Goal: Information Seeking & Learning: Learn about a topic

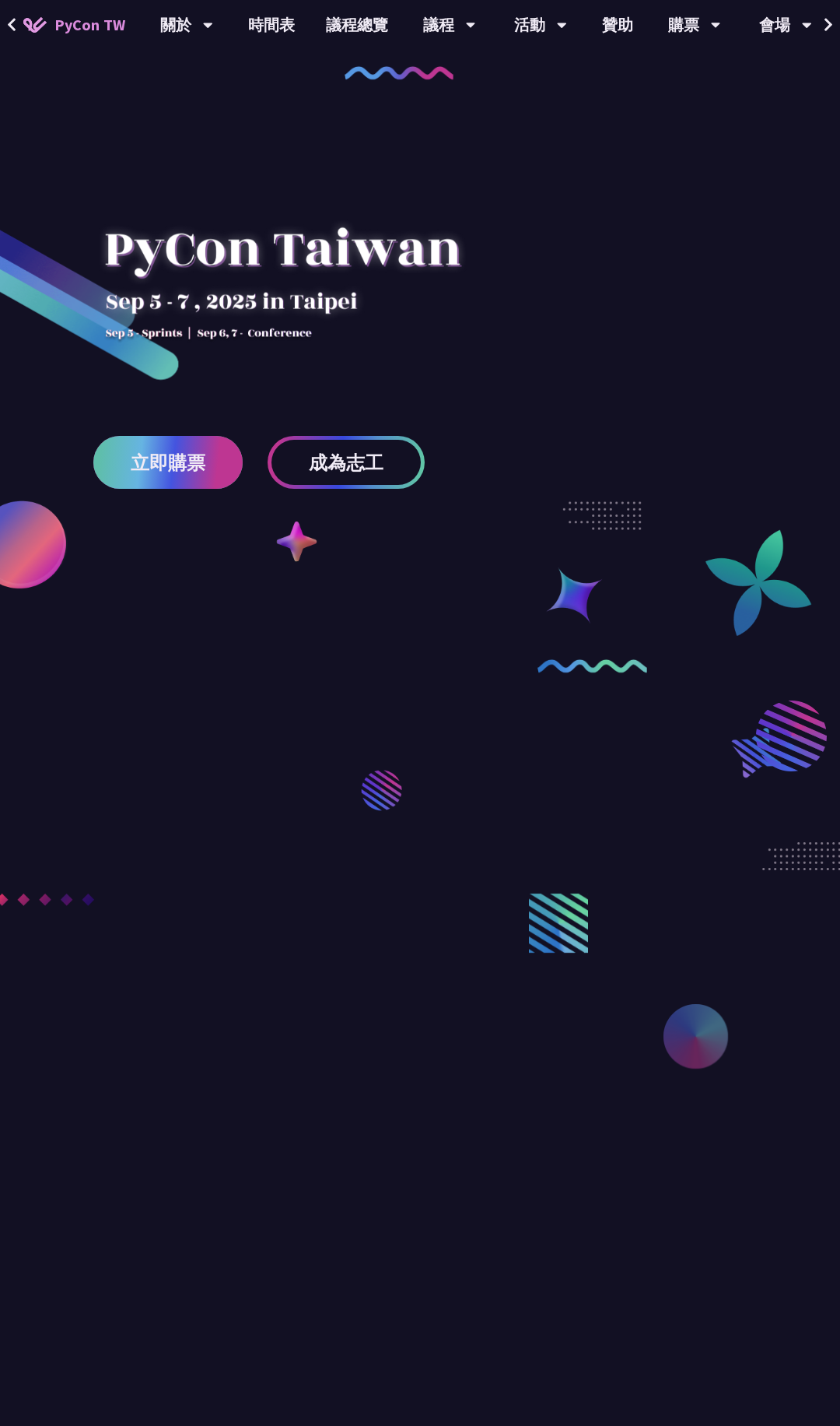
click at [165, 459] on span "立即購票" at bounding box center [167, 463] width 75 height 19
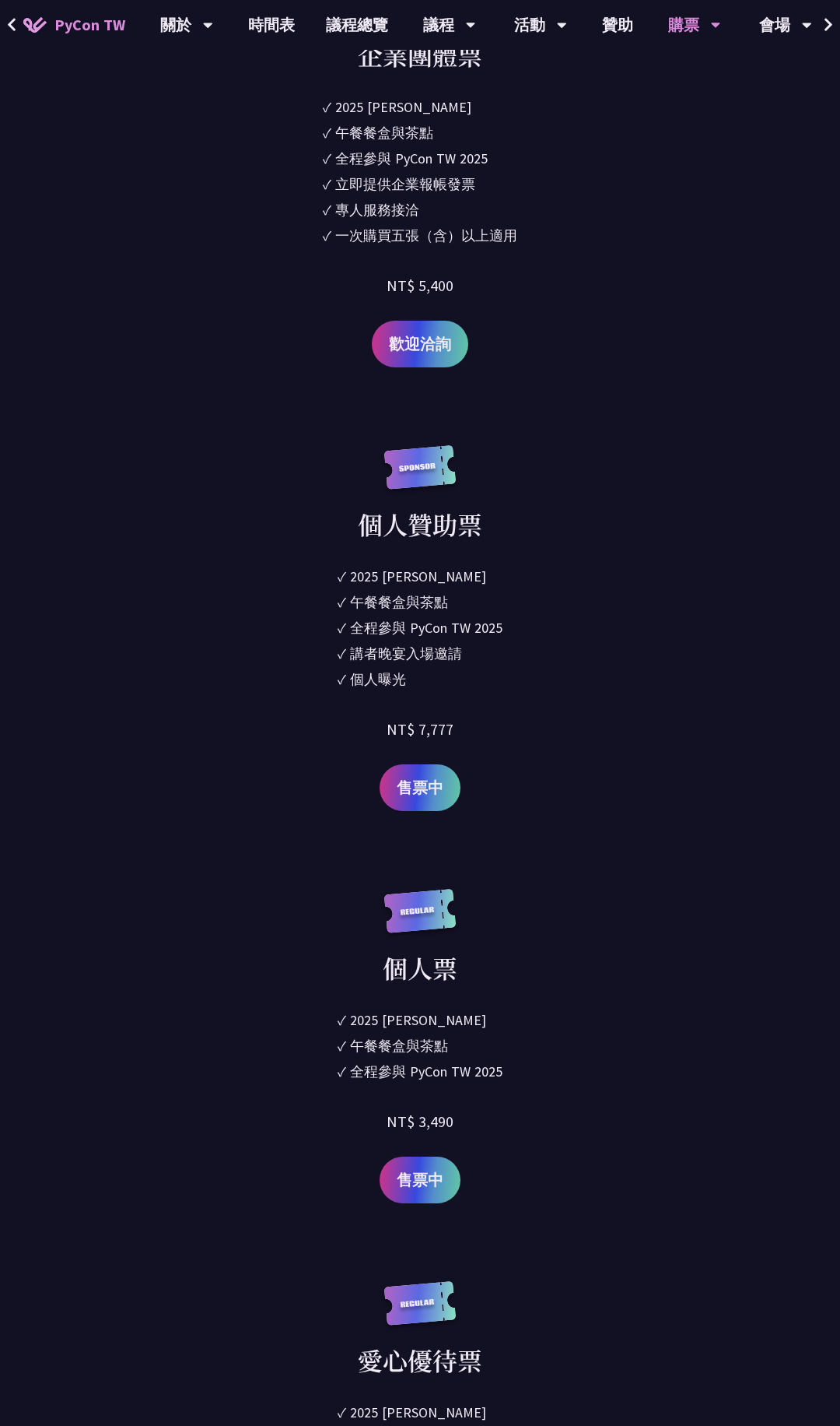
scroll to position [2110, 0]
drag, startPoint x: 413, startPoint y: 682, endPoint x: 340, endPoint y: 661, distance: 76.0
click at [340, 661] on ul "✓ 2025 [PERSON_NAME]✓ 午餐餐盒與茶點 ✓ 全程參與 PyCon TW 2025 ✓ 講者晚宴入場邀請 ✓ 個人曝光" at bounding box center [420, 629] width 165 height 128
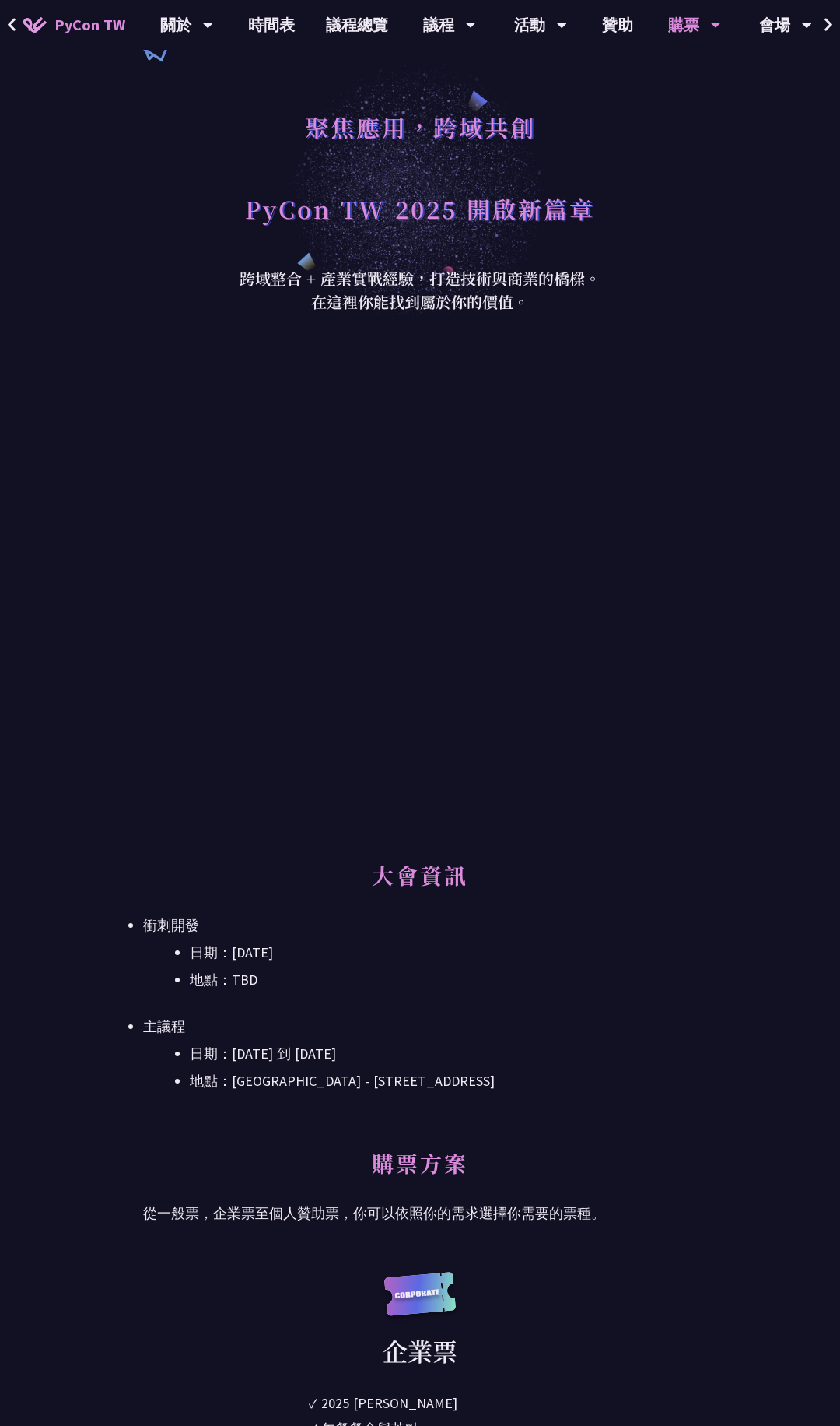
scroll to position [24, 0]
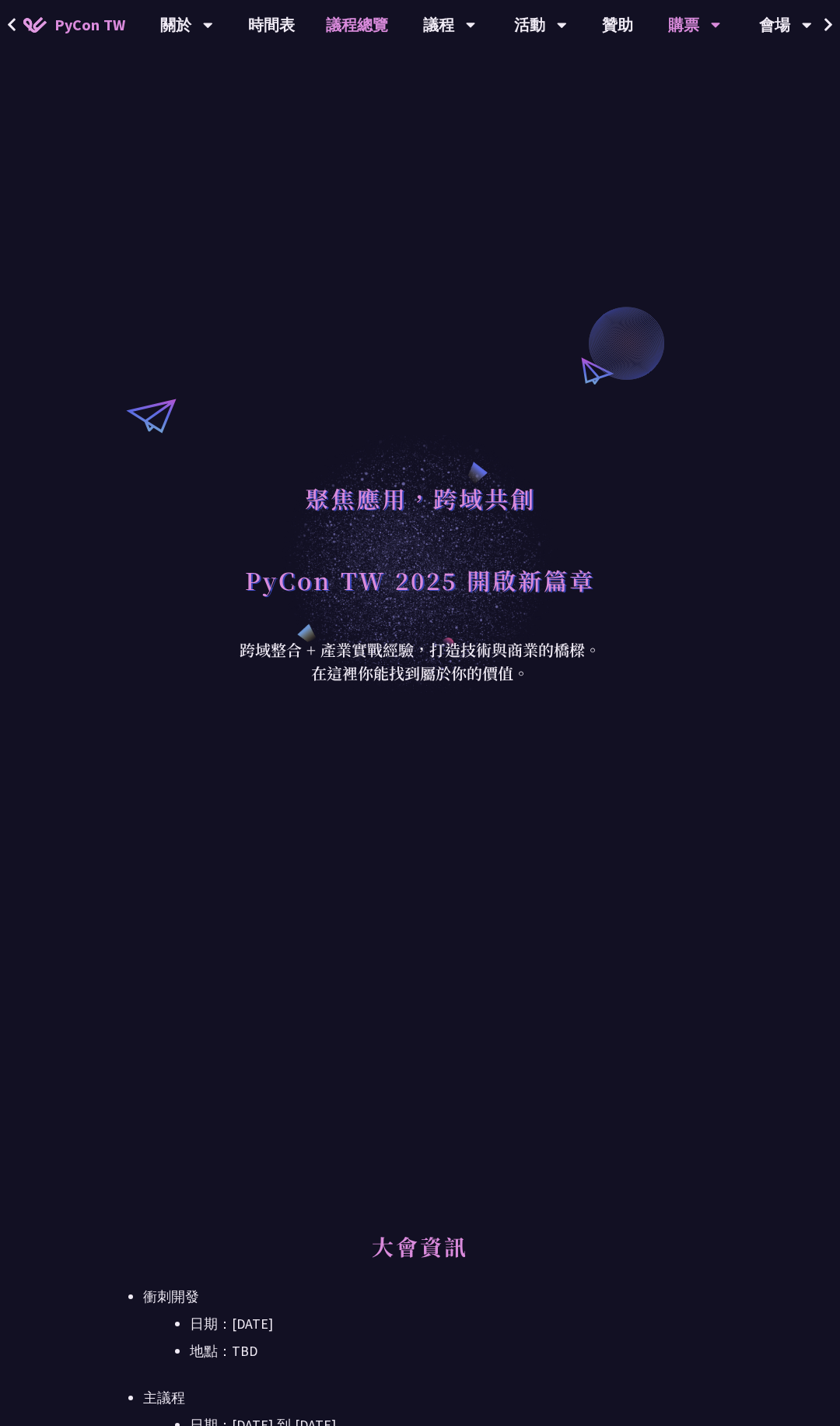
click at [349, 33] on link "議程總覽" at bounding box center [357, 24] width 93 height 50
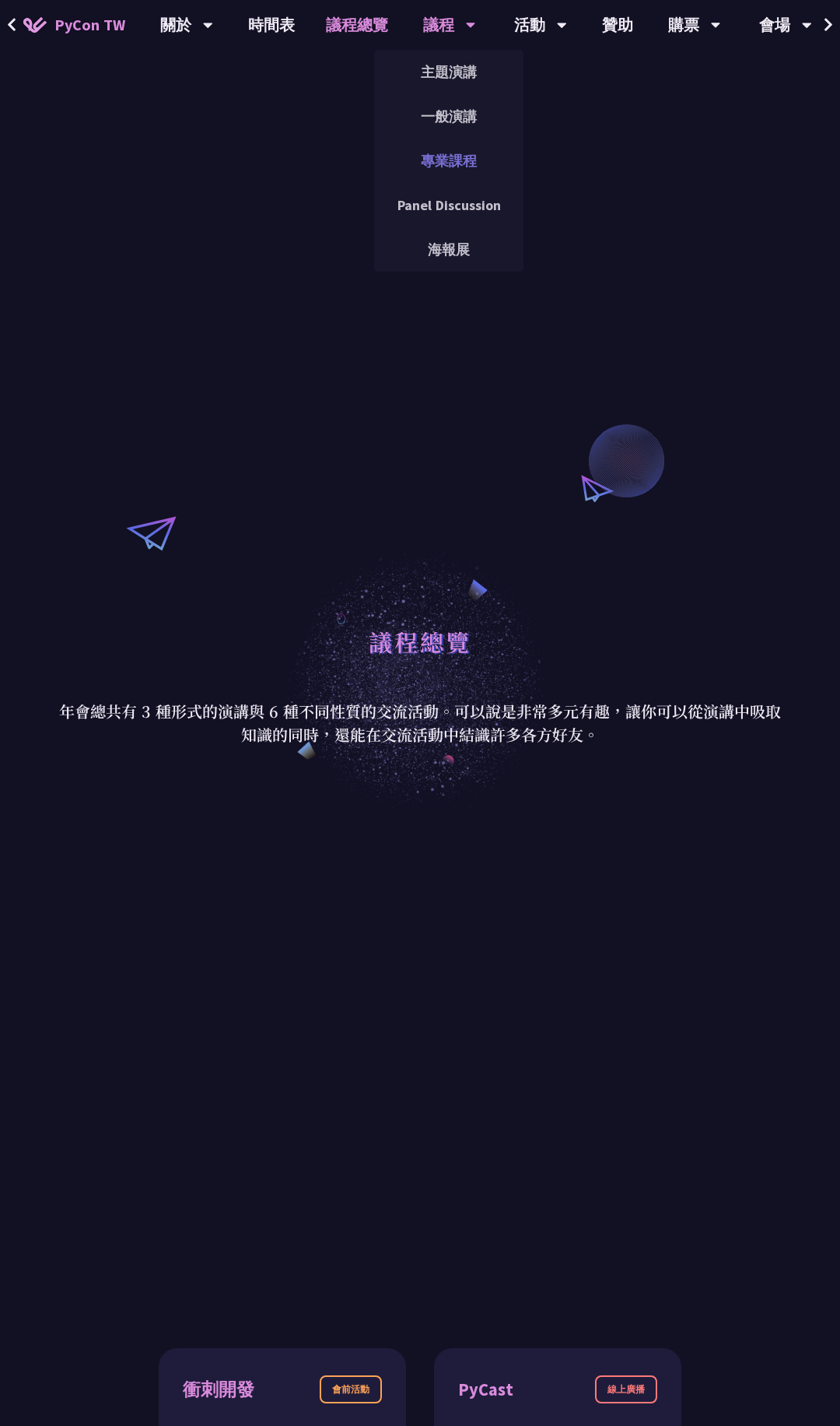
click at [452, 153] on link "專業課程" at bounding box center [449, 160] width 150 height 37
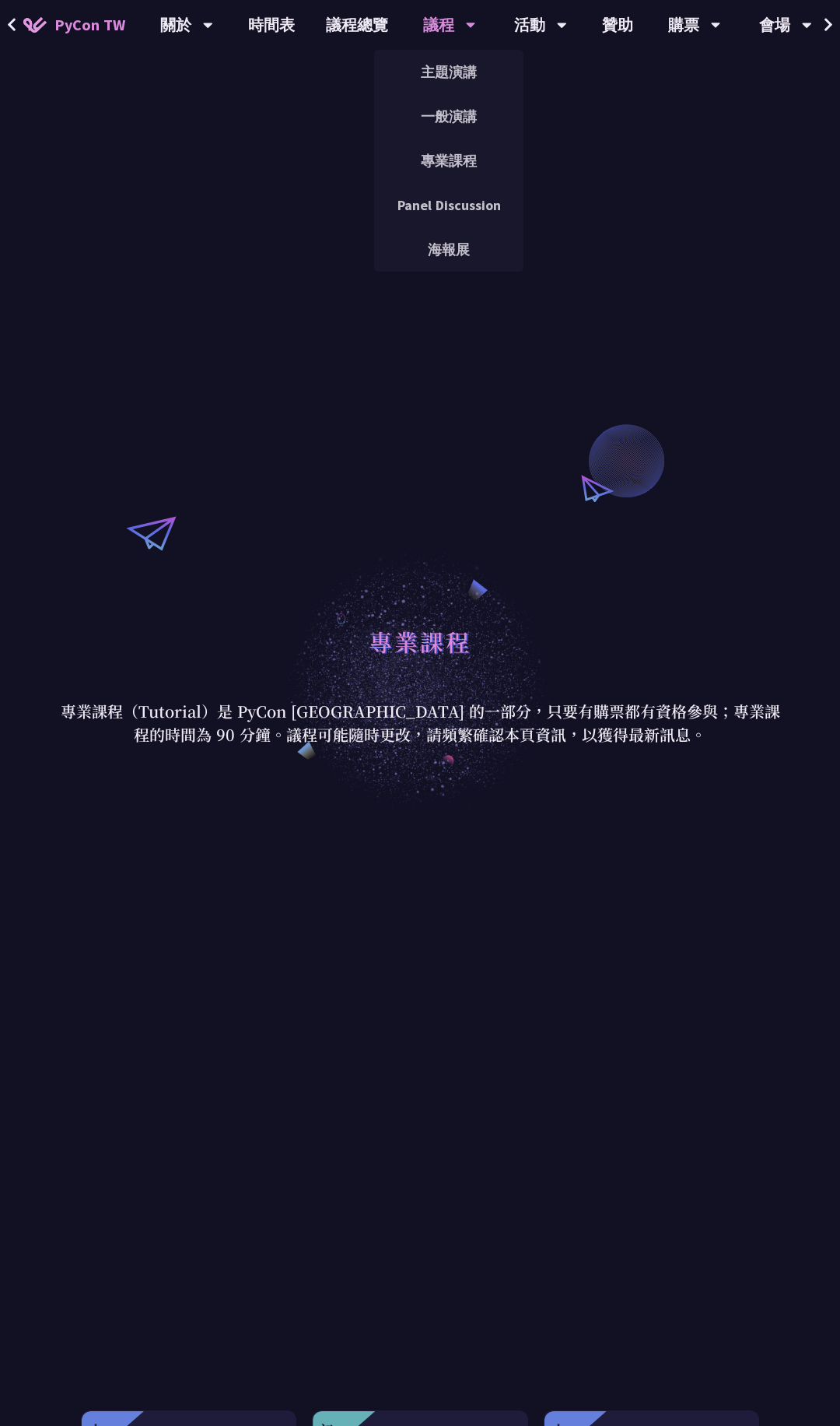
click at [438, 25] on div "議程" at bounding box center [449, 24] width 52 height 50
click at [444, 76] on link "主題演講" at bounding box center [449, 72] width 150 height 37
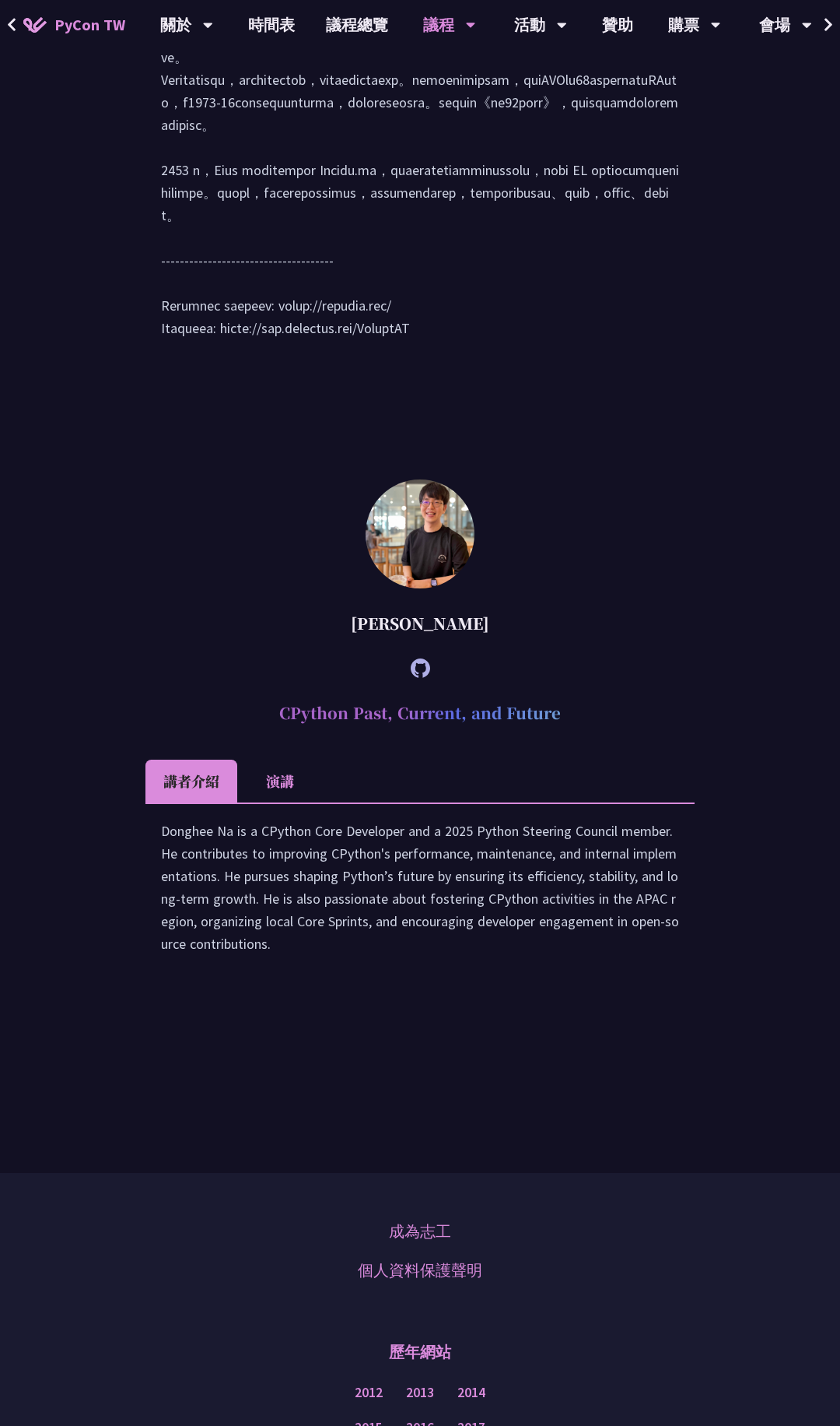
scroll to position [2491, 0]
click at [275, 805] on li "演講" at bounding box center [280, 784] width 86 height 43
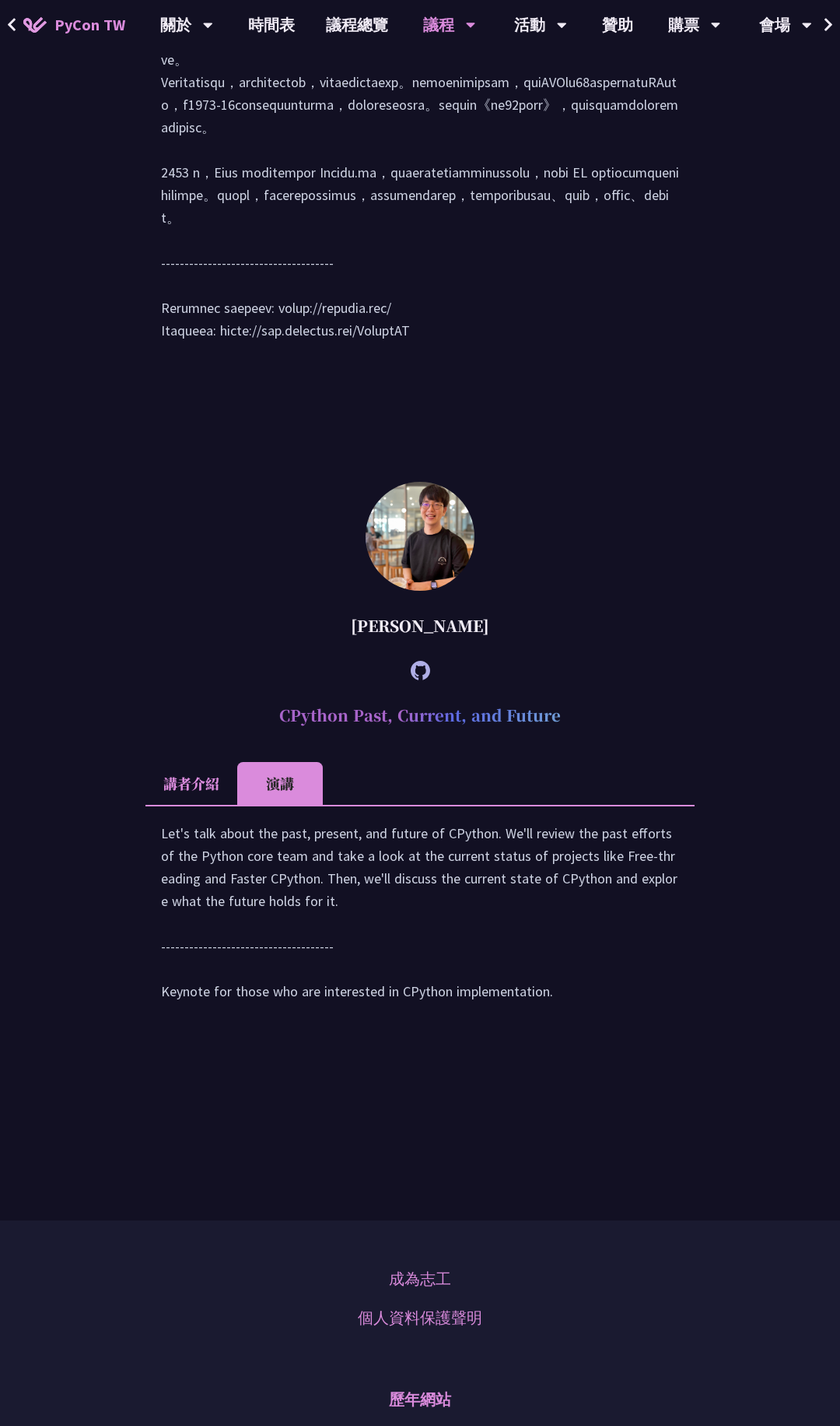
click at [188, 805] on li "講者介紹" at bounding box center [192, 784] width 91 height 43
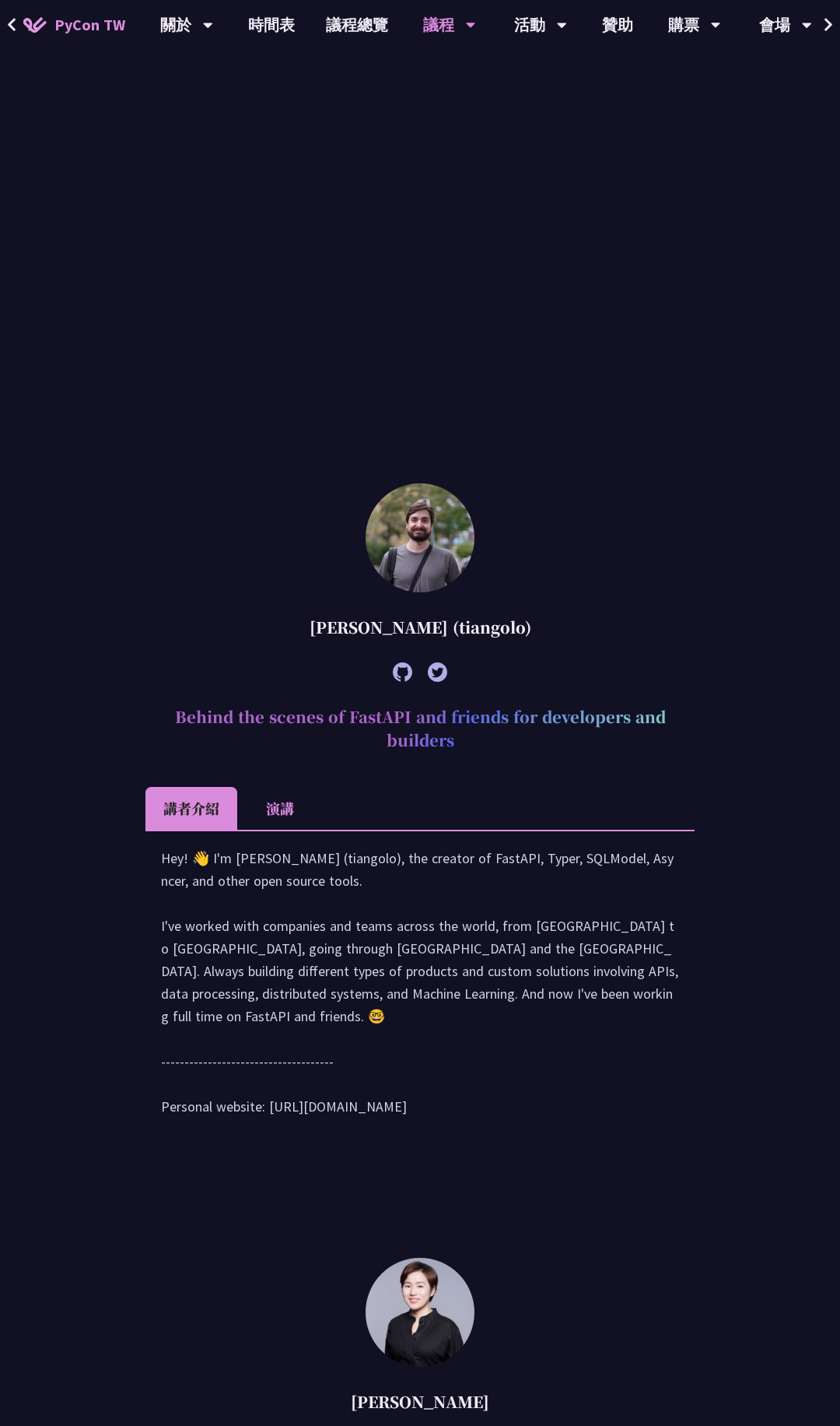
scroll to position [839, 0]
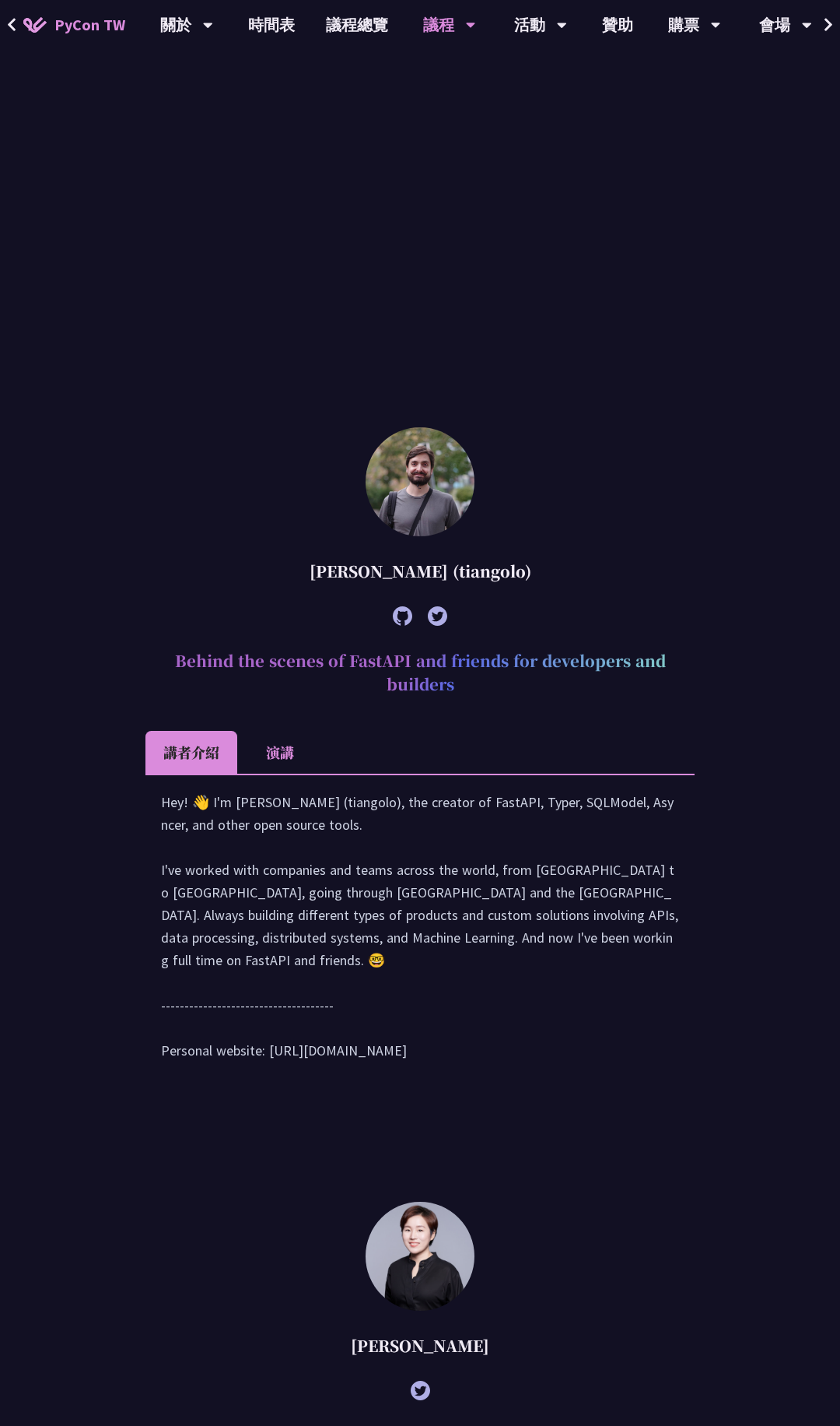
click at [279, 760] on li "演講" at bounding box center [280, 753] width 86 height 43
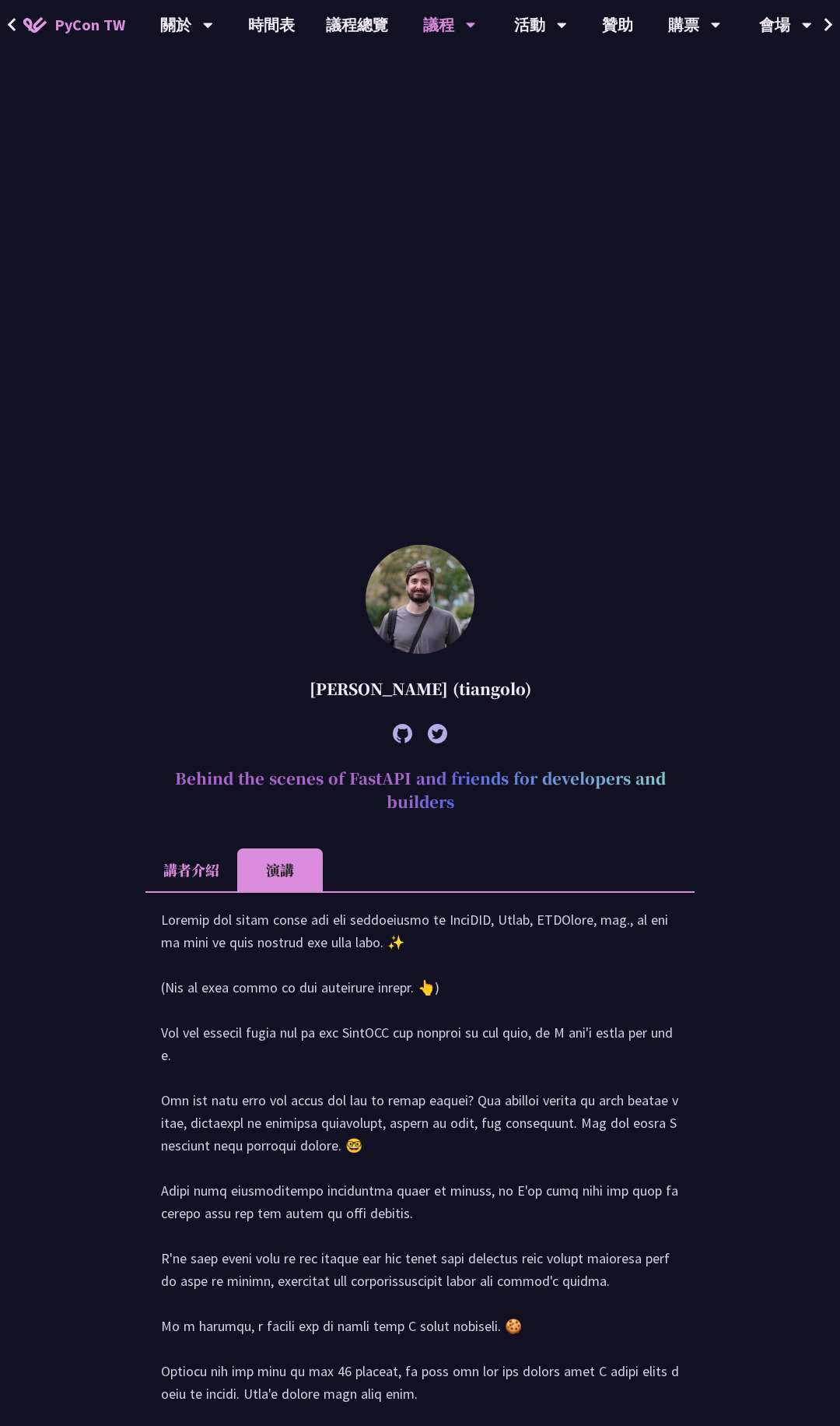
scroll to position [497, 0]
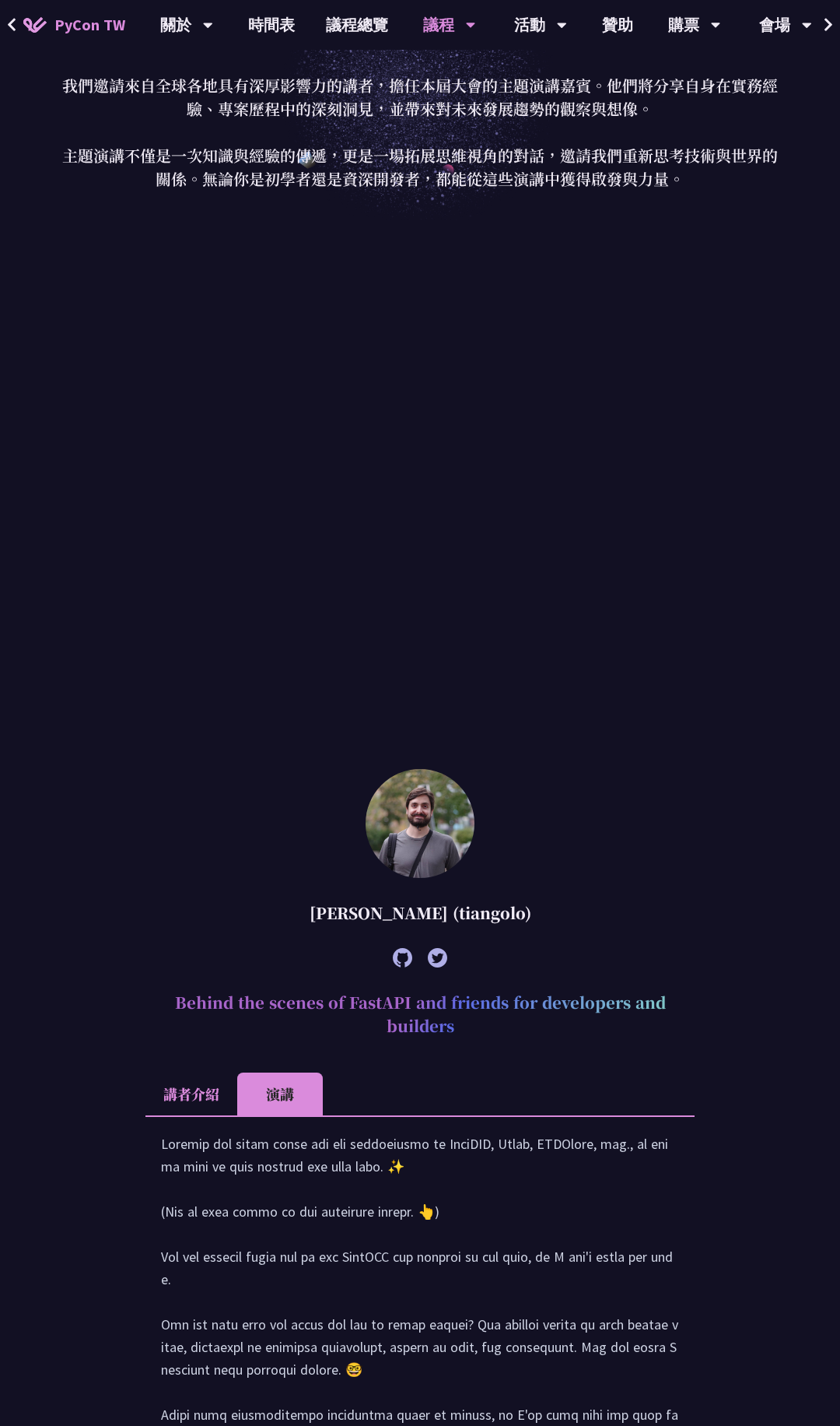
click at [212, 1083] on li "講者介紹" at bounding box center [192, 1094] width 91 height 43
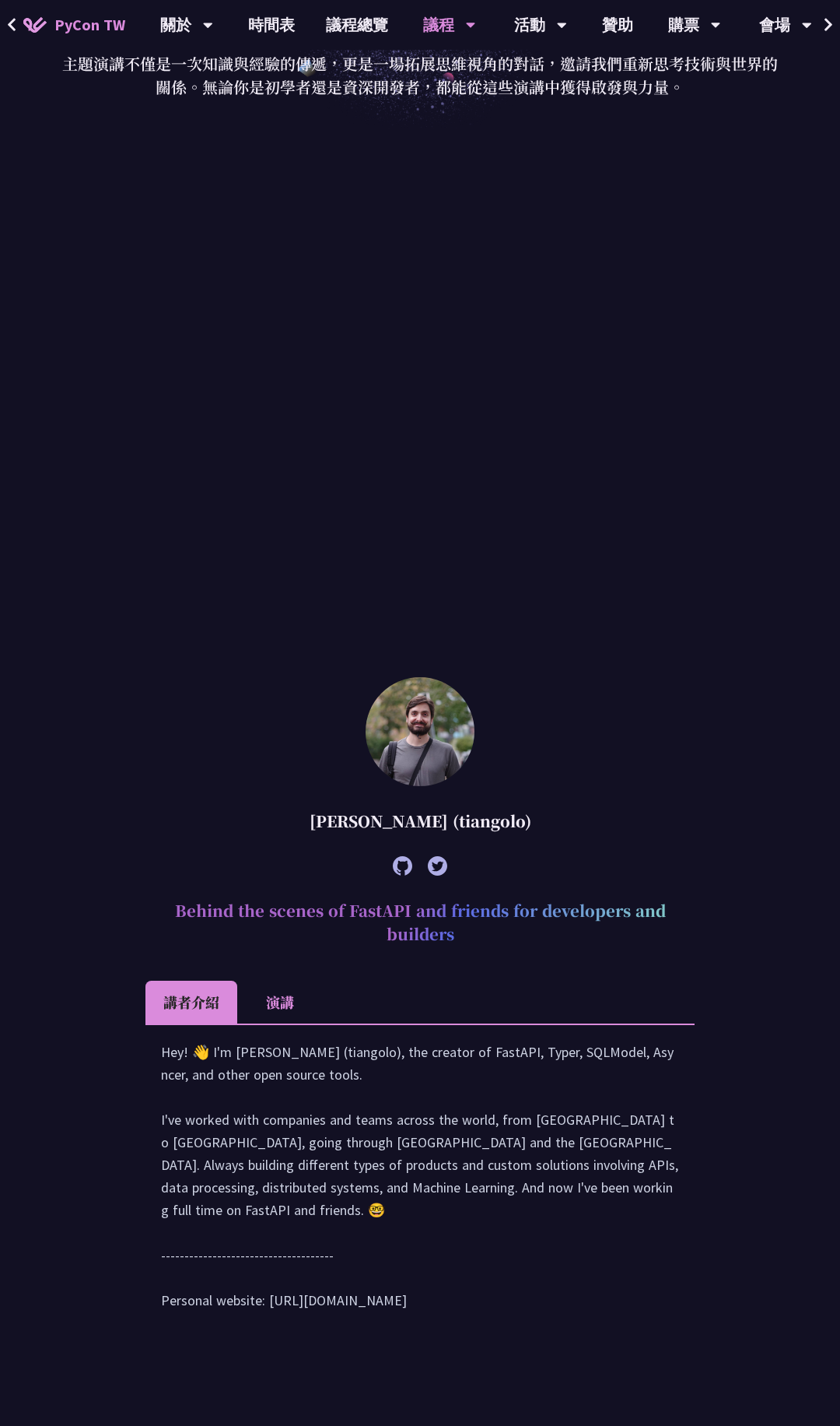
scroll to position [497, 0]
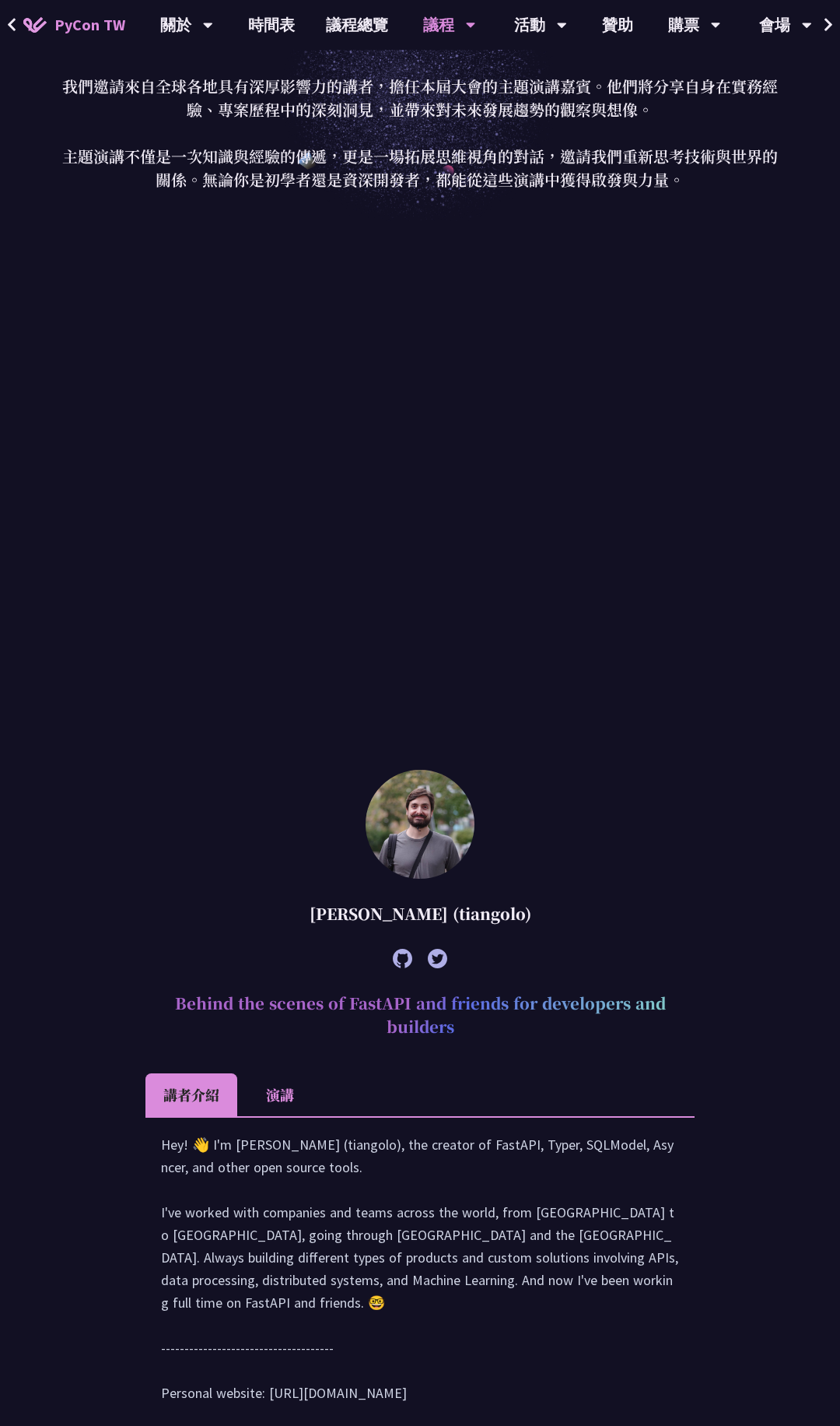
click at [424, 827] on img at bounding box center [420, 825] width 109 height 109
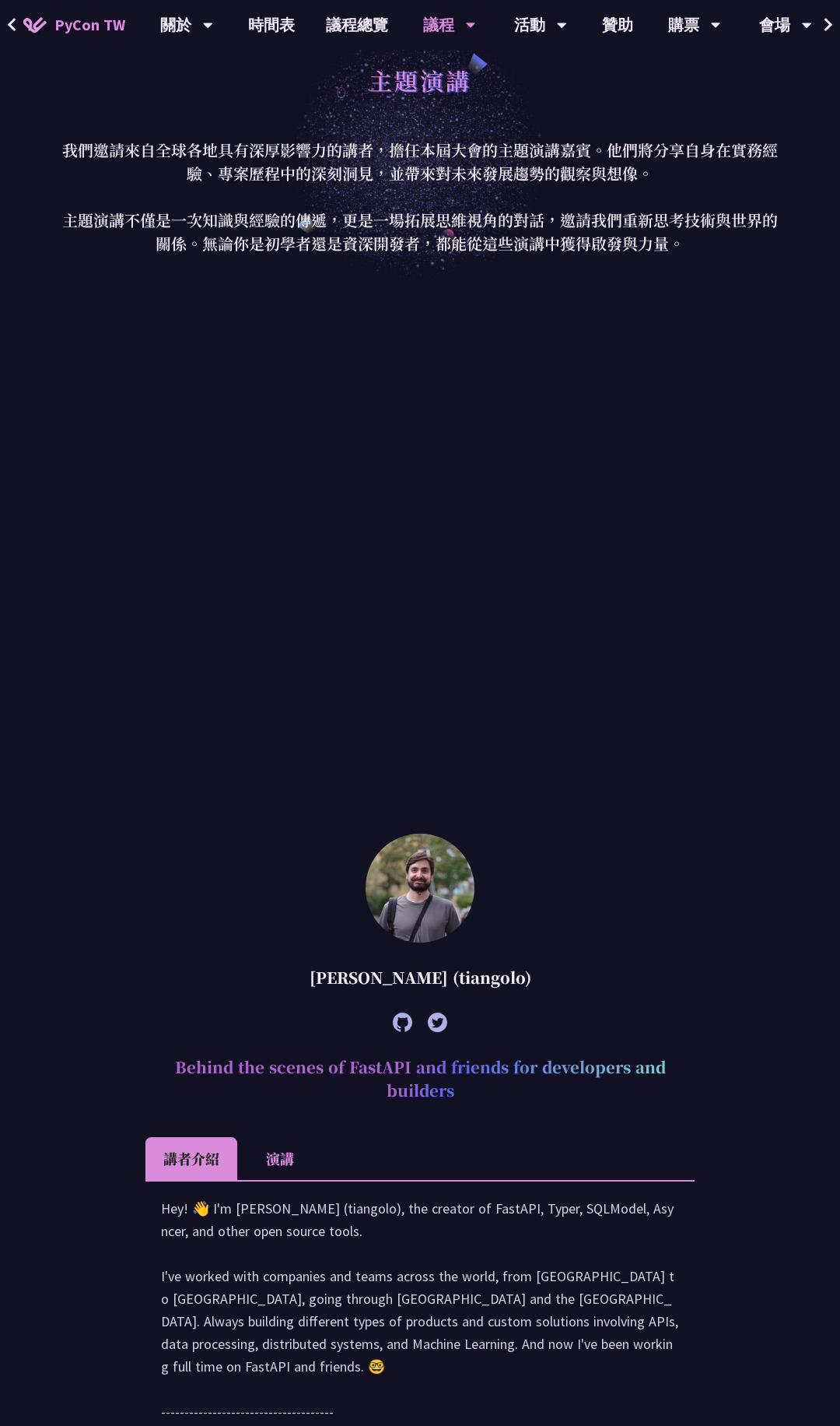
scroll to position [0, 0]
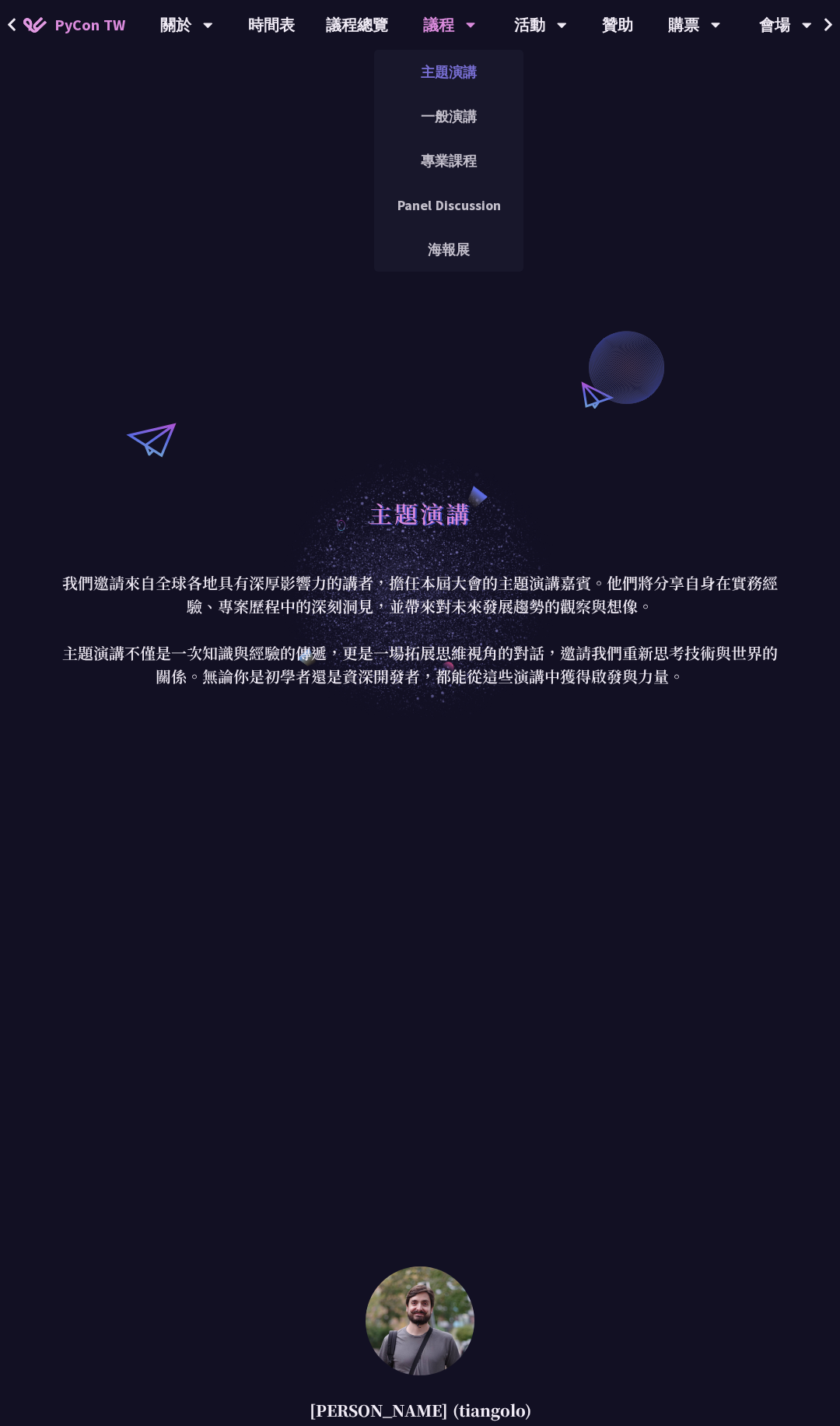
click at [453, 68] on link "主題演講" at bounding box center [449, 72] width 150 height 37
click at [447, 243] on link "海報展" at bounding box center [449, 250] width 150 height 37
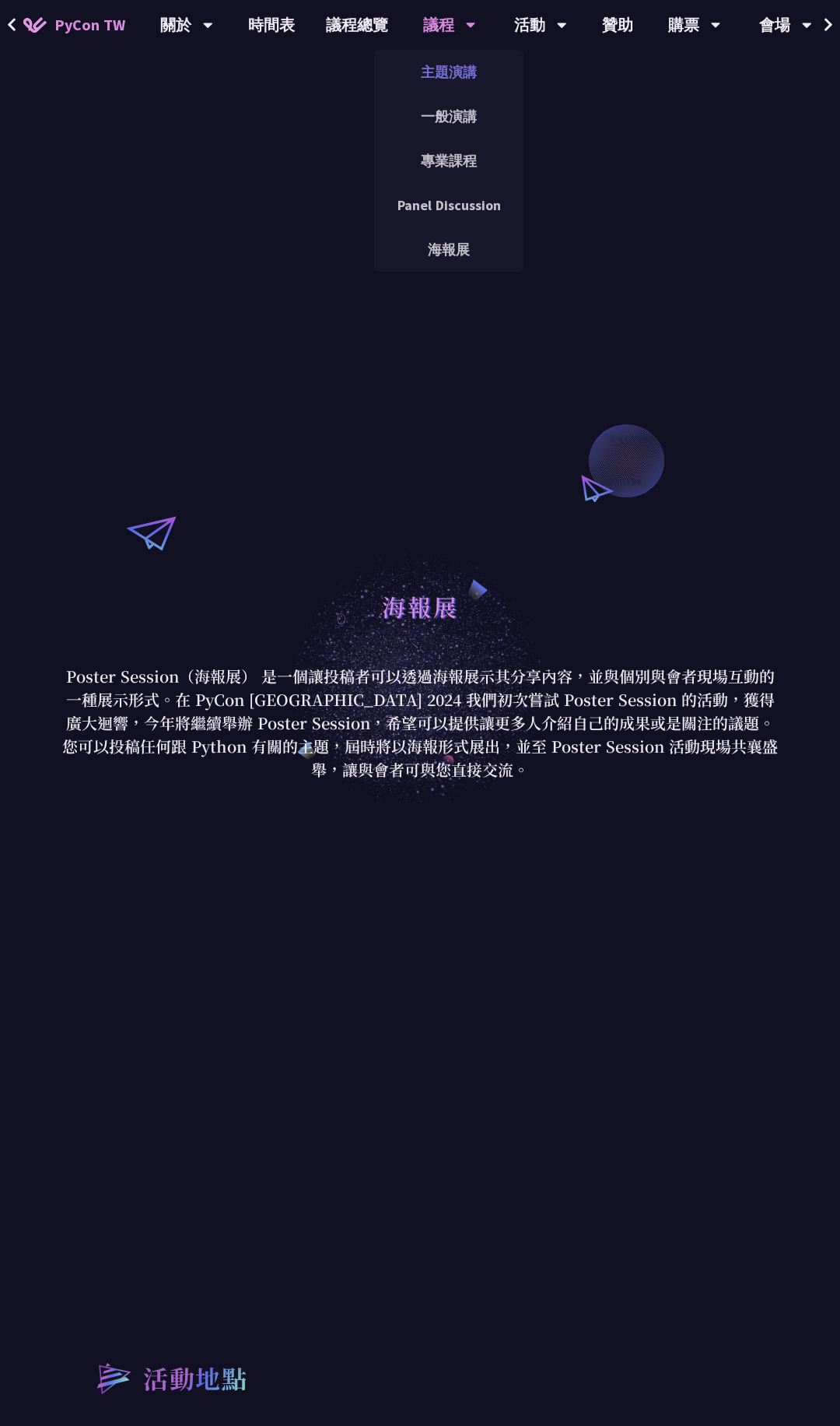
click at [454, 80] on link "主題演講" at bounding box center [449, 72] width 150 height 37
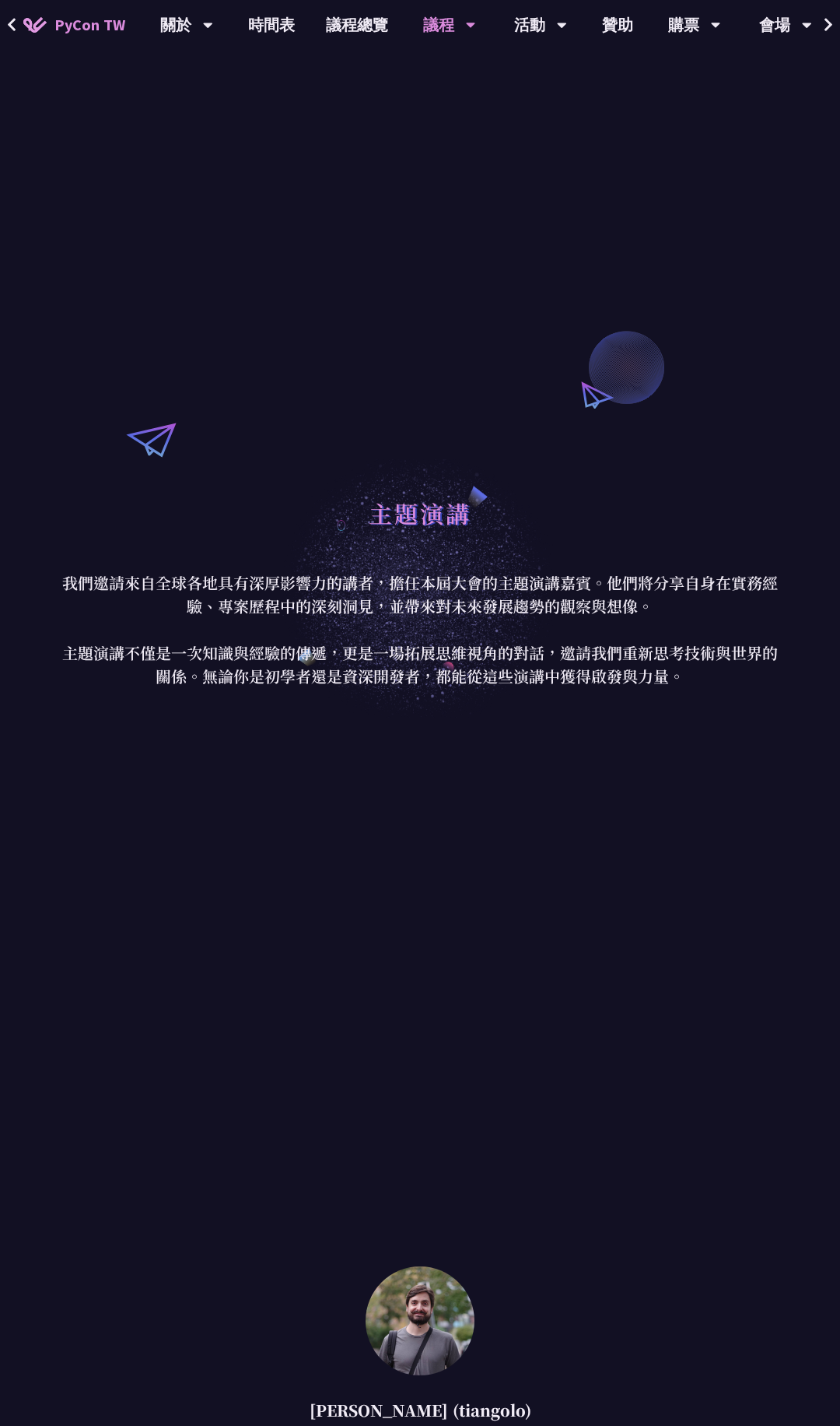
click at [97, 22] on span "PyCon TW" at bounding box center [89, 25] width 71 height 23
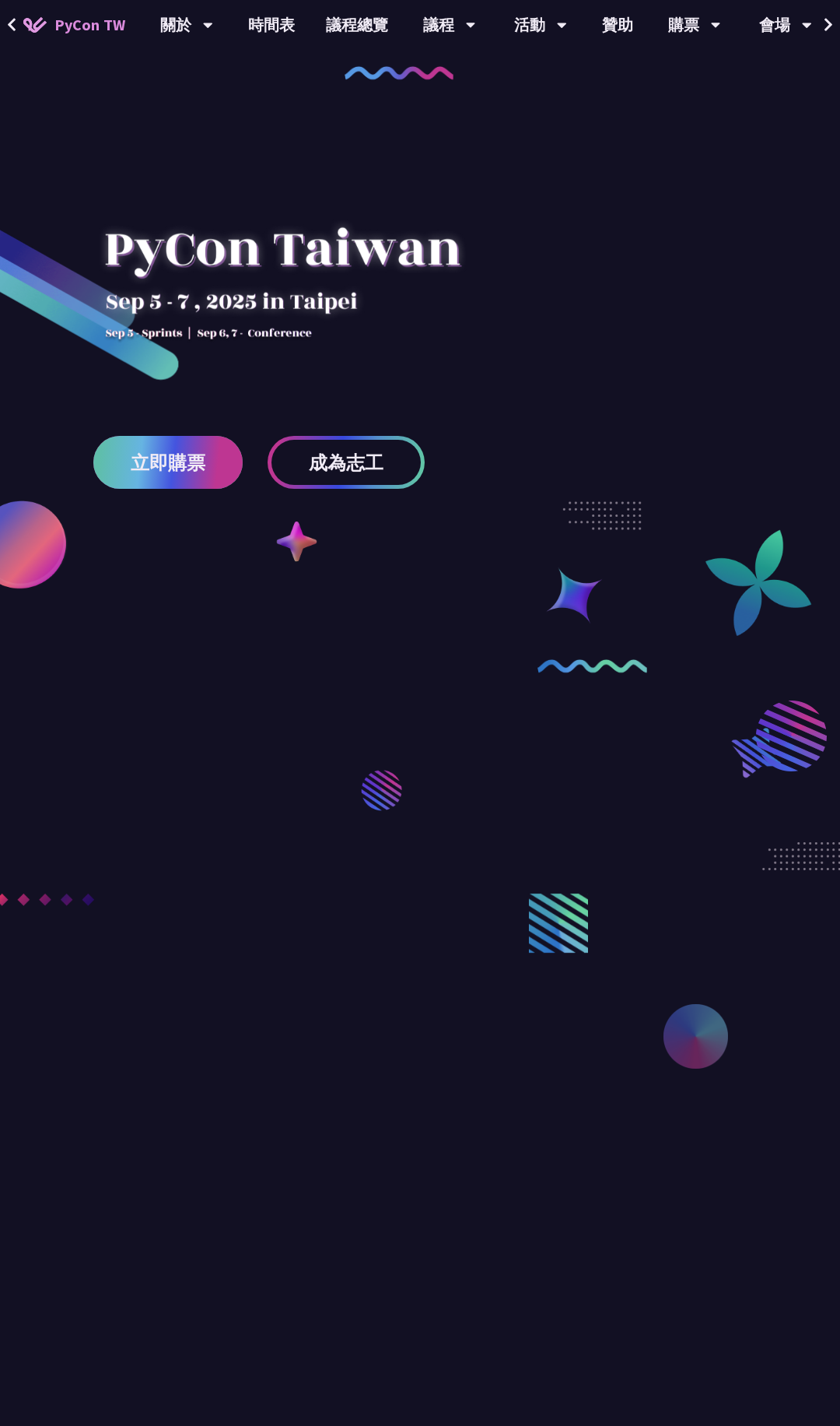
click at [186, 464] on span "立即購票" at bounding box center [167, 463] width 75 height 19
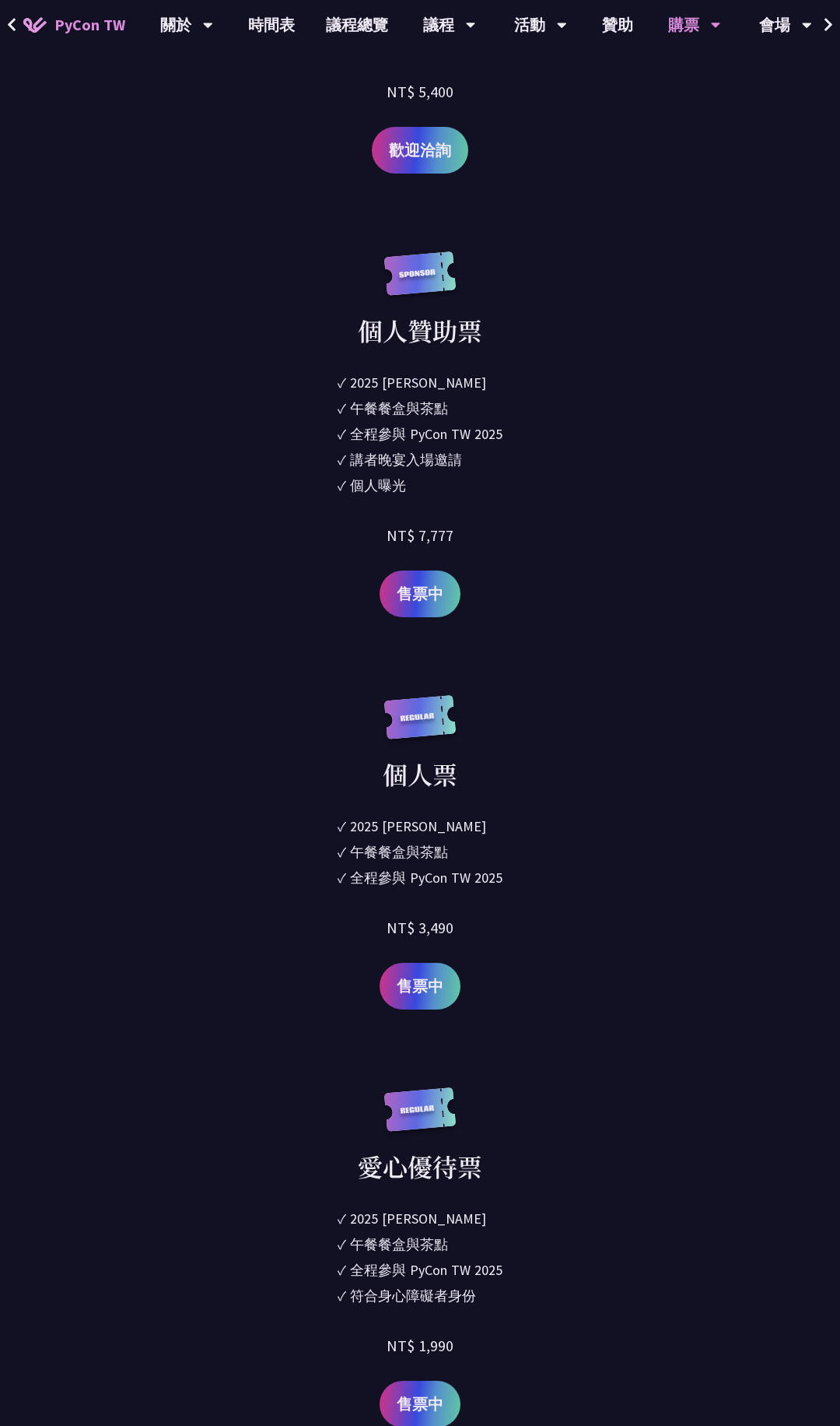
scroll to position [2346, 0]
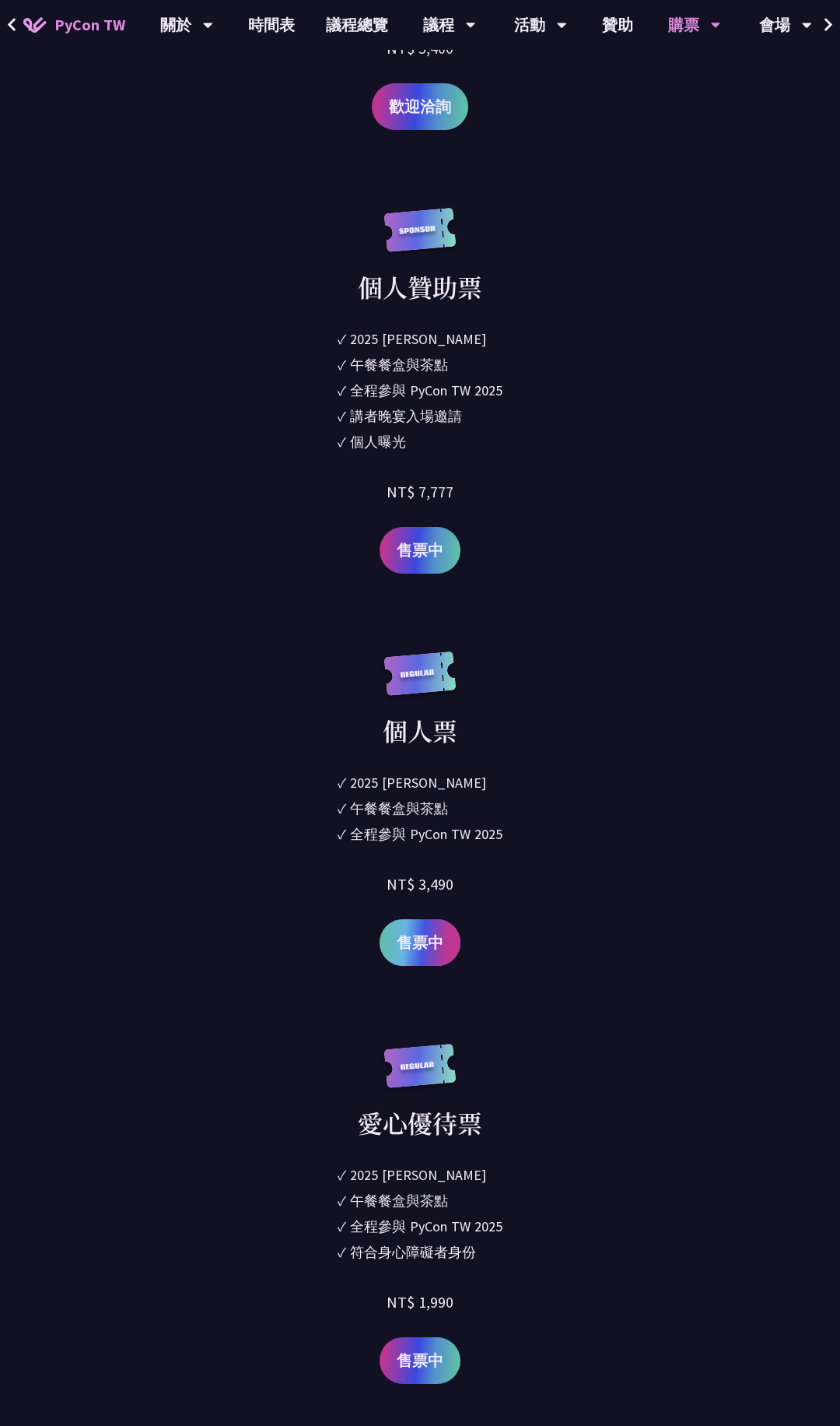
click at [427, 929] on link "售票中" at bounding box center [420, 943] width 81 height 47
click at [775, 69] on link "會場資訊" at bounding box center [787, 72] width 150 height 37
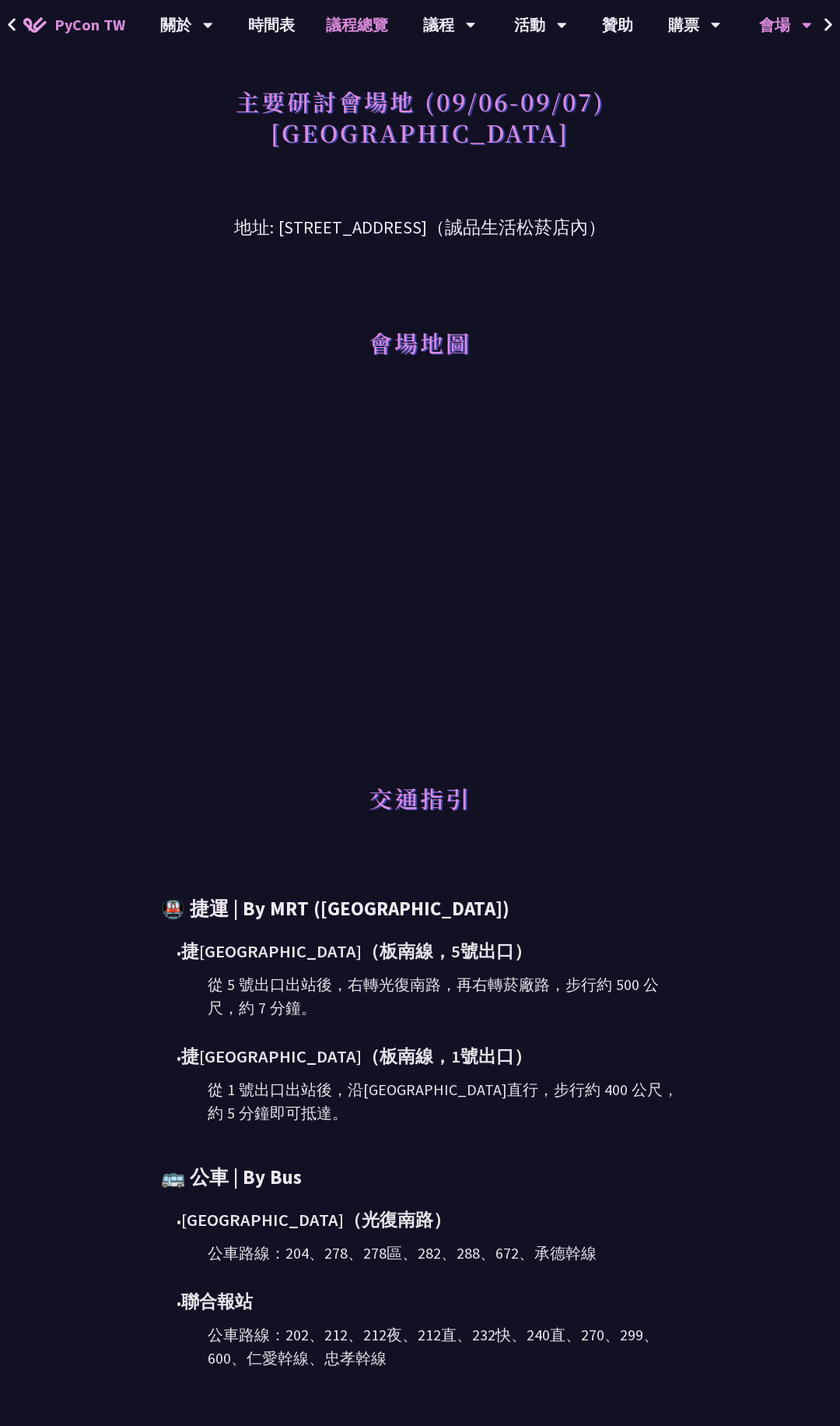
click at [347, 25] on link "議程總覽" at bounding box center [357, 24] width 93 height 50
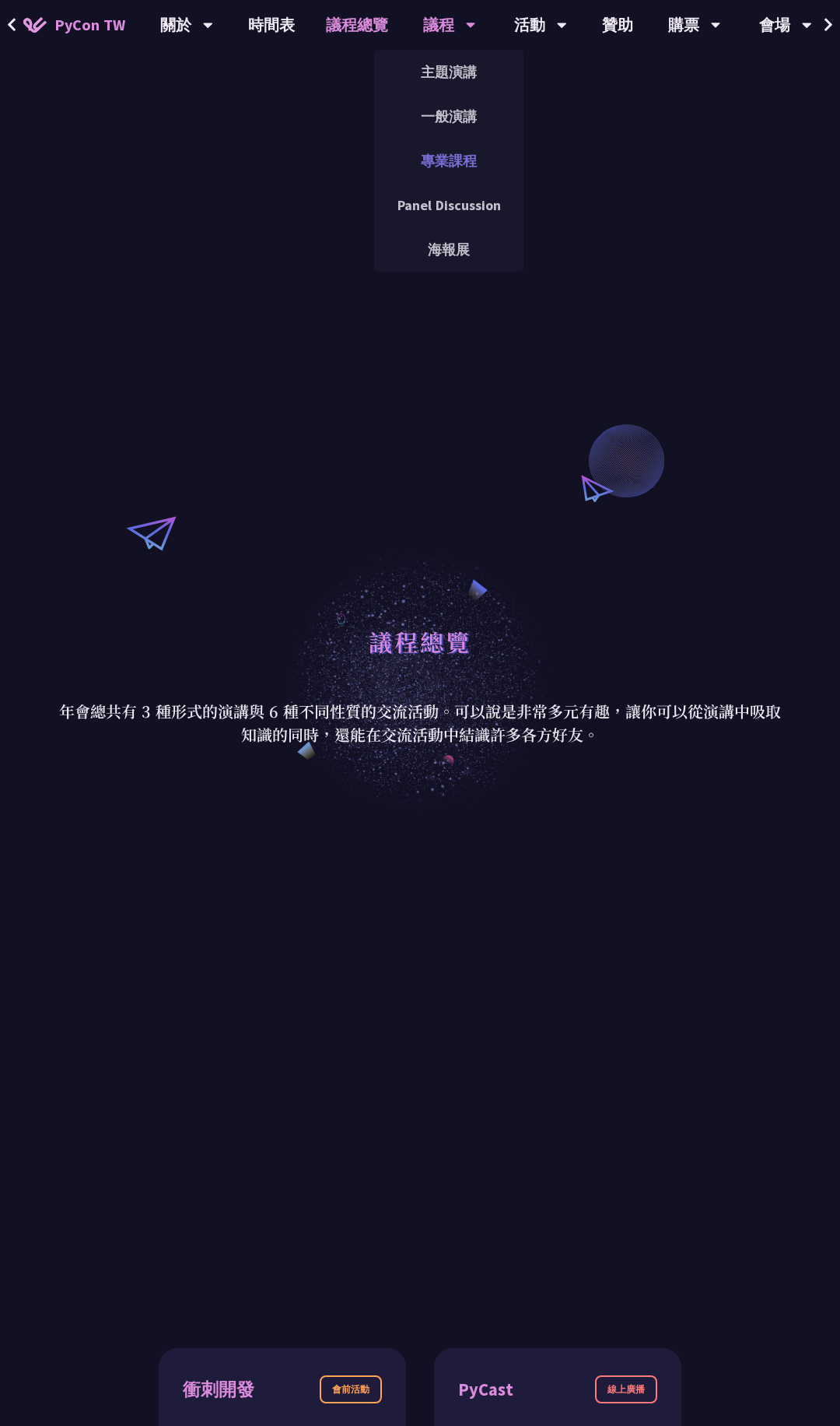
click at [450, 164] on link "專業課程" at bounding box center [449, 160] width 150 height 37
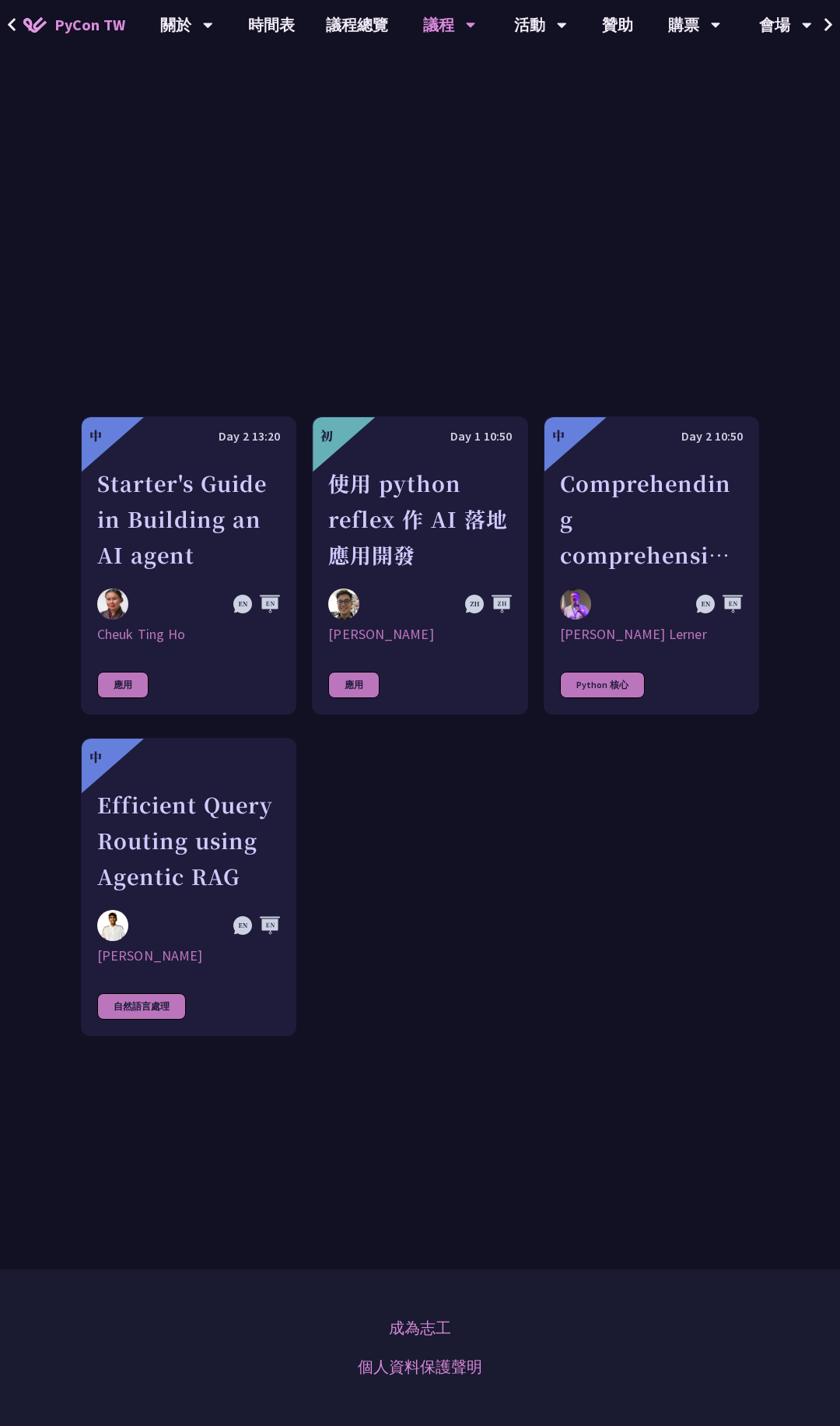
scroll to position [922, 0]
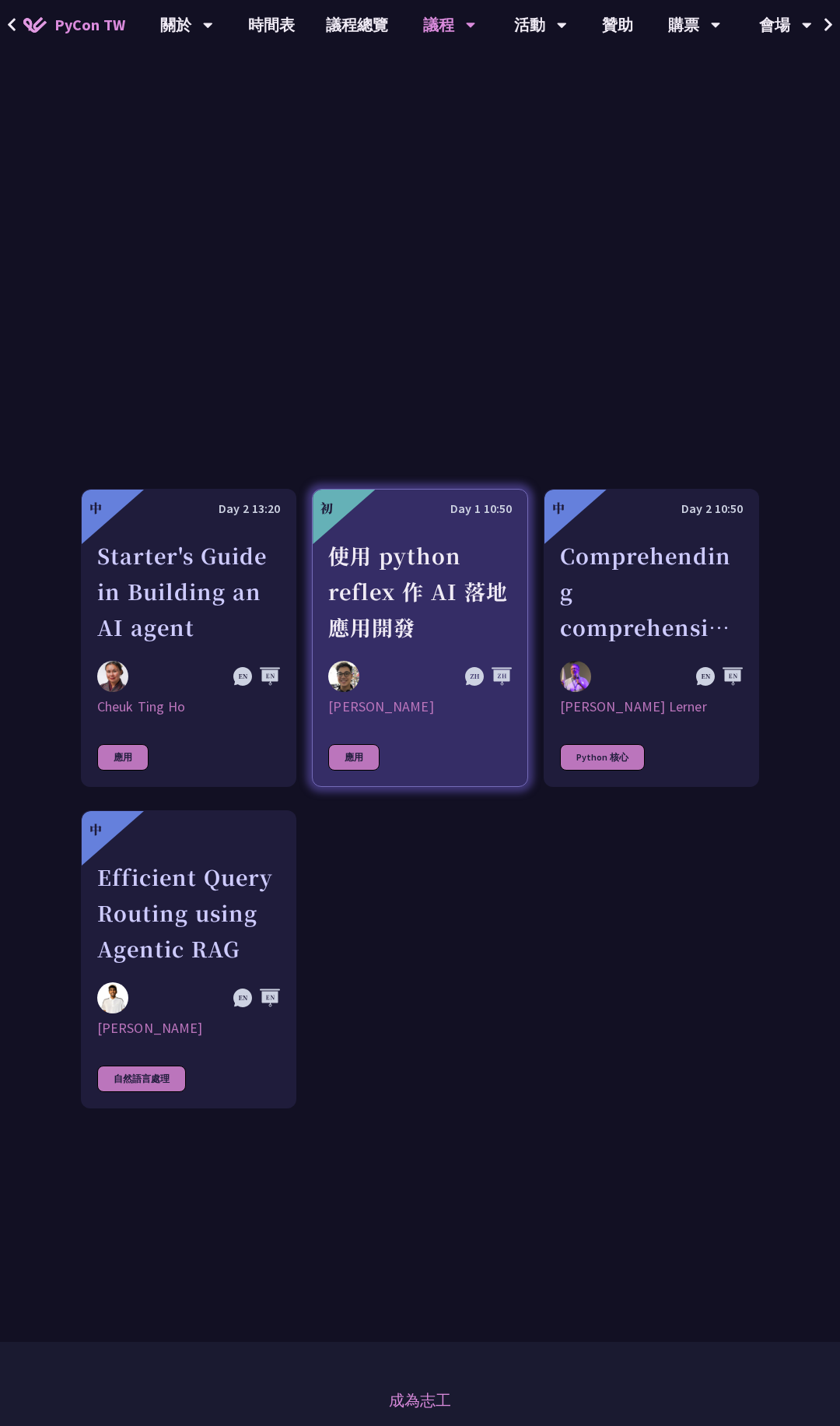
click at [417, 642] on div "使用 python reflex 作 AI 落地應用開發" at bounding box center [420, 591] width 183 height 107
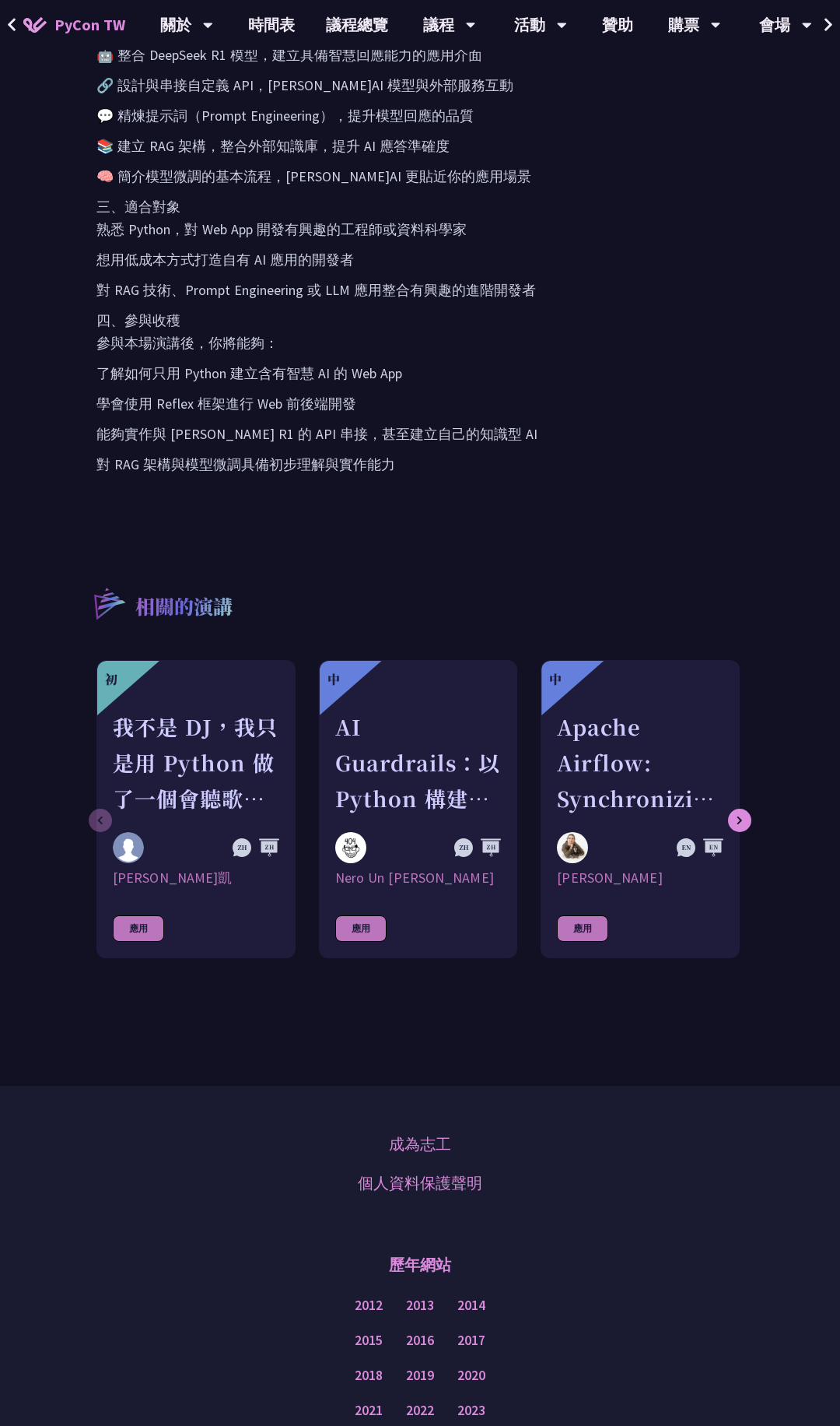
scroll to position [1117, 0]
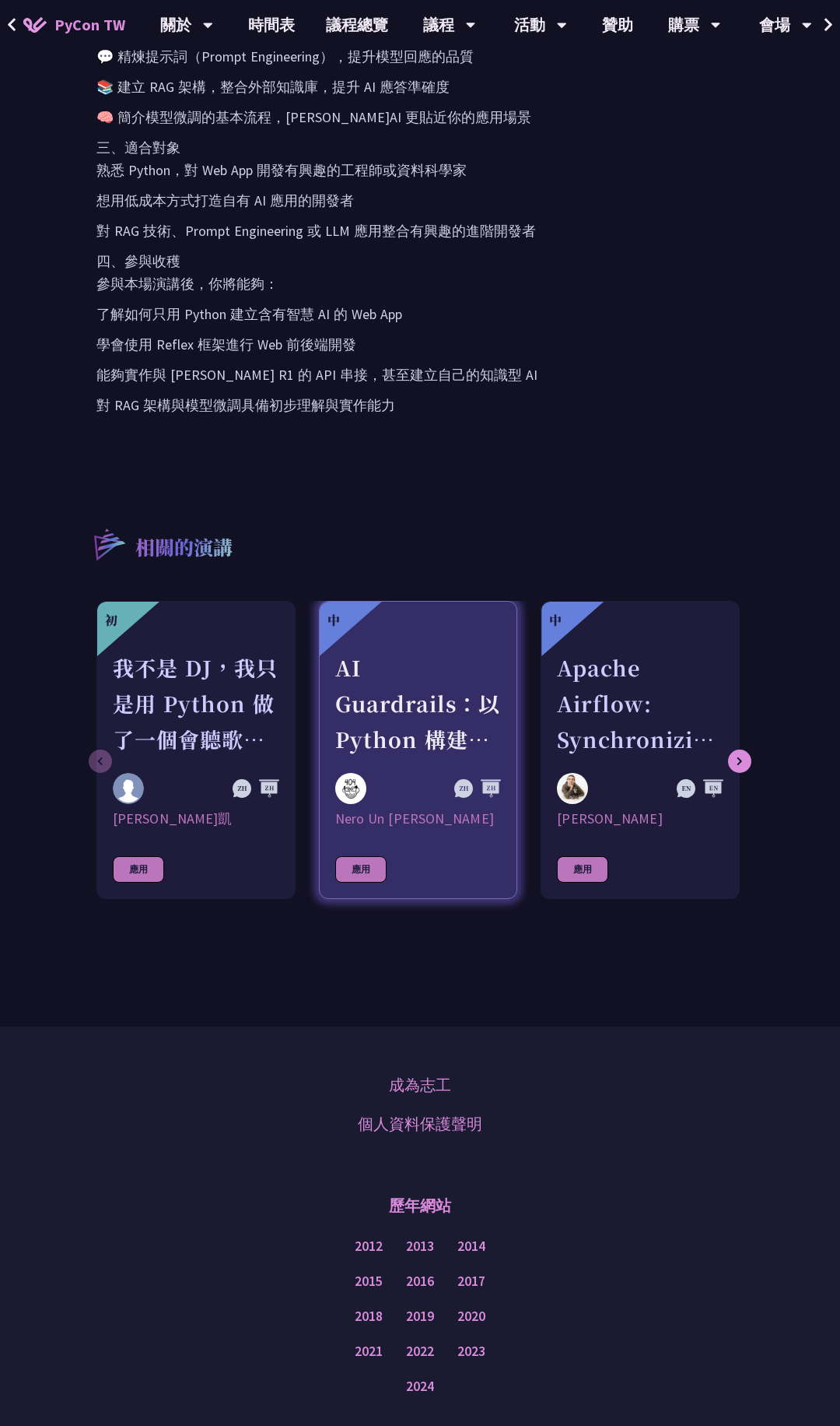
click at [440, 755] on div "AI Guardrails：以 Python 構建企業級 LLM 安全防護策略" at bounding box center [418, 703] width 166 height 107
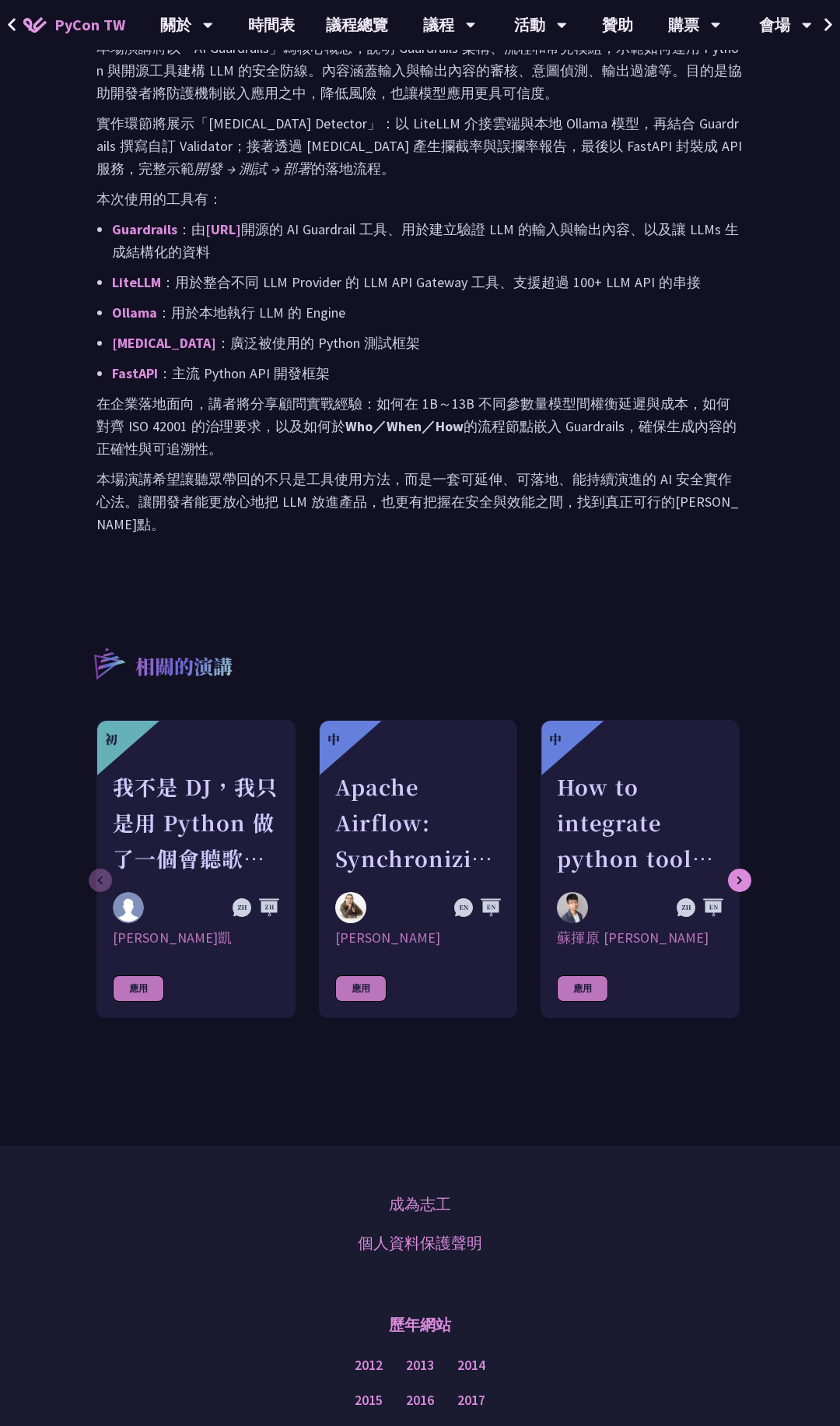
scroll to position [1063, 0]
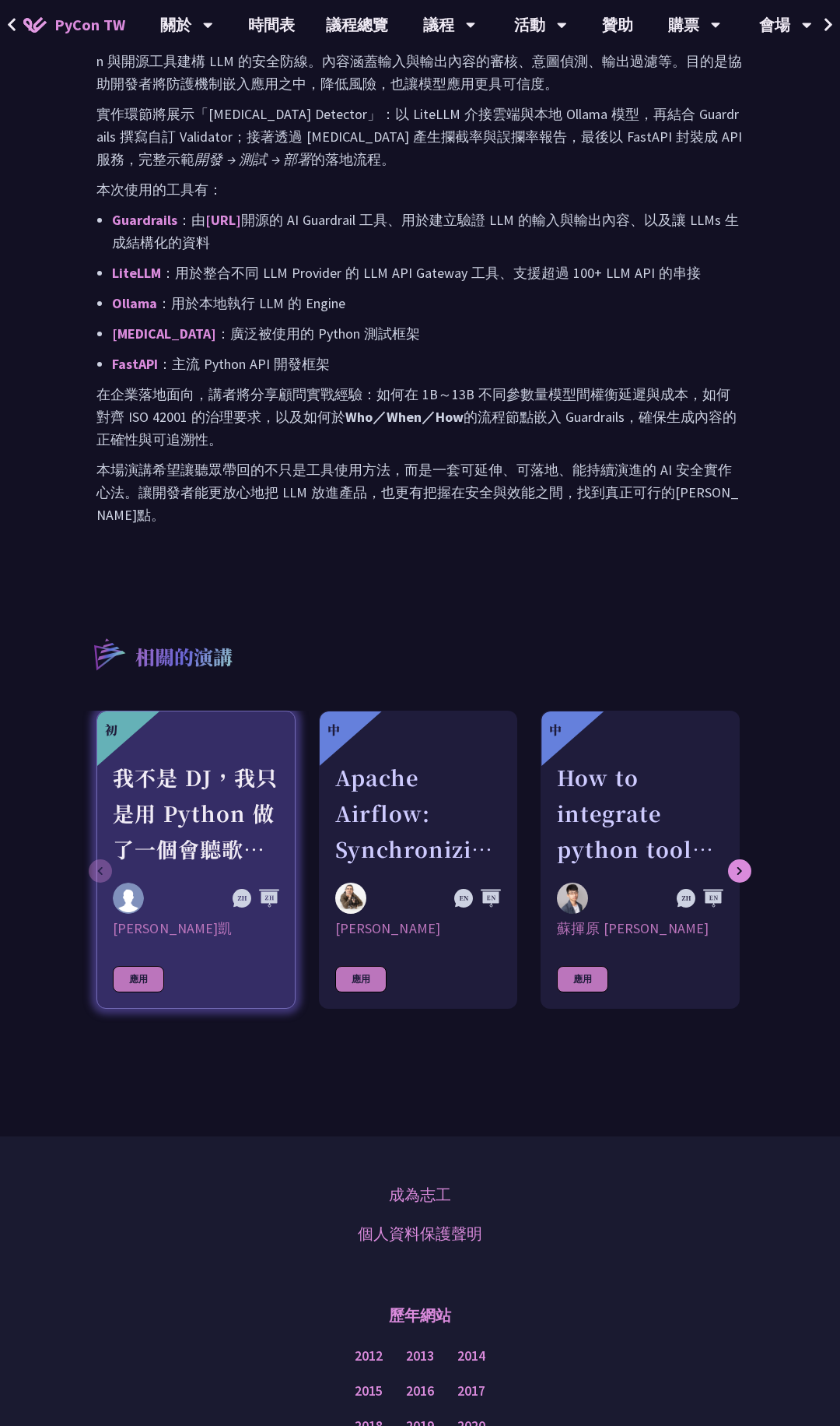
click at [270, 761] on div "我不是 DJ，我只是用 Python 做了一個會聽歌的工具" at bounding box center [195, 813] width 166 height 107
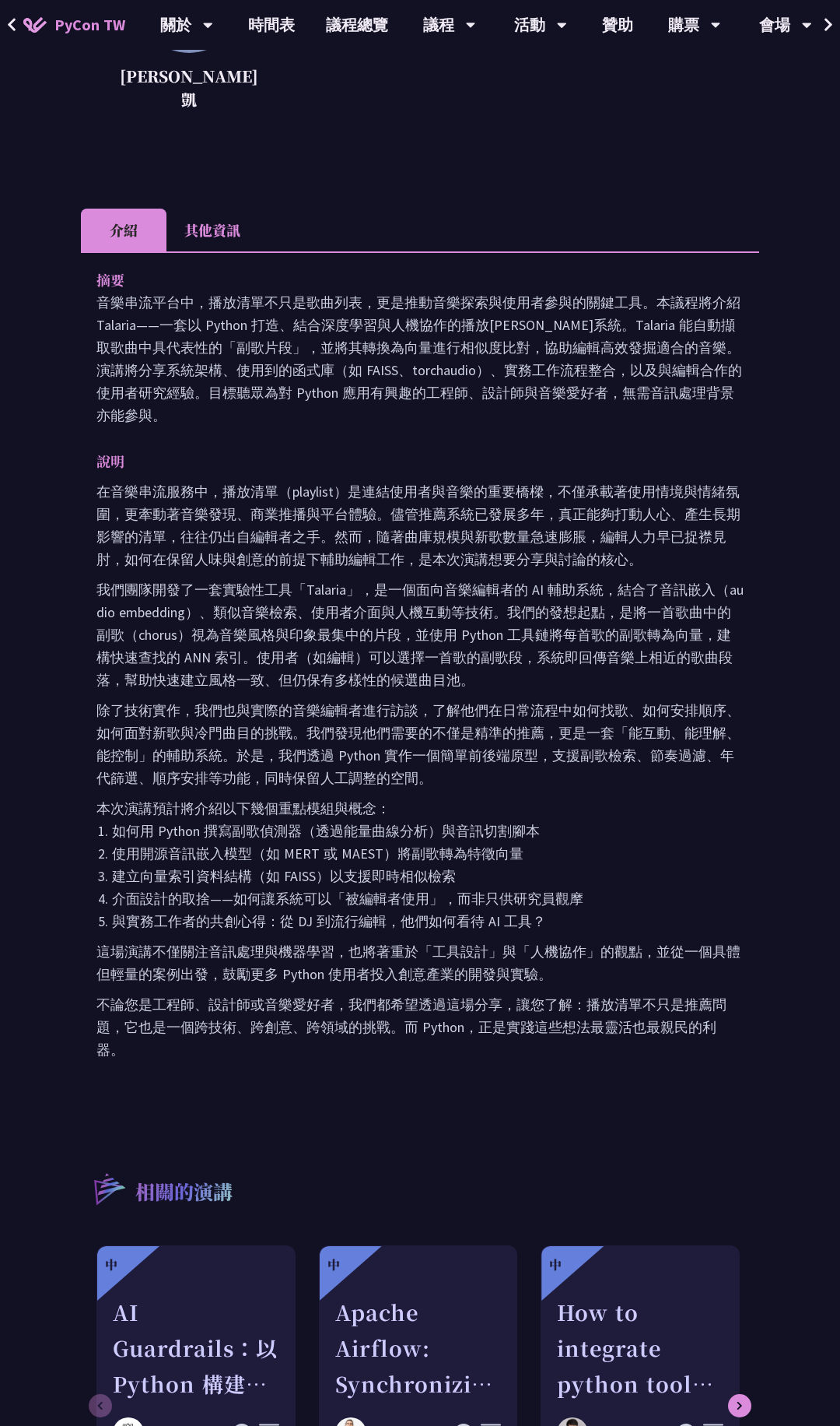
scroll to position [229, 0]
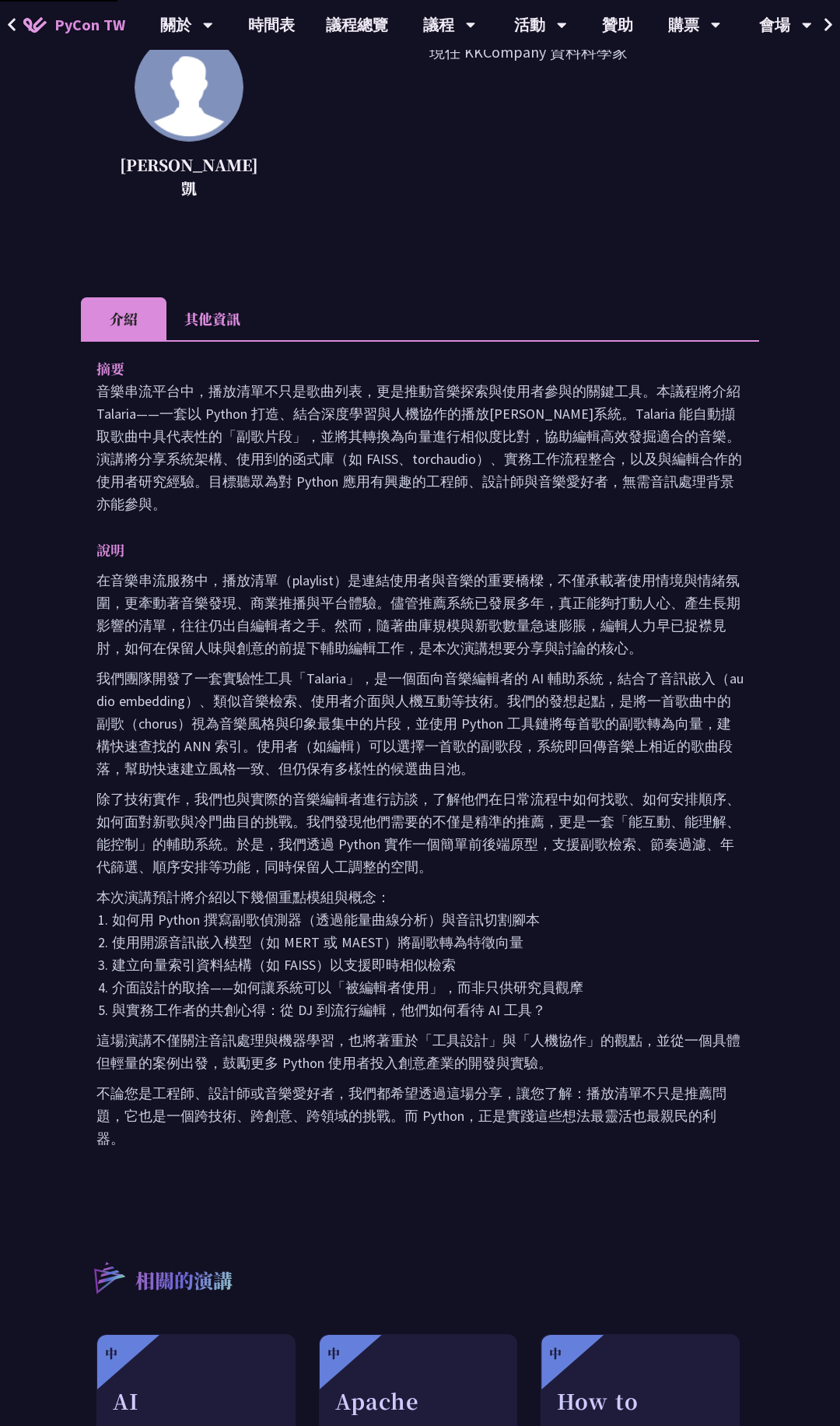
scroll to position [1059, 0]
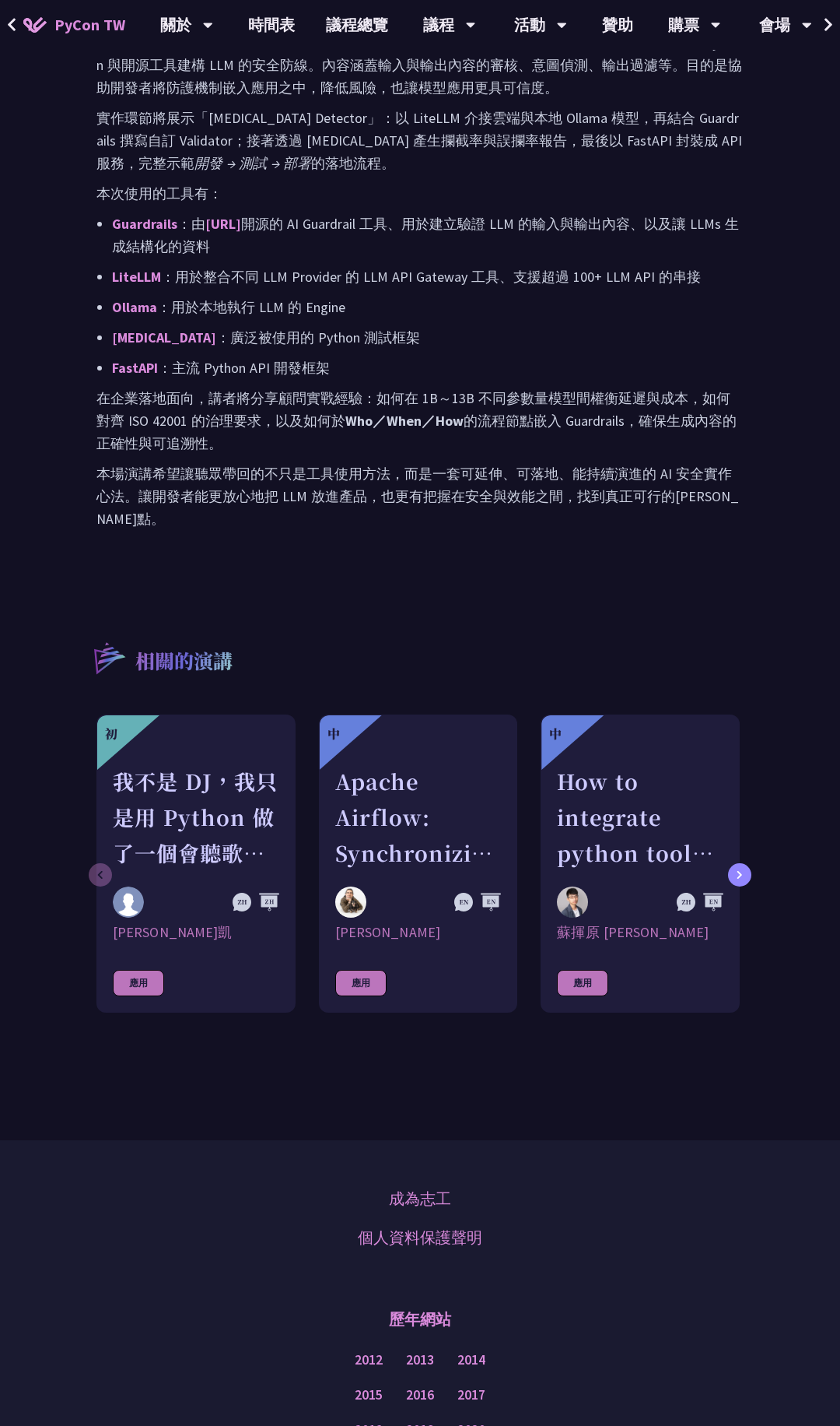
click at [741, 871] on icon at bounding box center [740, 875] width 6 height 10
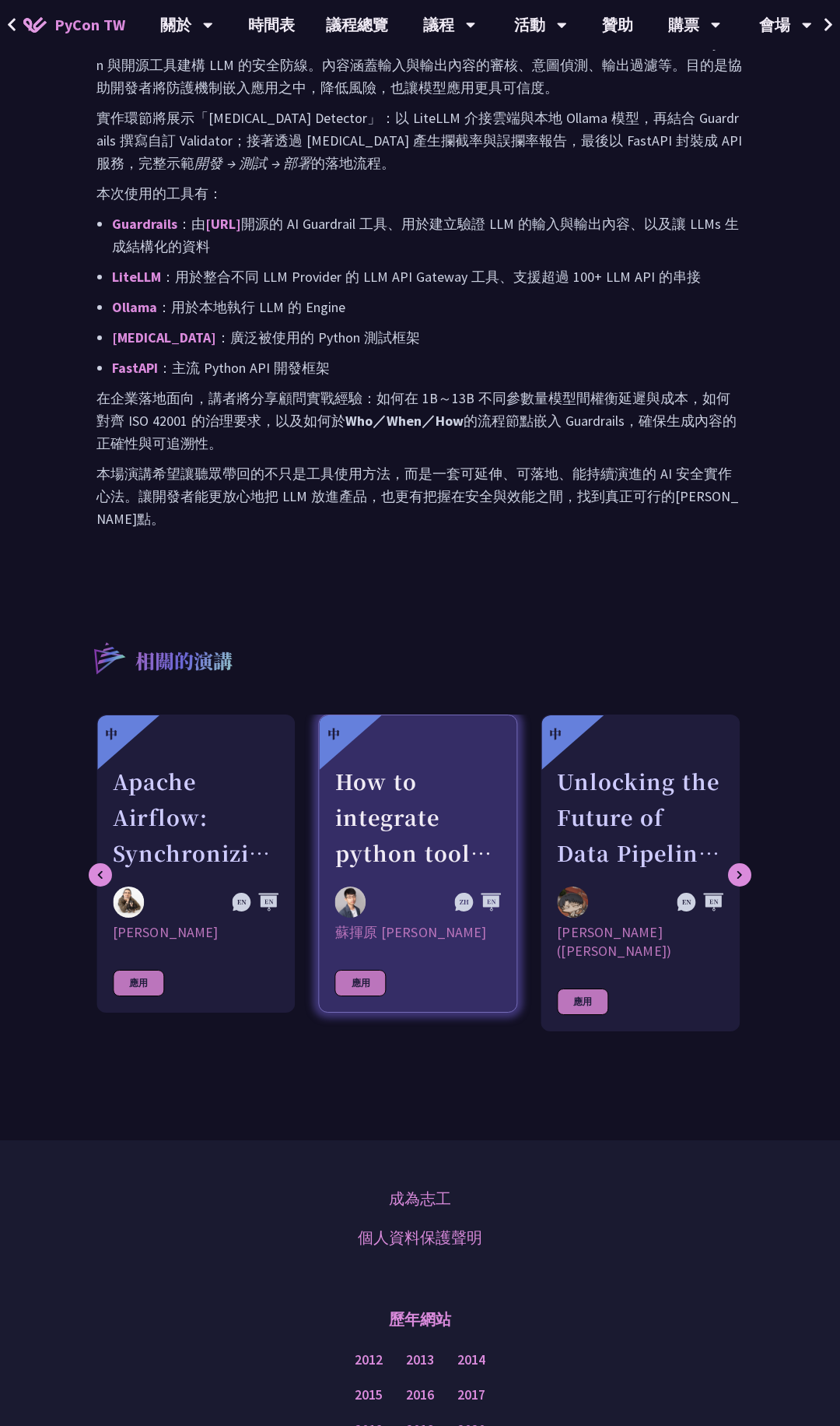
click at [384, 798] on div "How to integrate python tools with Apache Iceberg to build ETLT pipeline on Shi…" at bounding box center [418, 817] width 166 height 107
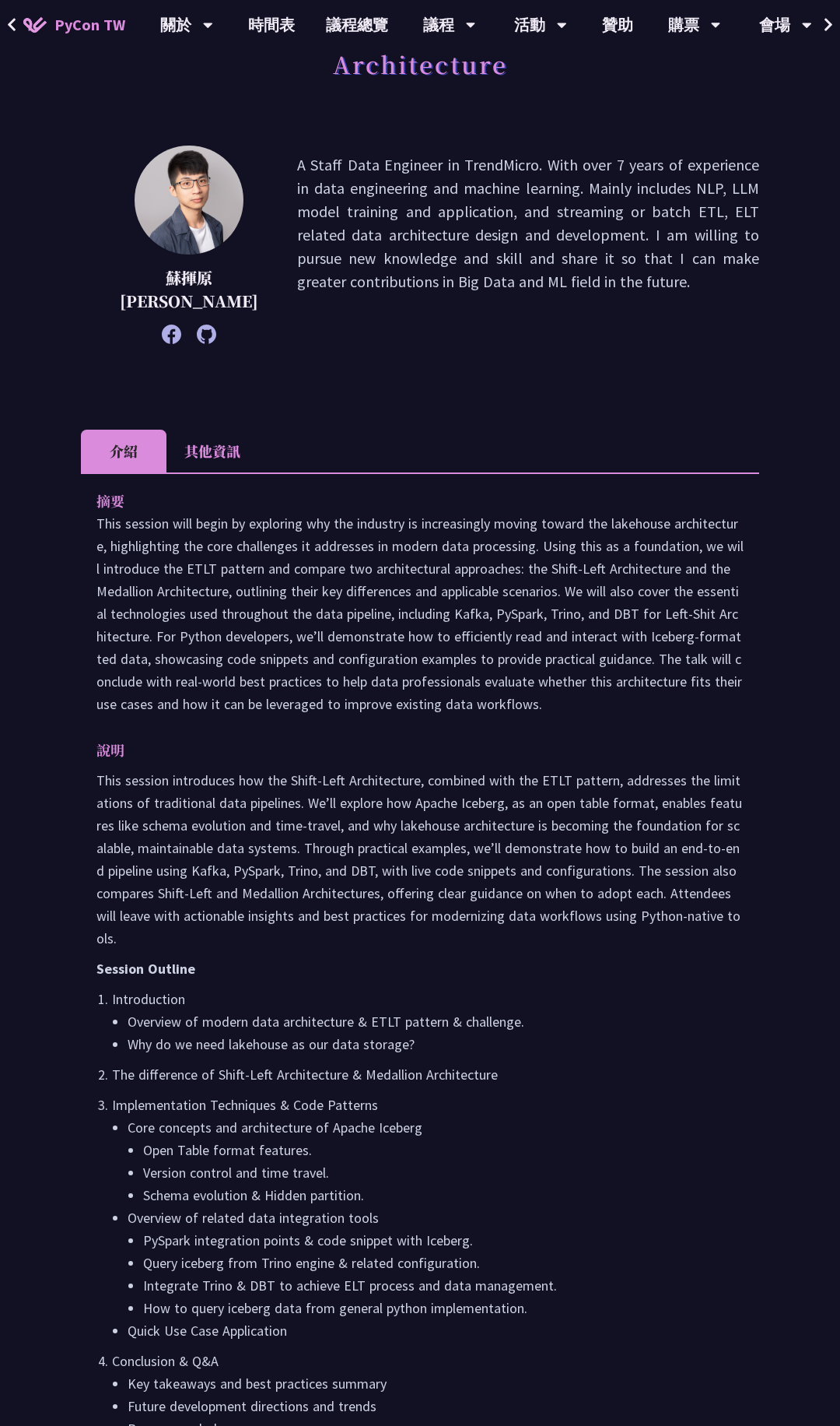
scroll to position [31, 0]
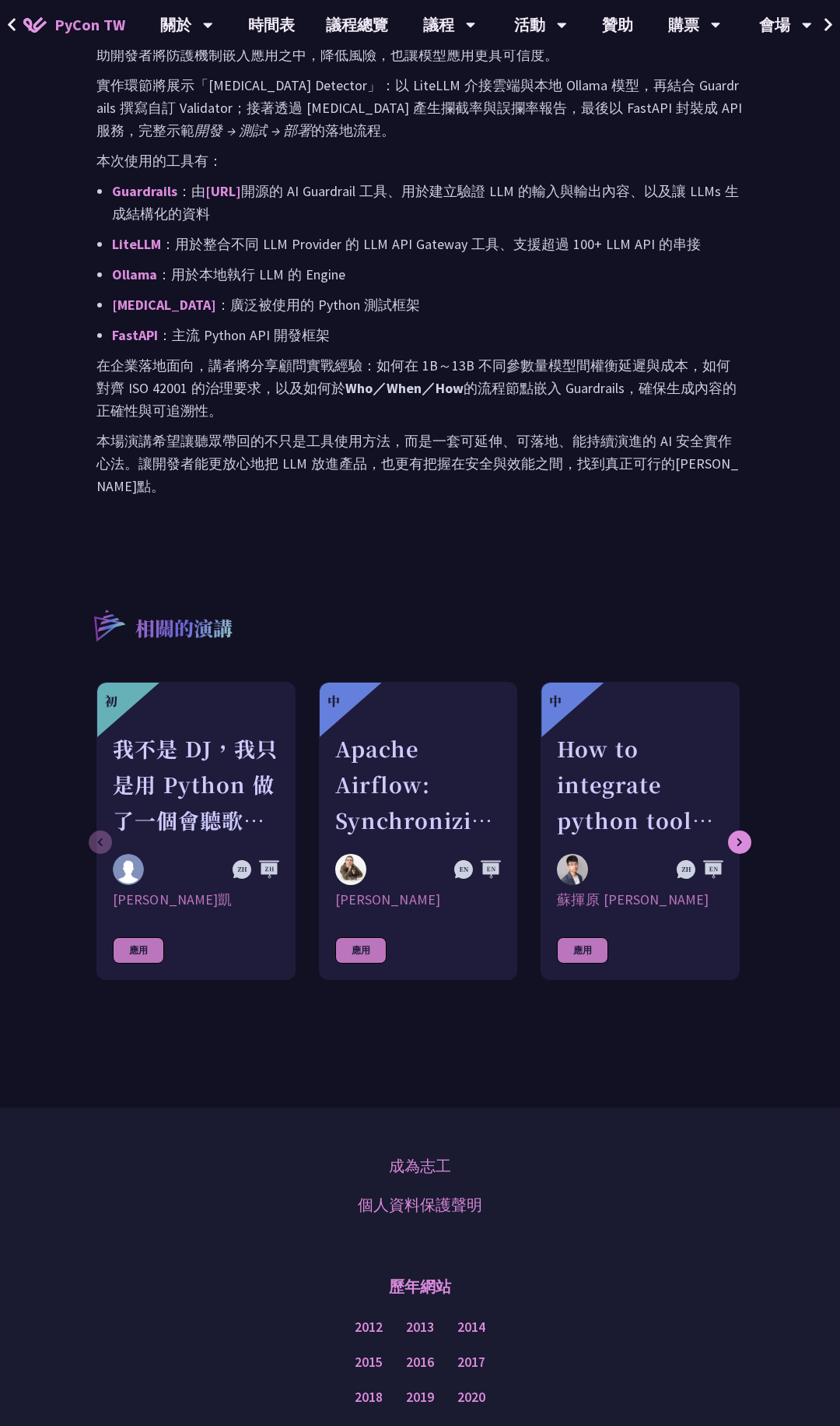
scroll to position [1094, 0]
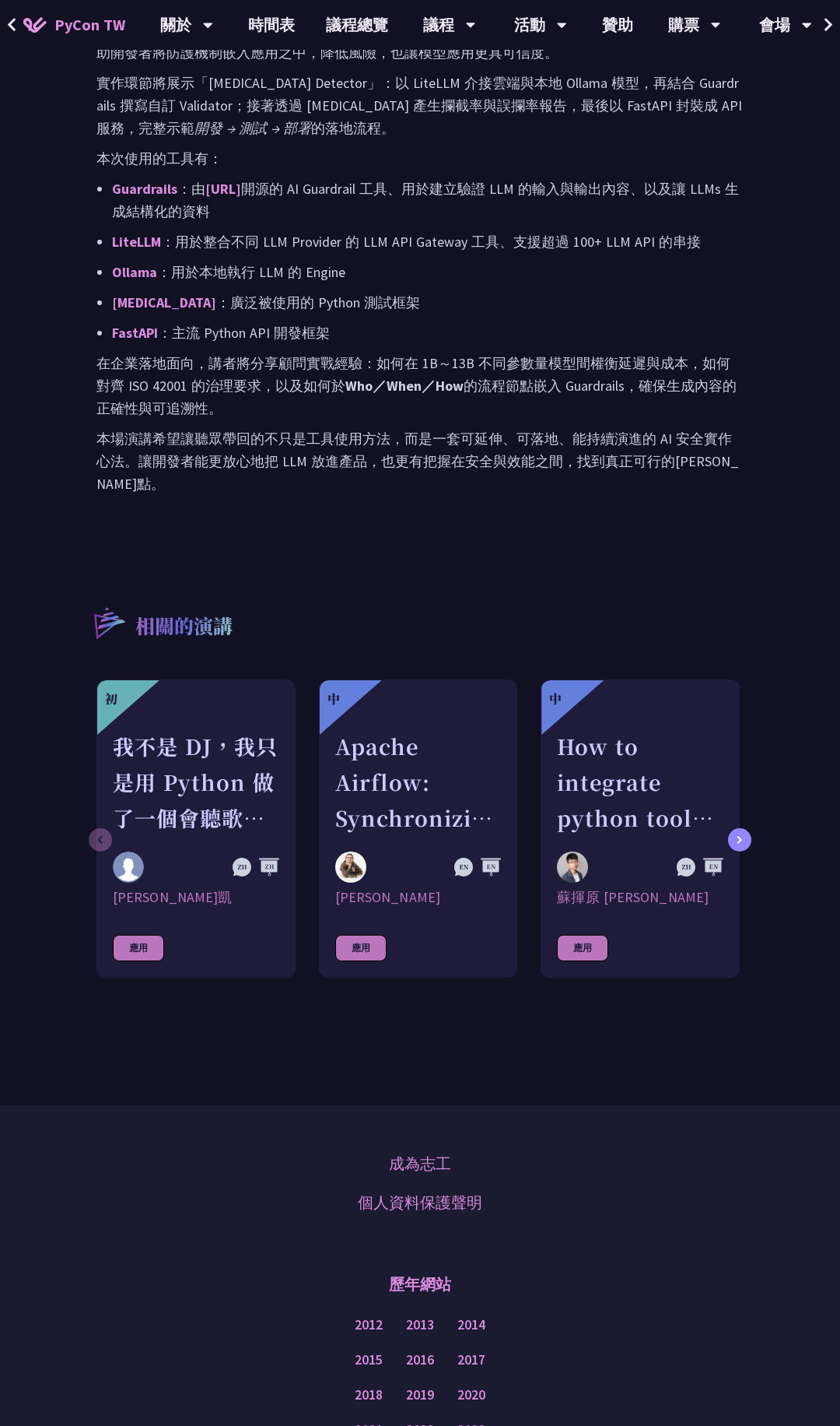
click at [740, 836] on icon at bounding box center [740, 840] width 6 height 10
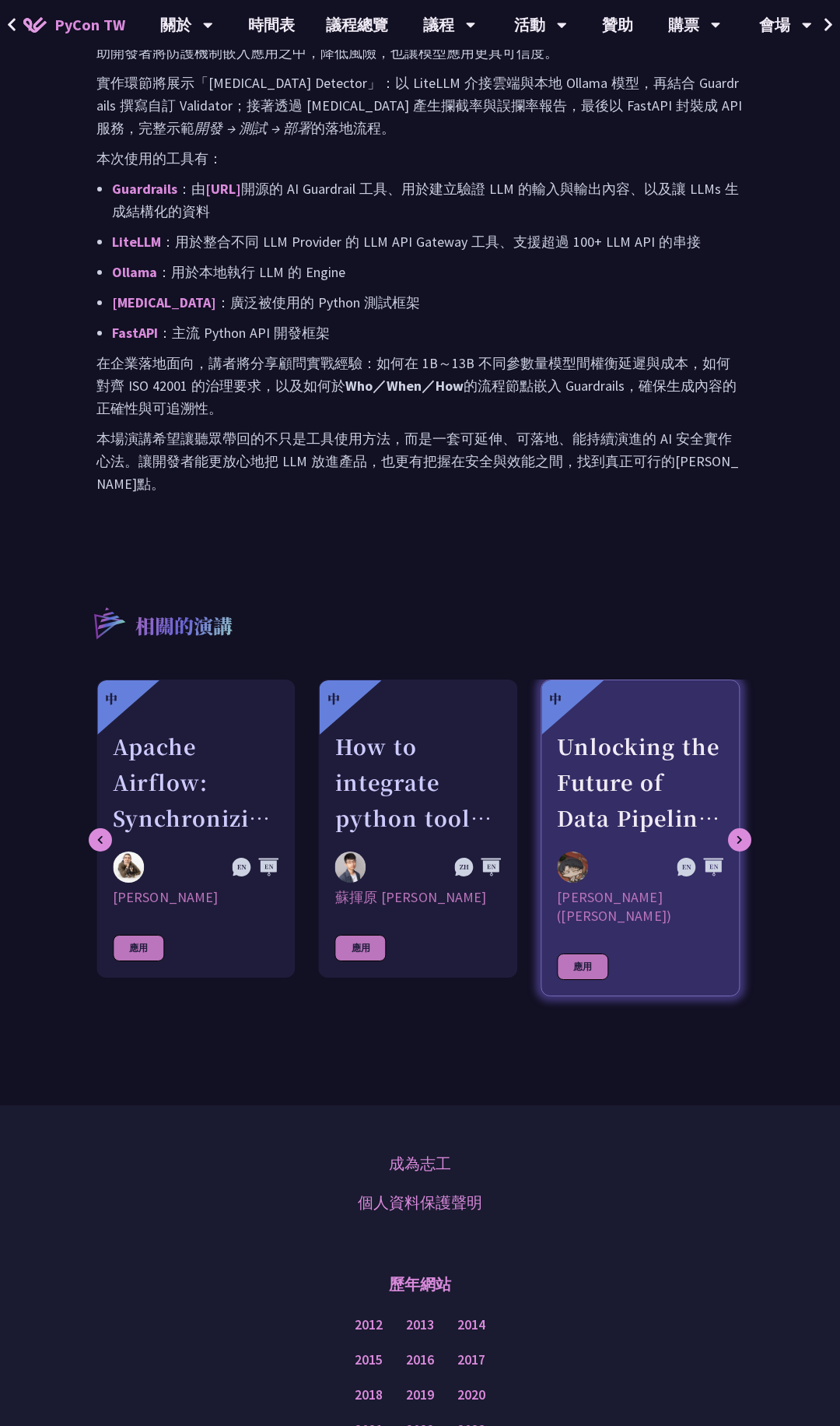
click at [671, 729] on div "Unlocking the Future of Data Pipelines - Apache Airflow 3" at bounding box center [640, 782] width 166 height 107
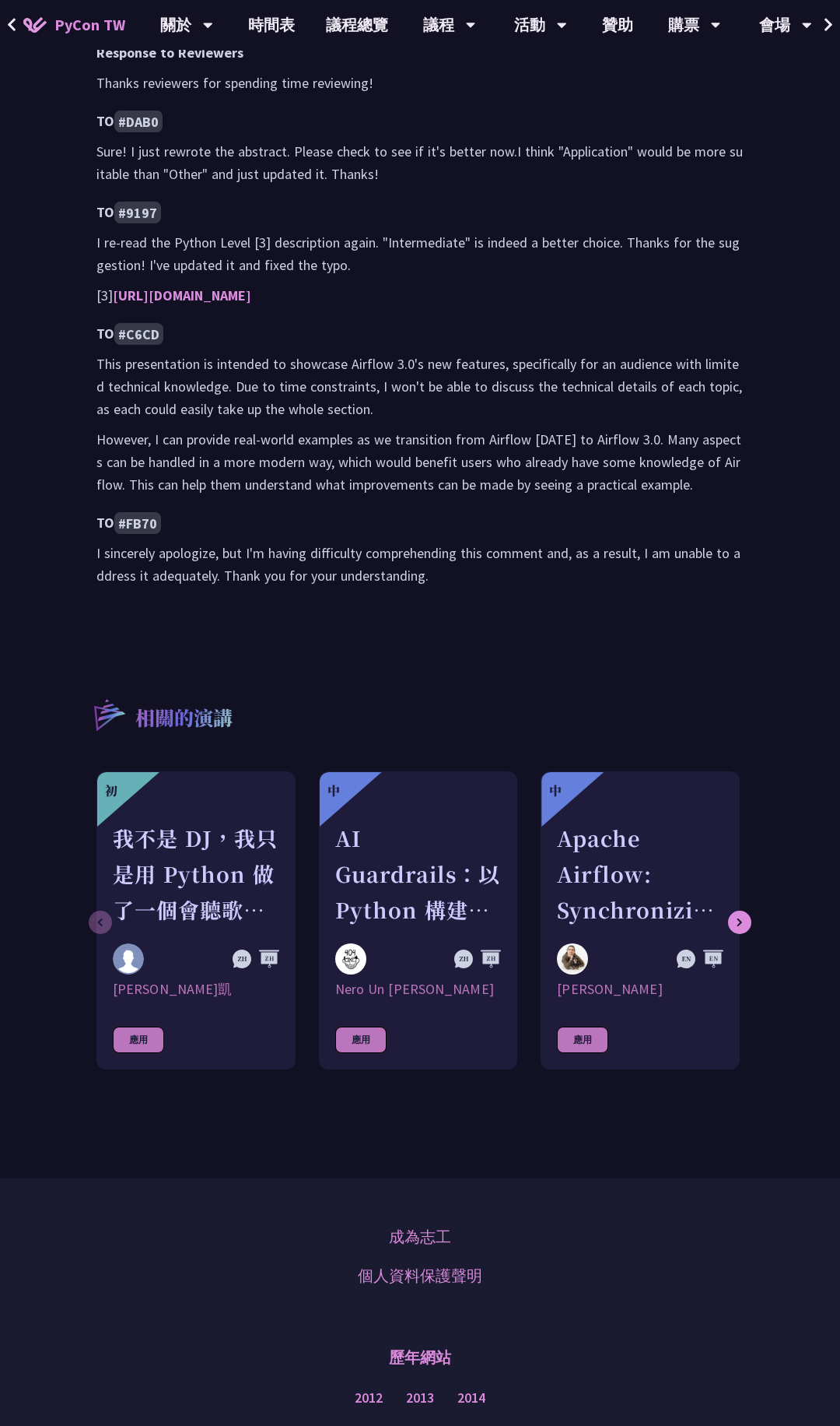
scroll to position [1294, 0]
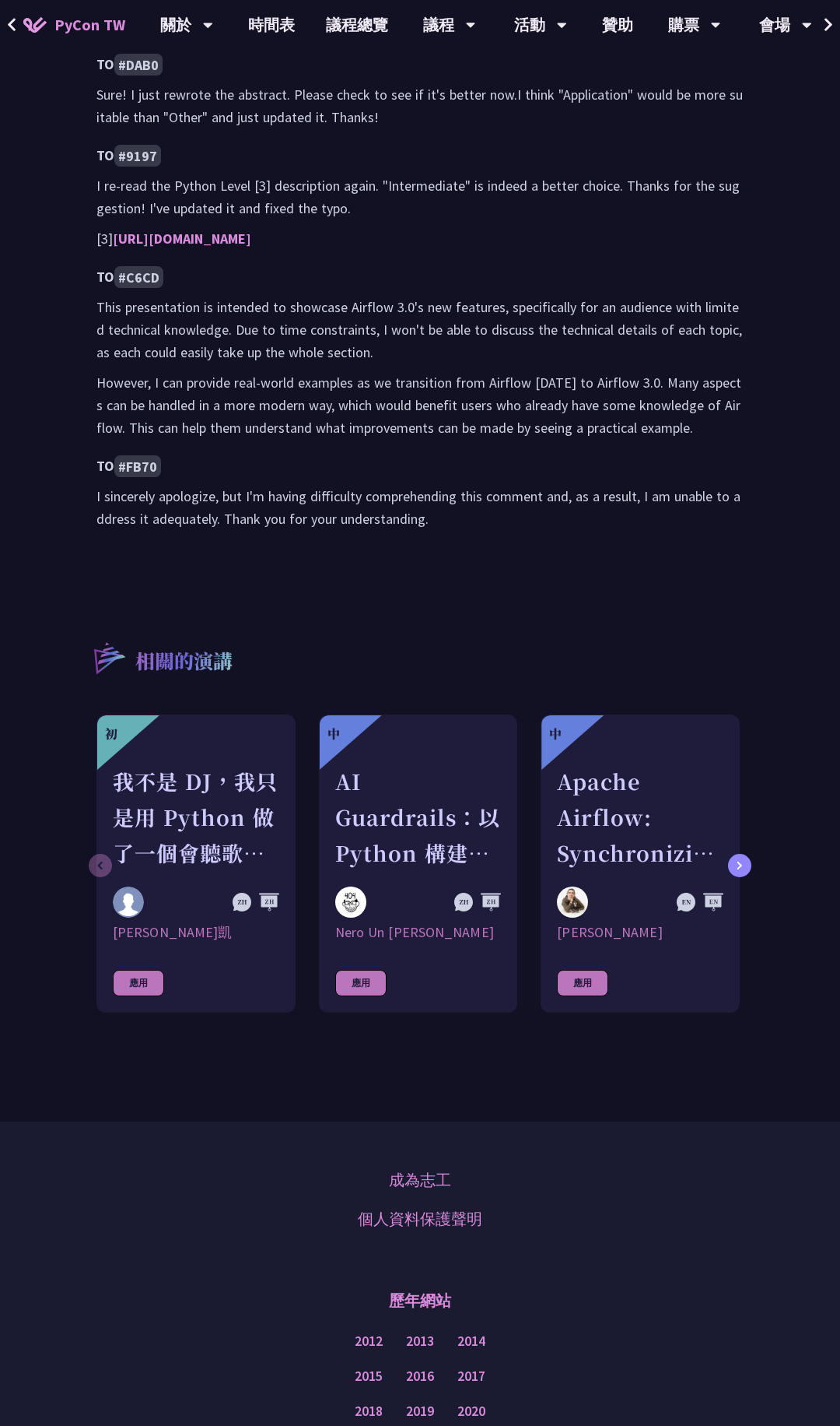
click at [742, 854] on div at bounding box center [740, 866] width 23 height 23
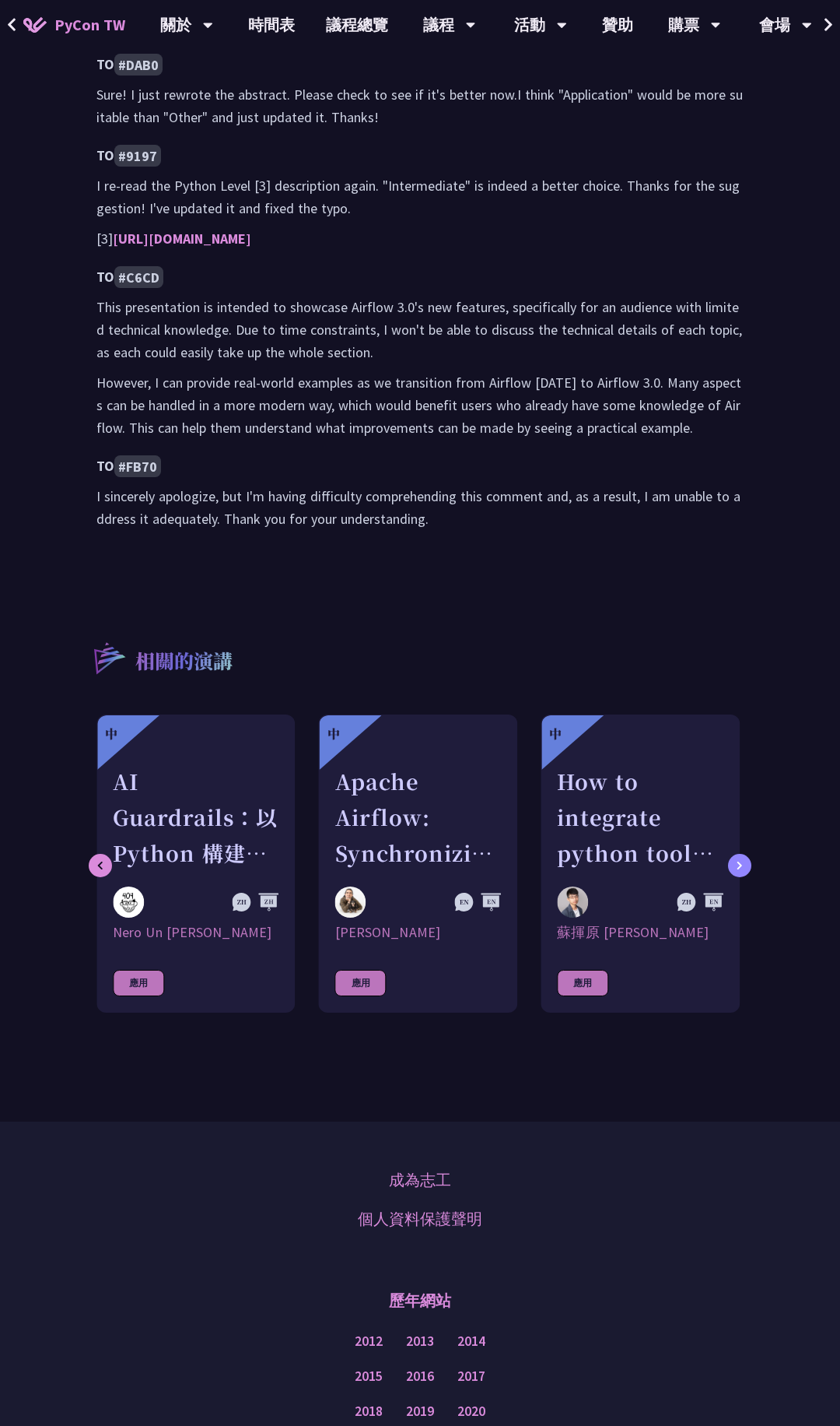
click at [742, 854] on div at bounding box center [740, 866] width 23 height 23
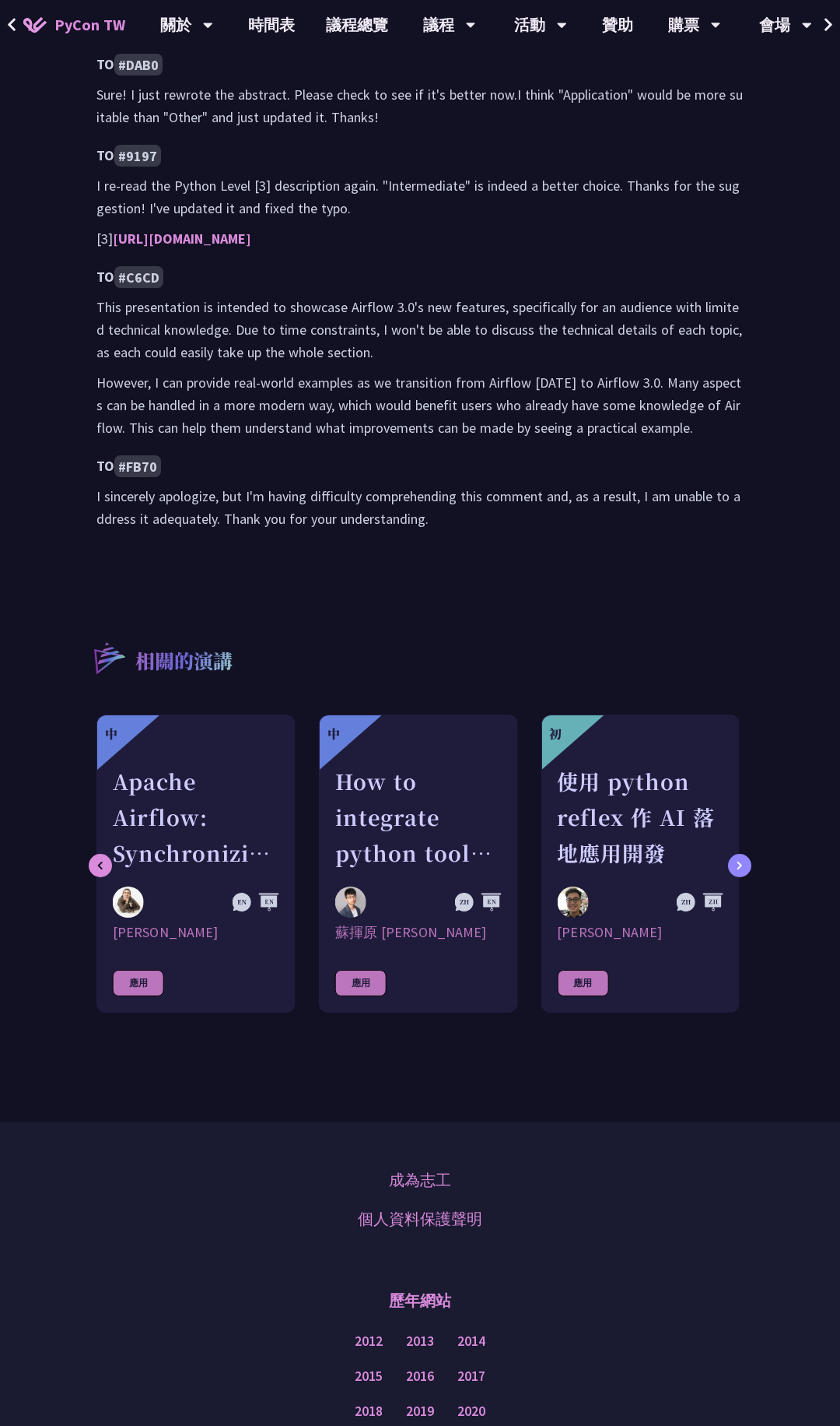
click at [742, 854] on div at bounding box center [740, 866] width 23 height 23
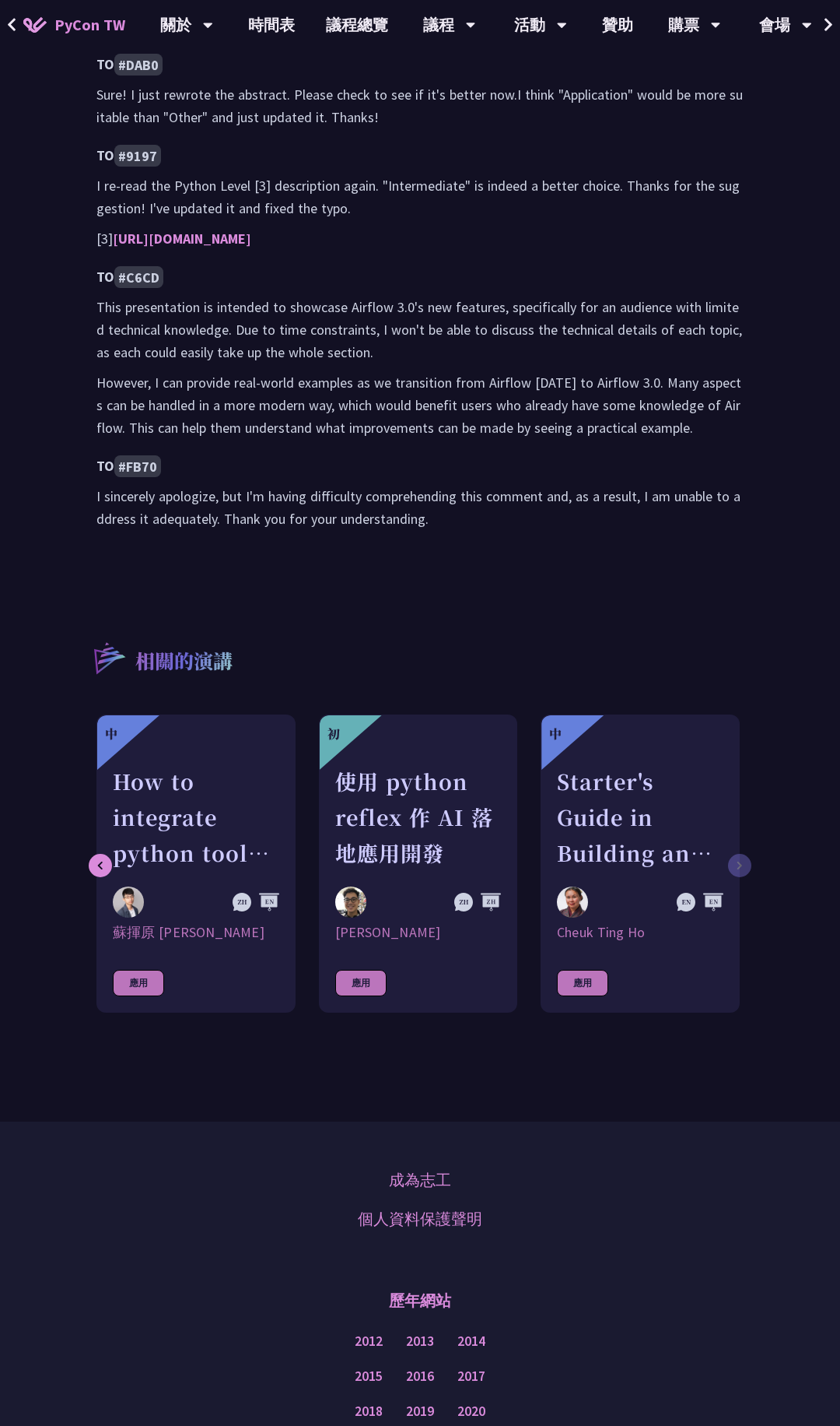
click at [742, 778] on div "初 我不是 DJ，我只是用 Python 做了一個會聽歌的工具 [PERSON_NAME]凱 應用 中 AI Guardrails：以 Python 構建企業…" at bounding box center [420, 872] width 679 height 314
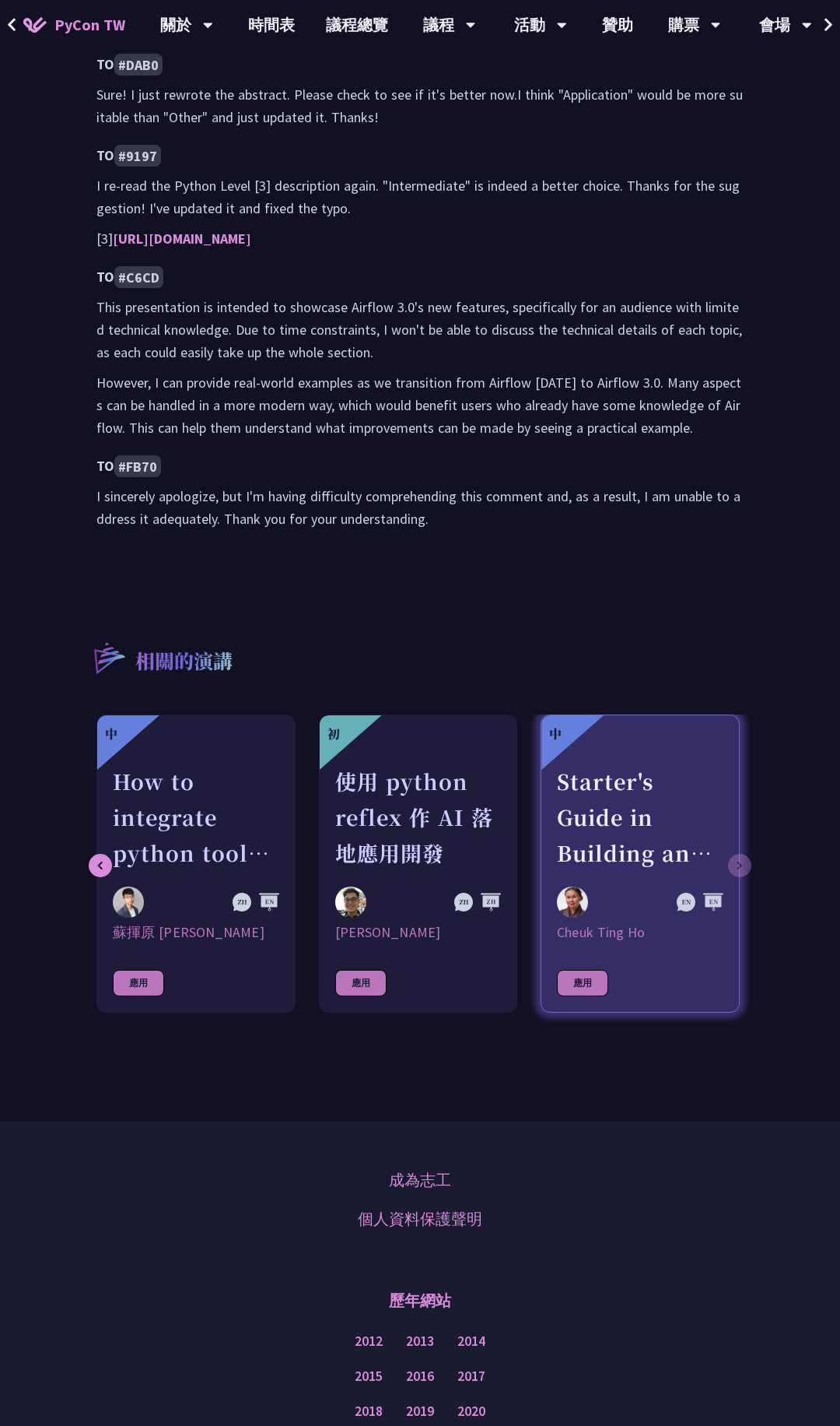
click at [625, 764] on div "Starter's Guide in Building an AI agent" at bounding box center [640, 817] width 166 height 107
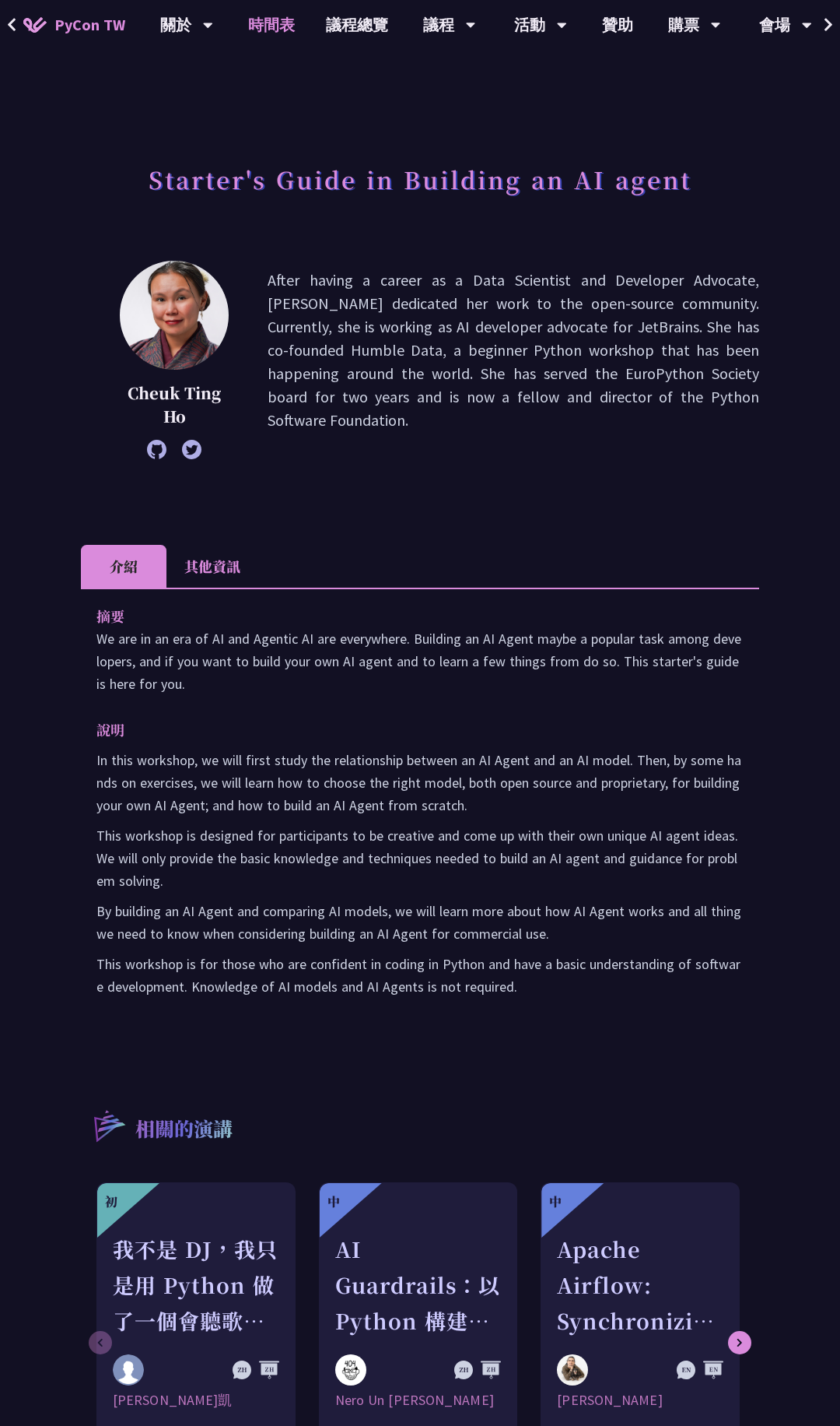
click at [267, 25] on link "時間表" at bounding box center [271, 24] width 78 height 50
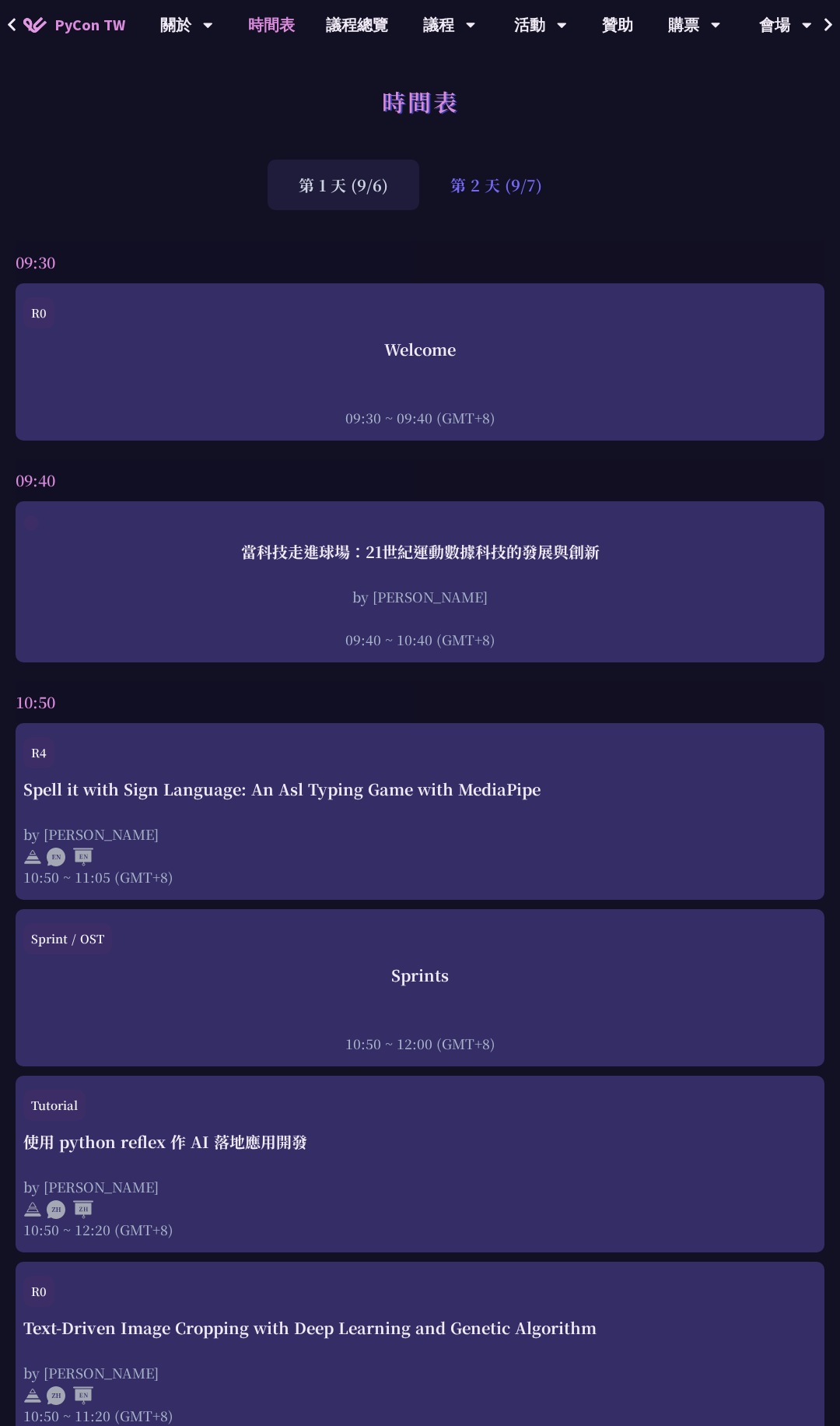
click at [493, 176] on div "第 2 天 (9/7)" at bounding box center [496, 185] width 154 height 51
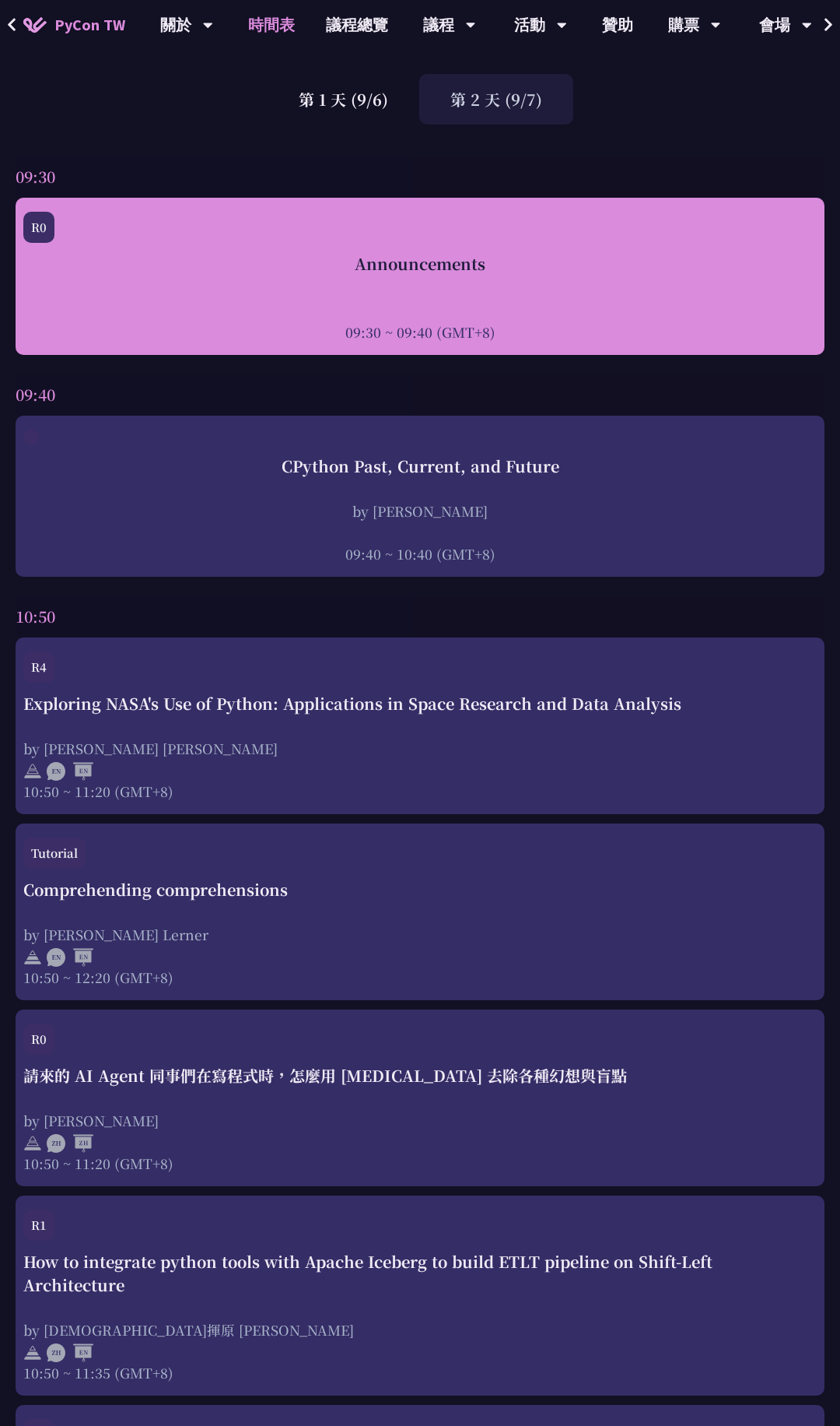
scroll to position [87, 0]
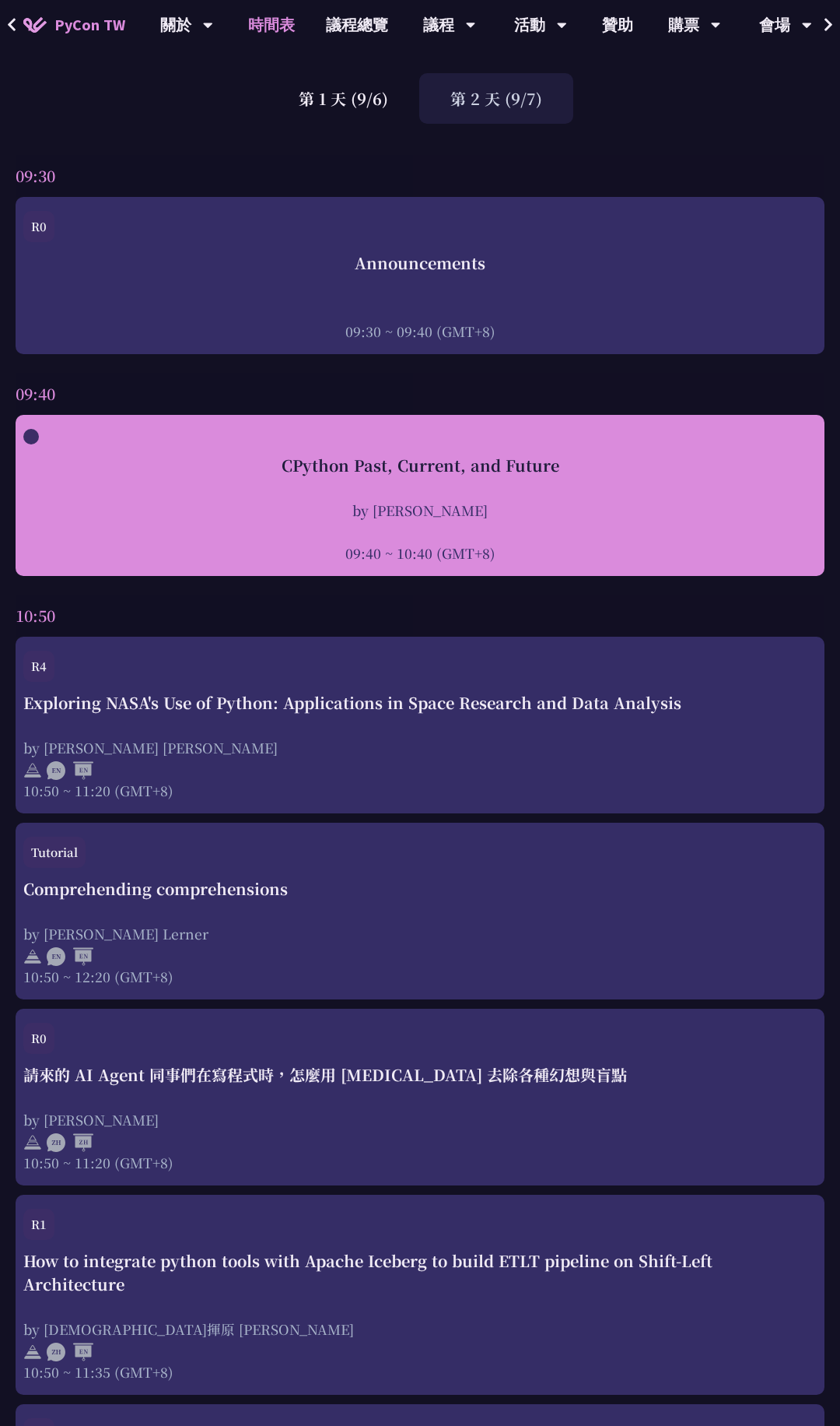
click at [564, 521] on div at bounding box center [420, 532] width 793 height 23
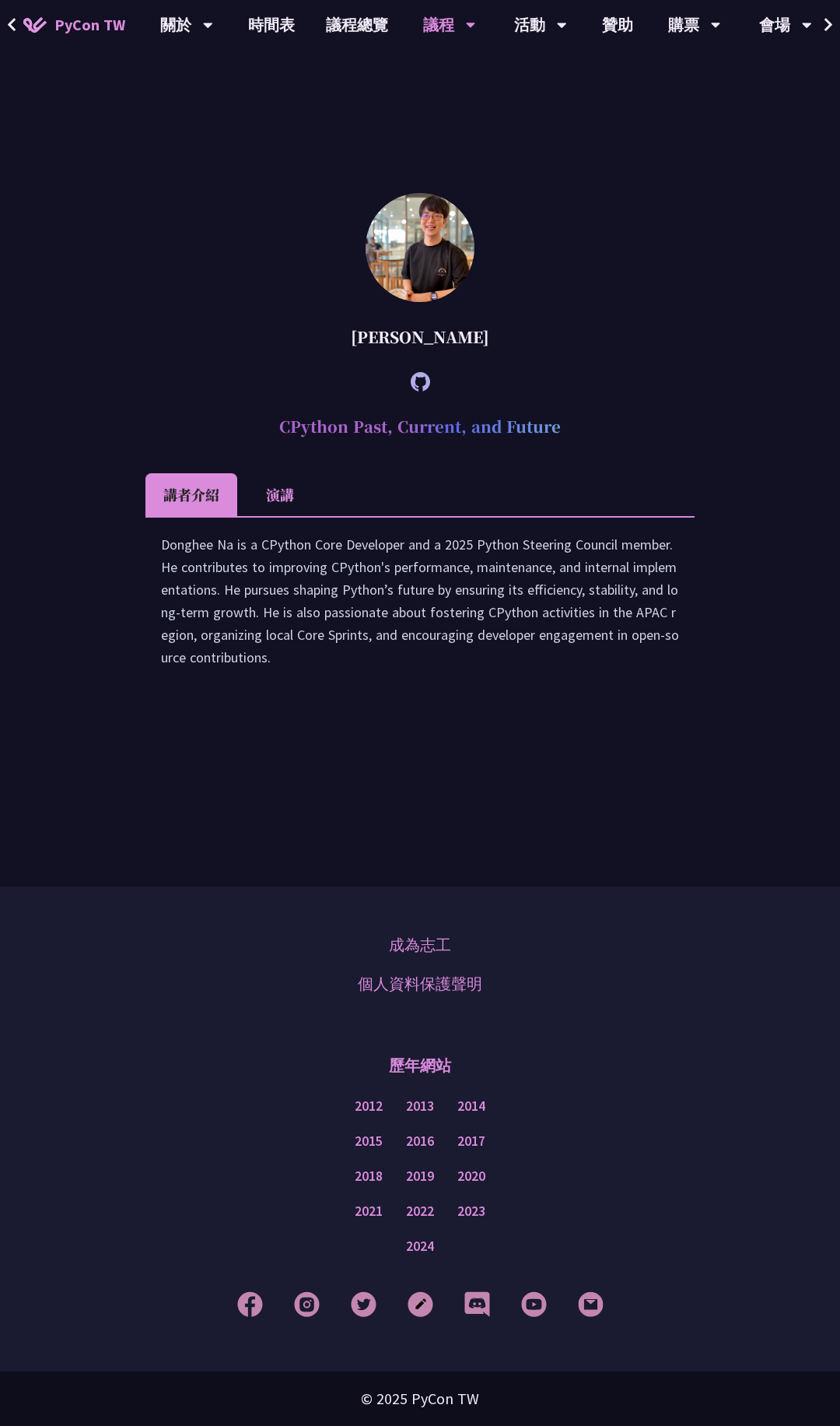
scroll to position [2961, 0]
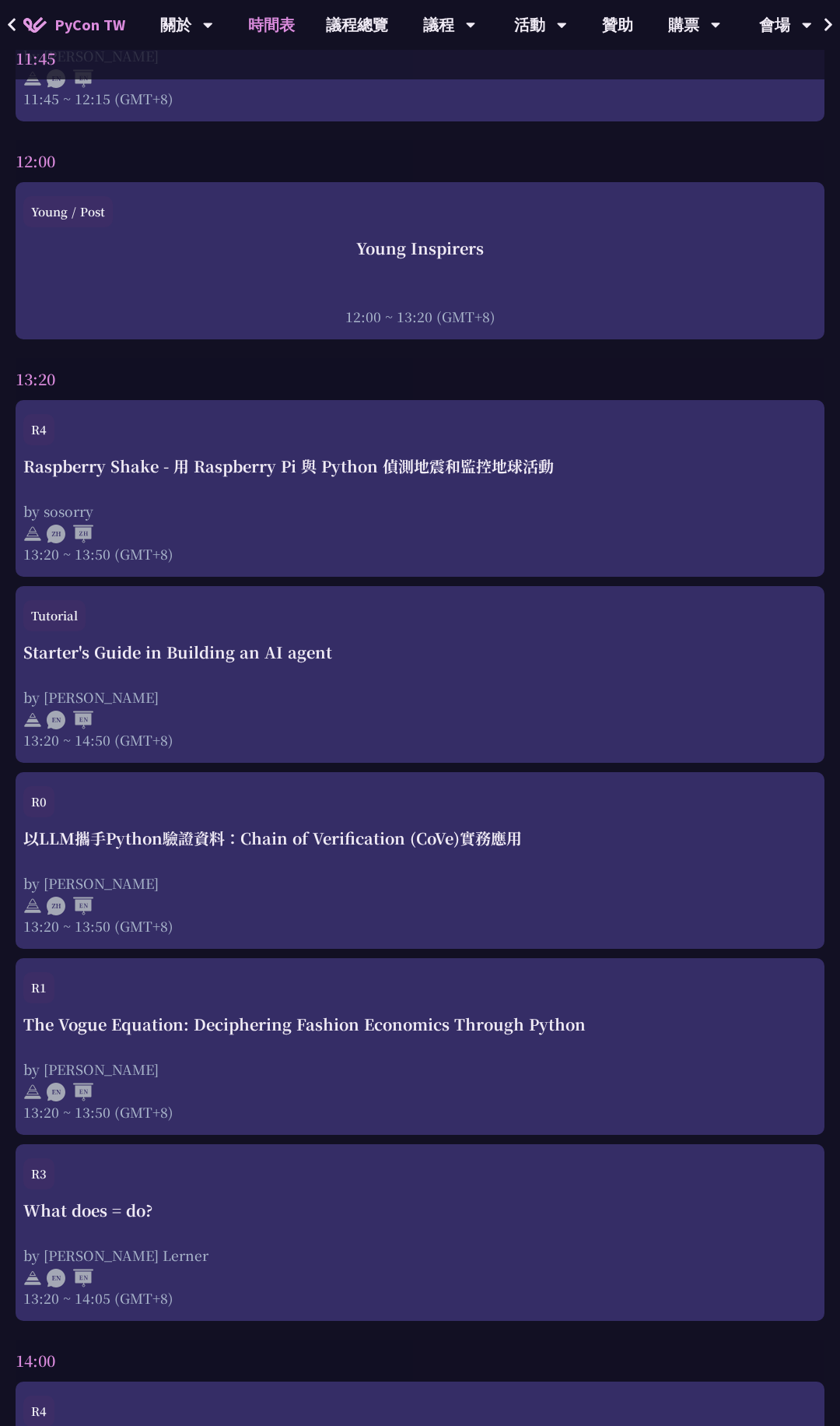
scroll to position [2584, 0]
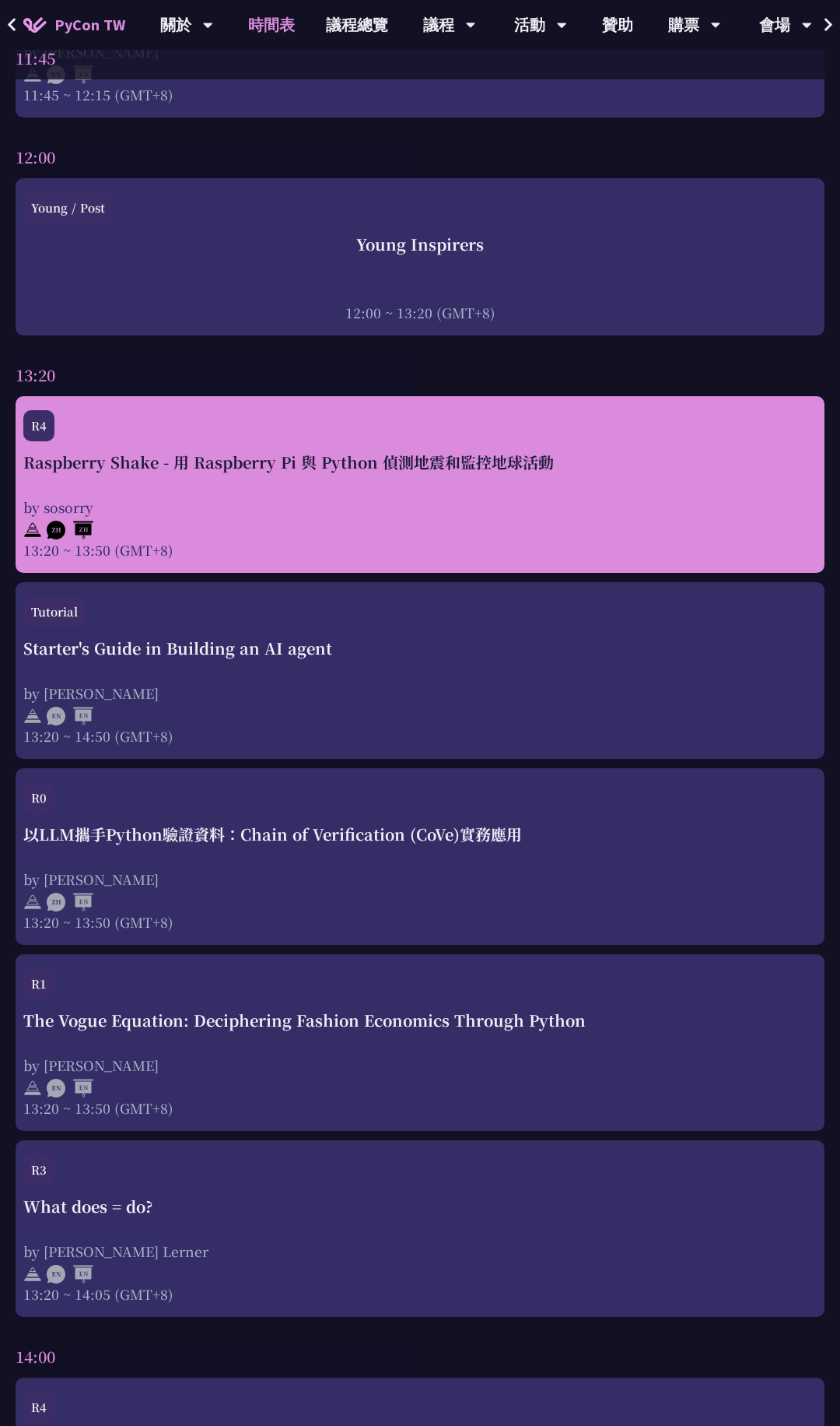
click at [413, 513] on div "by sosorry" at bounding box center [420, 507] width 793 height 19
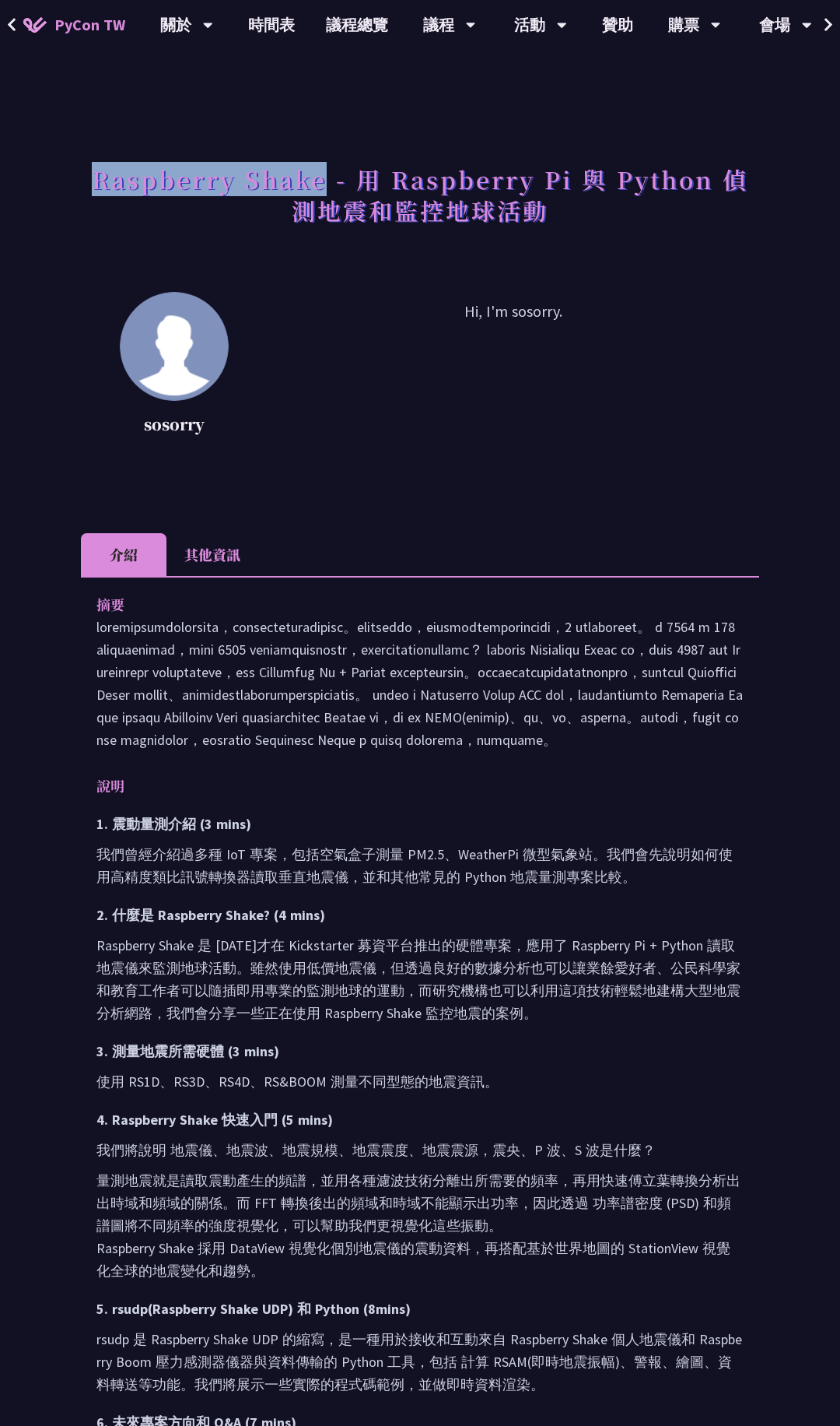
drag, startPoint x: 322, startPoint y: 177, endPoint x: 60, endPoint y: 177, distance: 262.0
click at [60, 177] on div "Raspberry Shake - 用 Raspberry Pi 與 Python 偵測地震和監控地球活動 sosorry Hi, I'm sosorry. …" at bounding box center [420, 1039] width 840 height 2079
copy h1 "Raspberry Shake"
click at [252, 20] on link "時間表" at bounding box center [271, 24] width 78 height 50
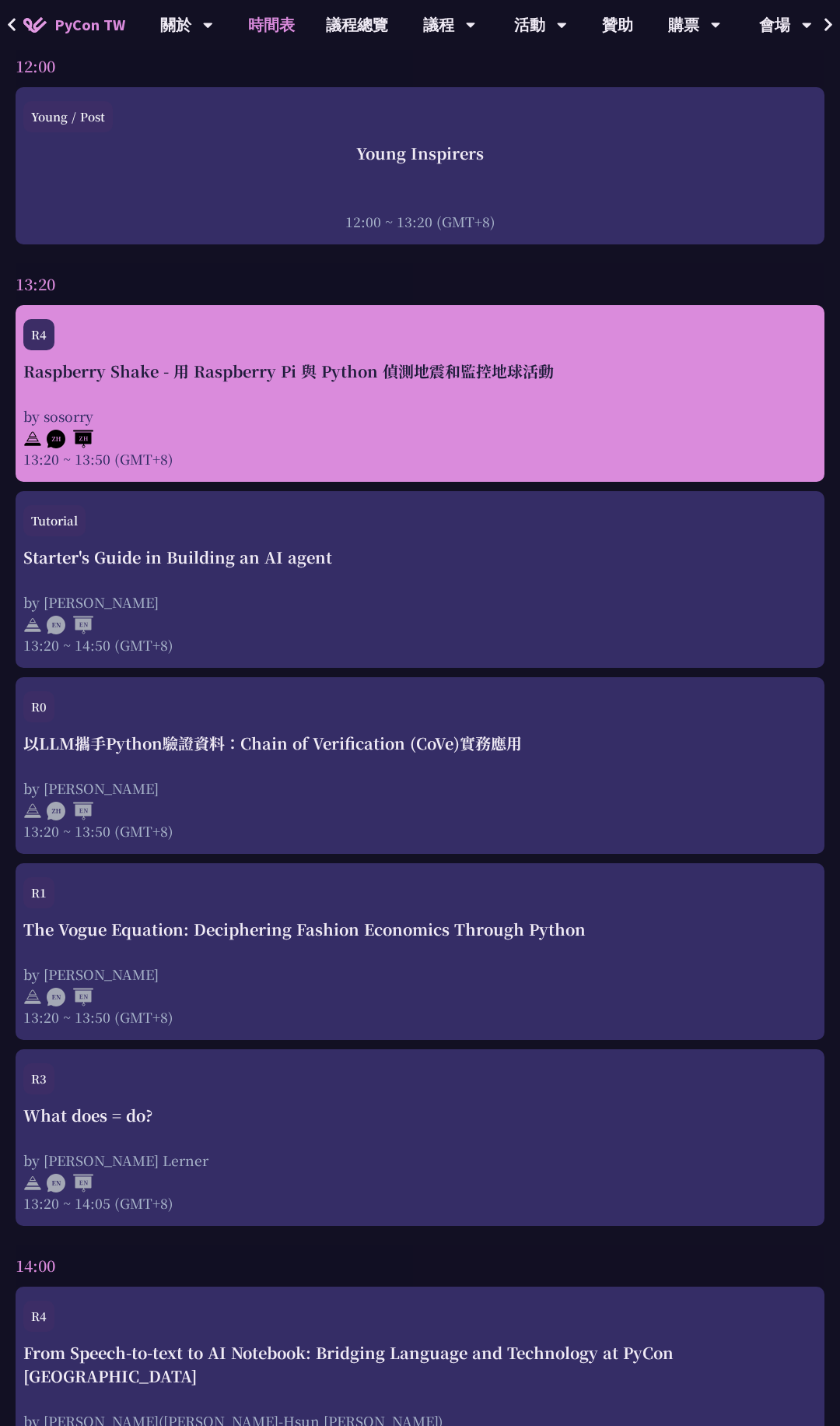
scroll to position [2673, 0]
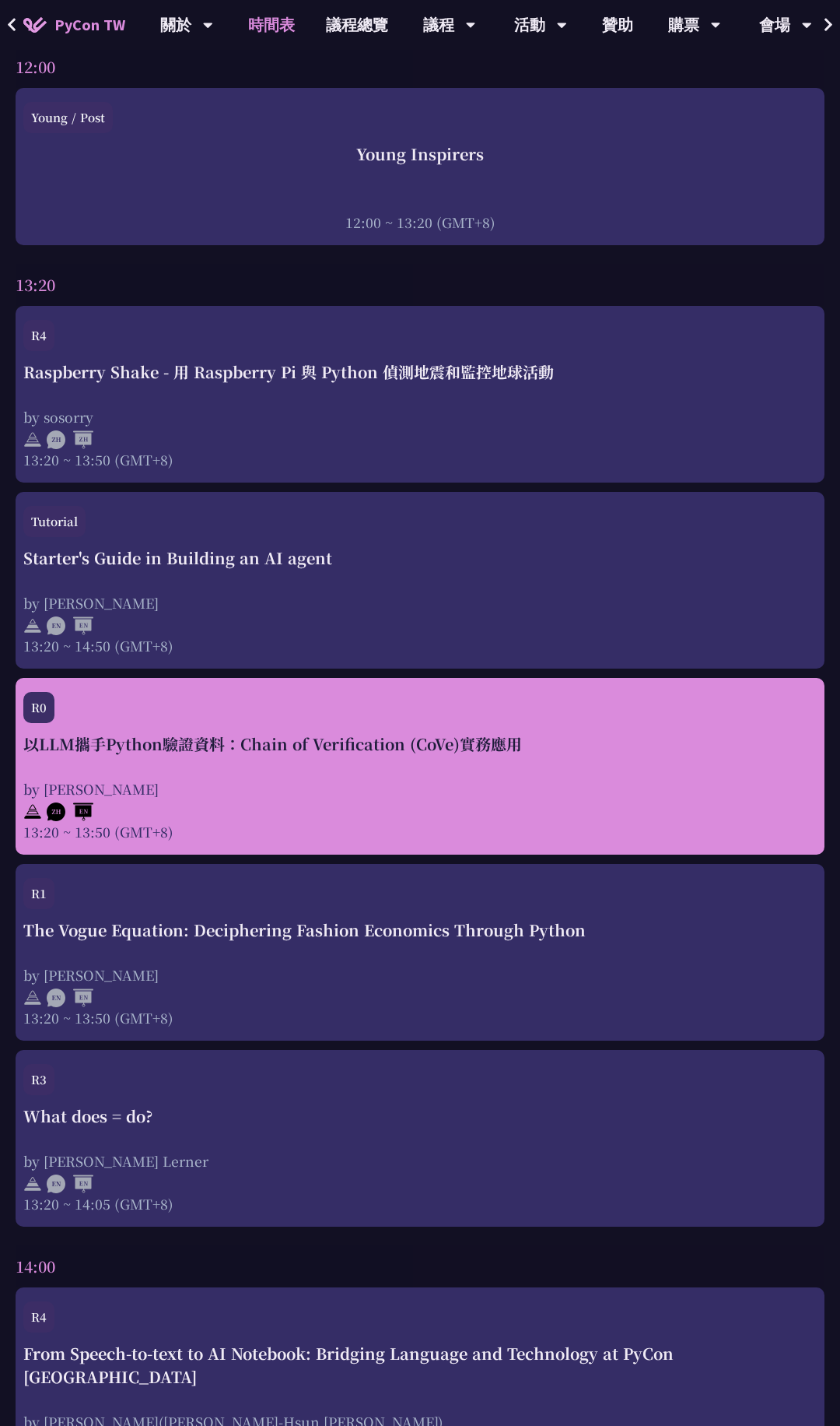
click at [353, 763] on div "以LLM攜手Python驗證資料：Chain of Verification (CoVe)實務應用 by [PERSON_NAME] 13:20 ~ 13:5…" at bounding box center [420, 787] width 793 height 109
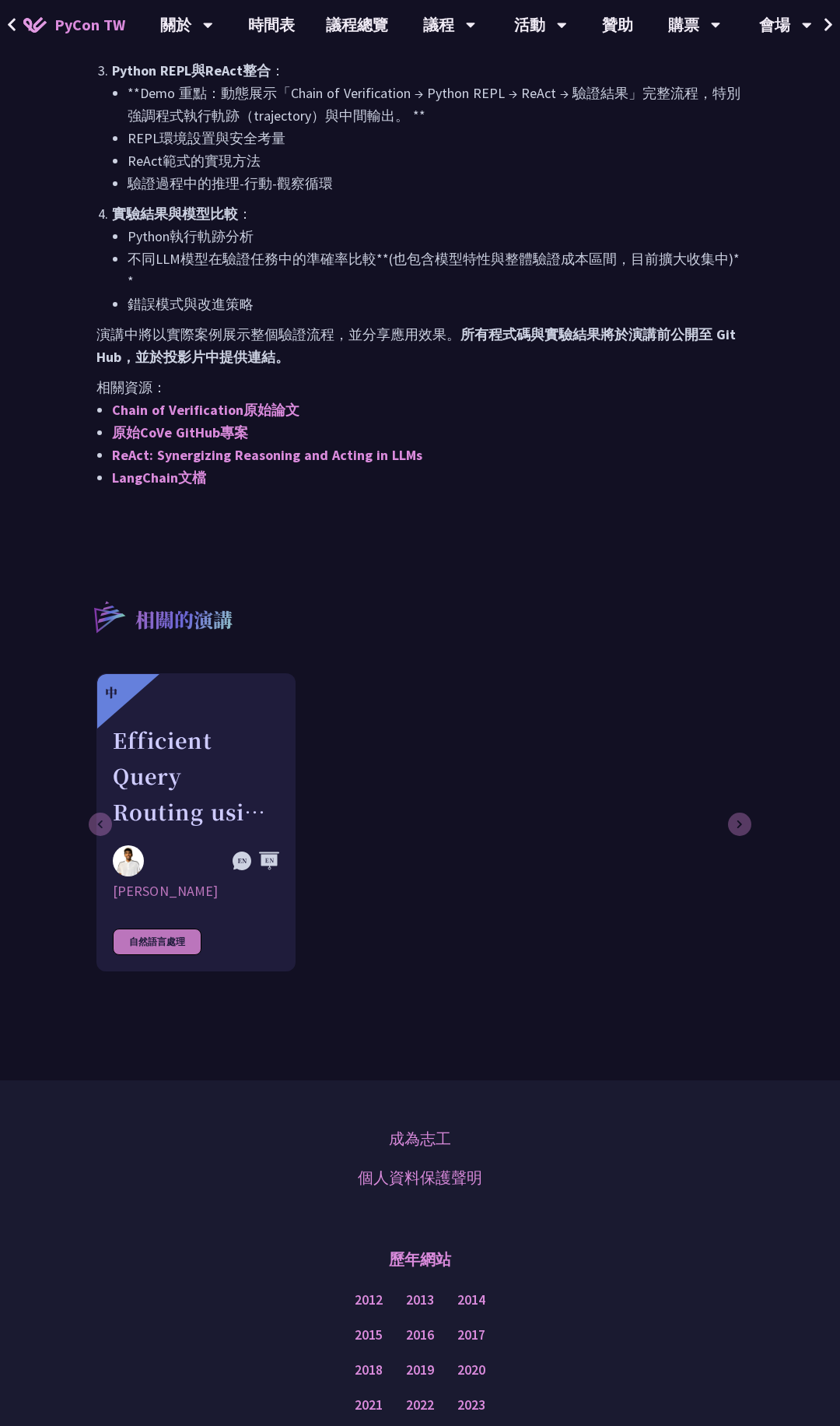
scroll to position [1422, 0]
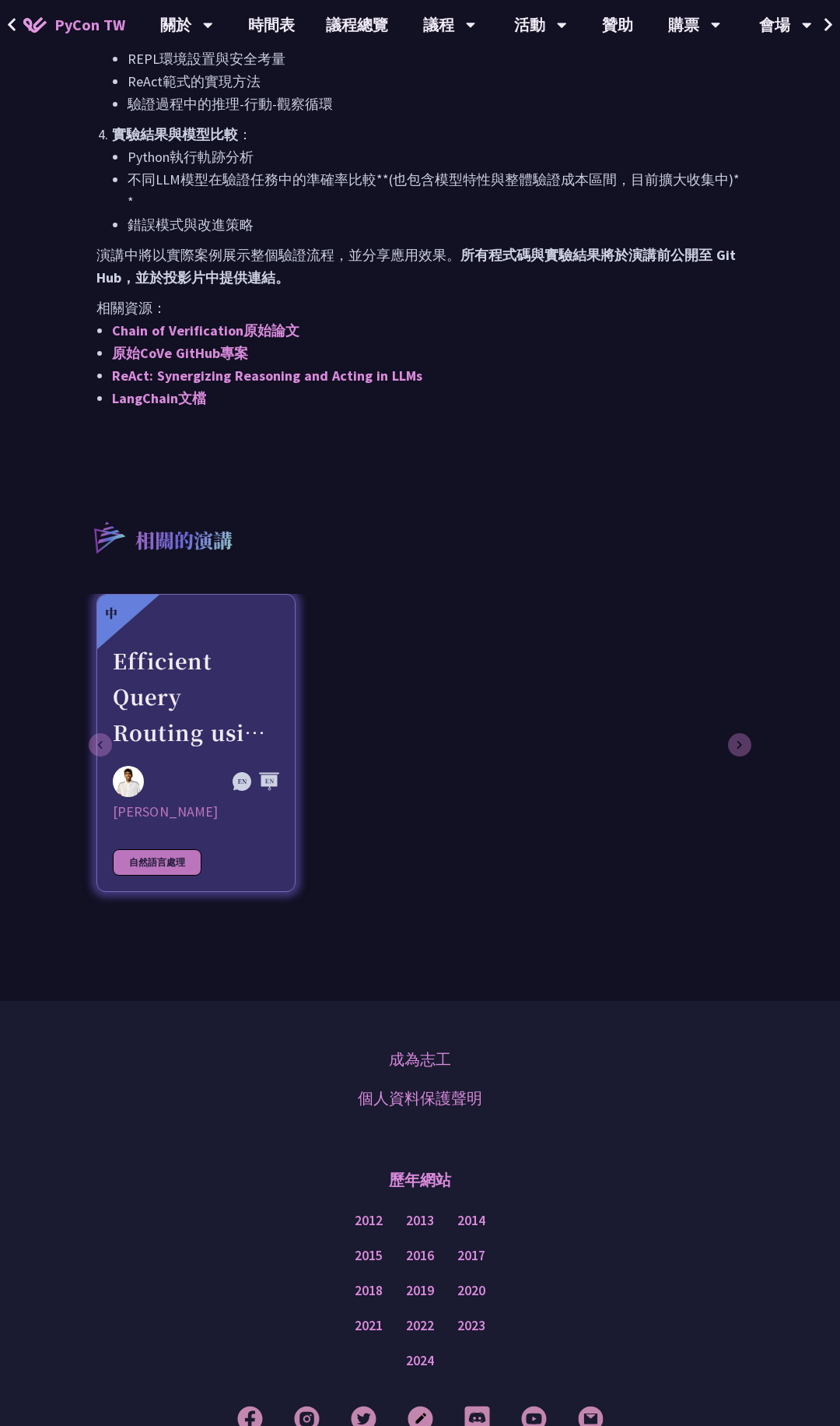
click at [240, 648] on div "Efficient Query Routing using Agentic RAG" at bounding box center [195, 696] width 166 height 107
click at [163, 766] on div at bounding box center [171, 782] width 117 height 31
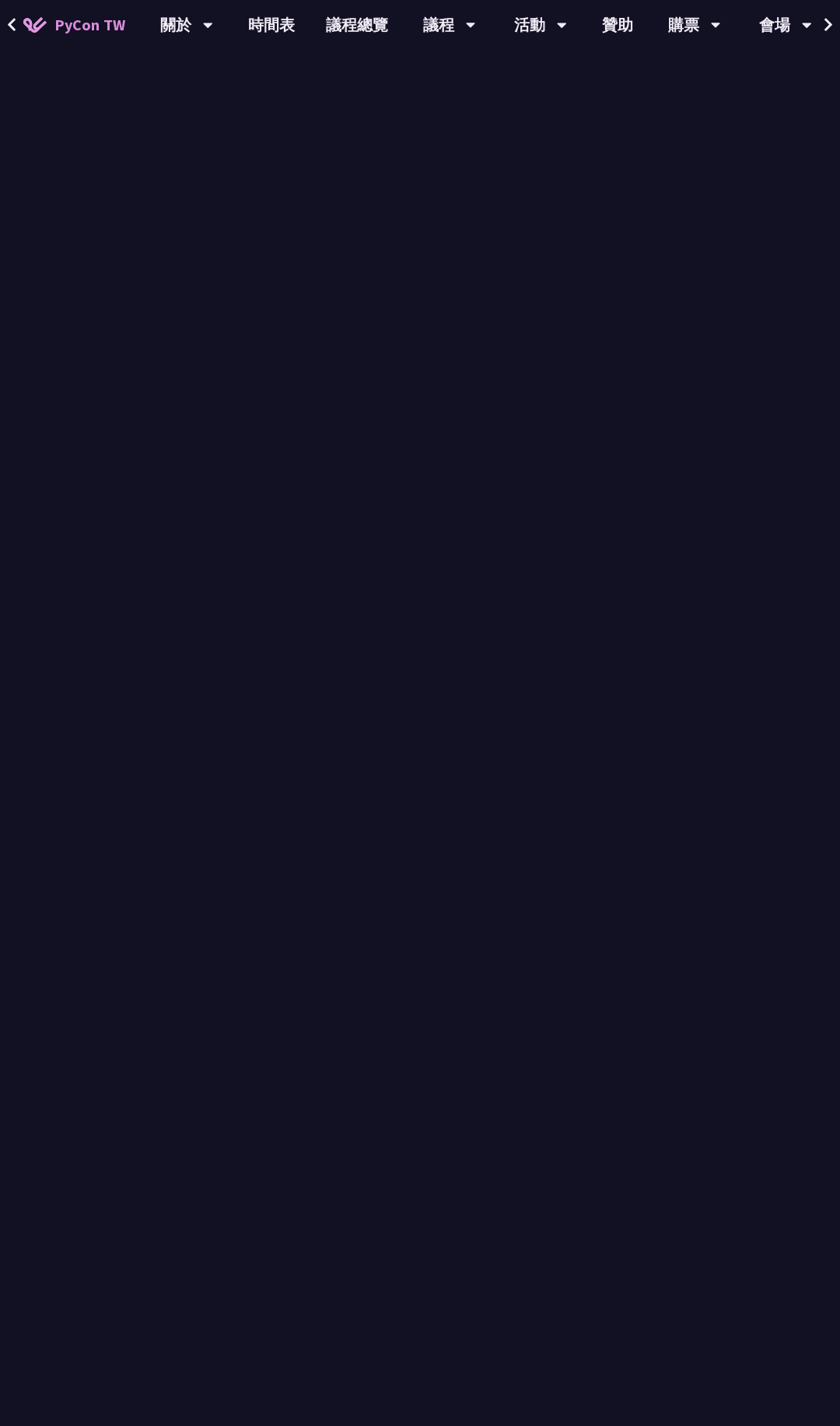
click at [163, 724] on p "隨著大型語言模型(LLM)的應用日益廣泛，「幻覺」產生錯誤資訊的問題成為關鍵挑戰，然而人工評估每個輸出既耗時又成本[PERSON_NAME]。本演講聚焦於「L…" at bounding box center [420, 695] width 648 height 158
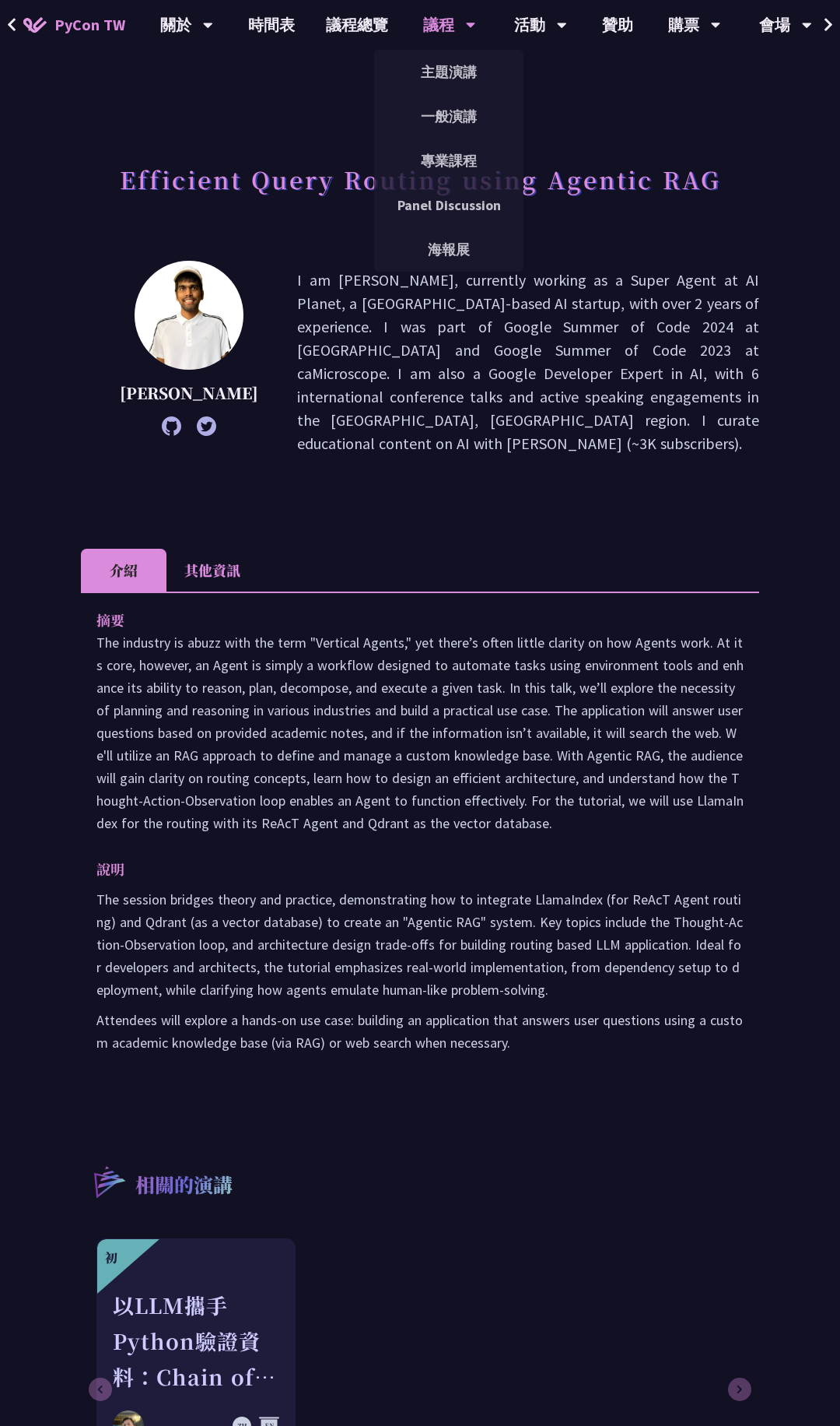
click at [213, 29] on div "議程" at bounding box center [187, 24] width 52 height 50
click at [466, 109] on link "一般演講" at bounding box center [449, 117] width 150 height 37
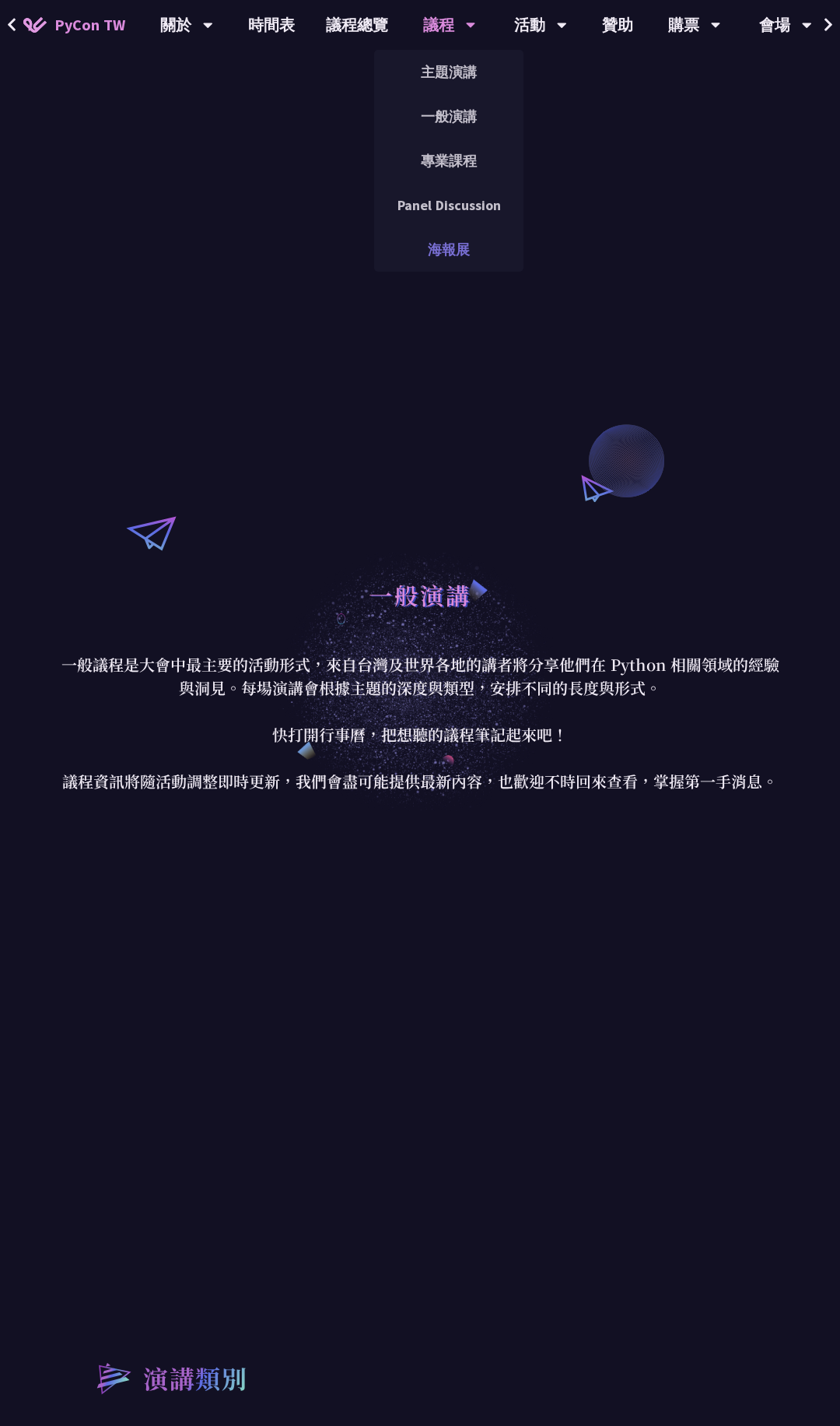
click at [458, 253] on link "海報展" at bounding box center [449, 250] width 150 height 37
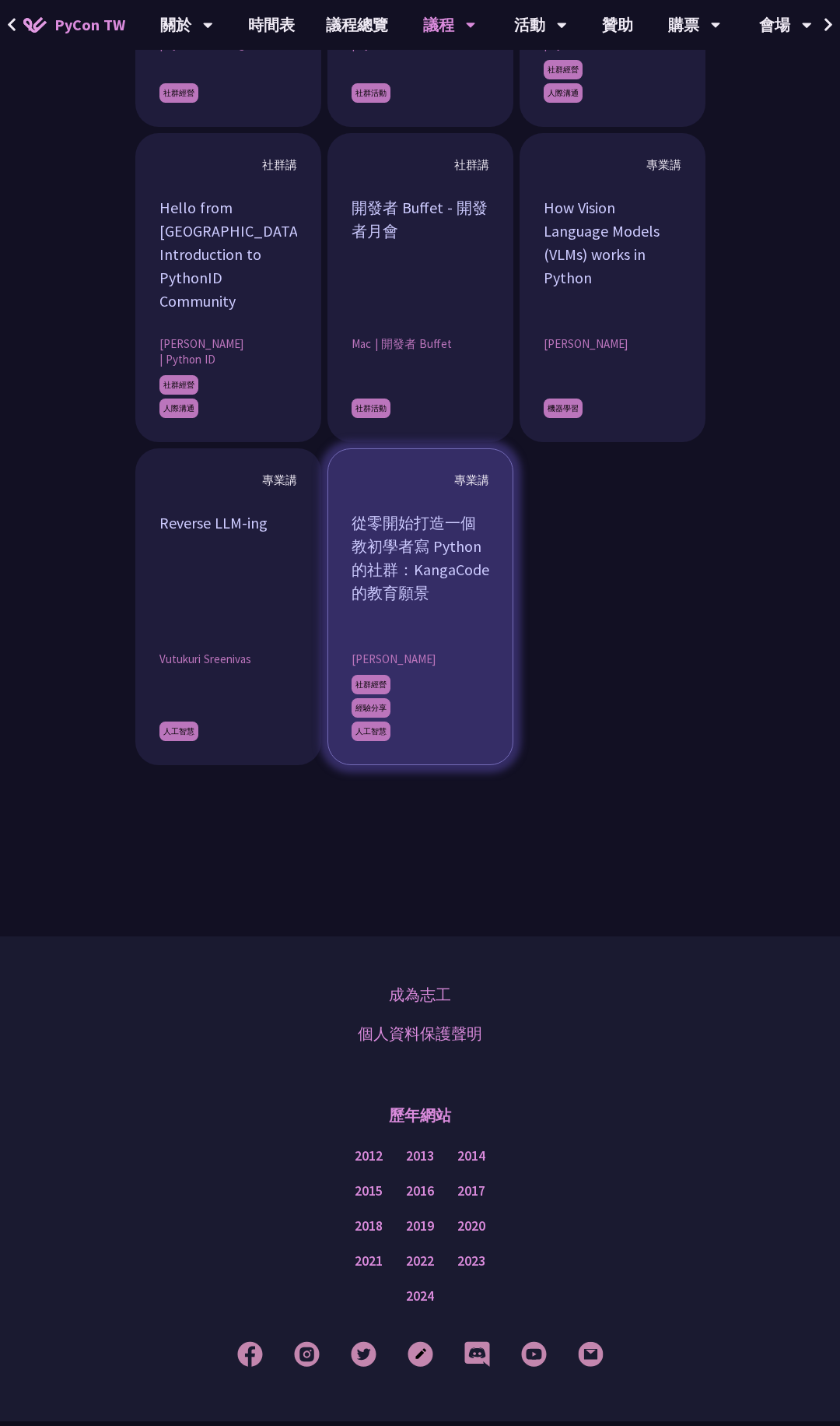
scroll to position [2238, 0]
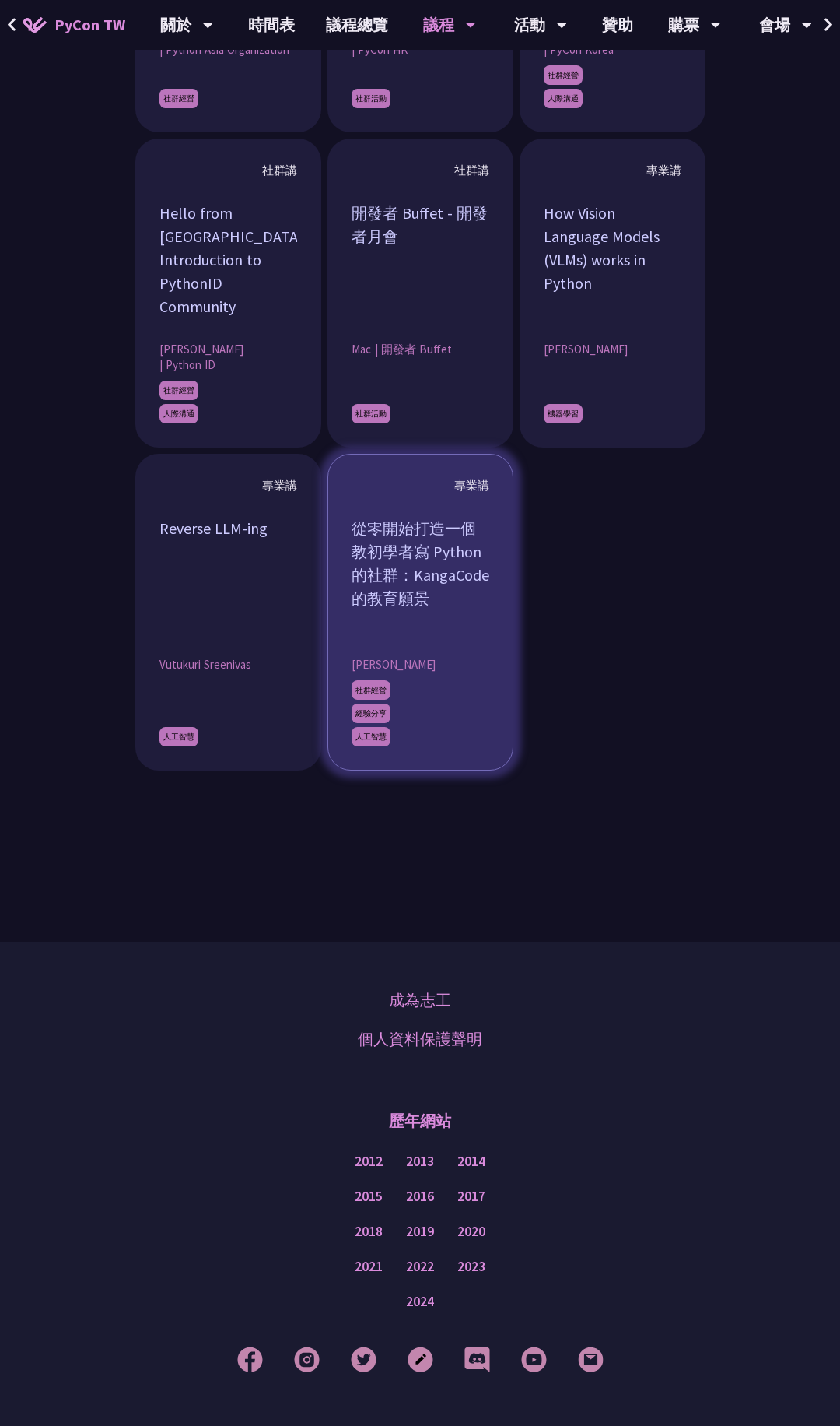
click at [442, 638] on article "專業講 從零開始打造一個教初學者寫 Python 的社群：KangaCode 的教育願景 [PERSON_NAME] 社群經營 經驗分享 人工智慧" at bounding box center [420, 613] width 186 height 317
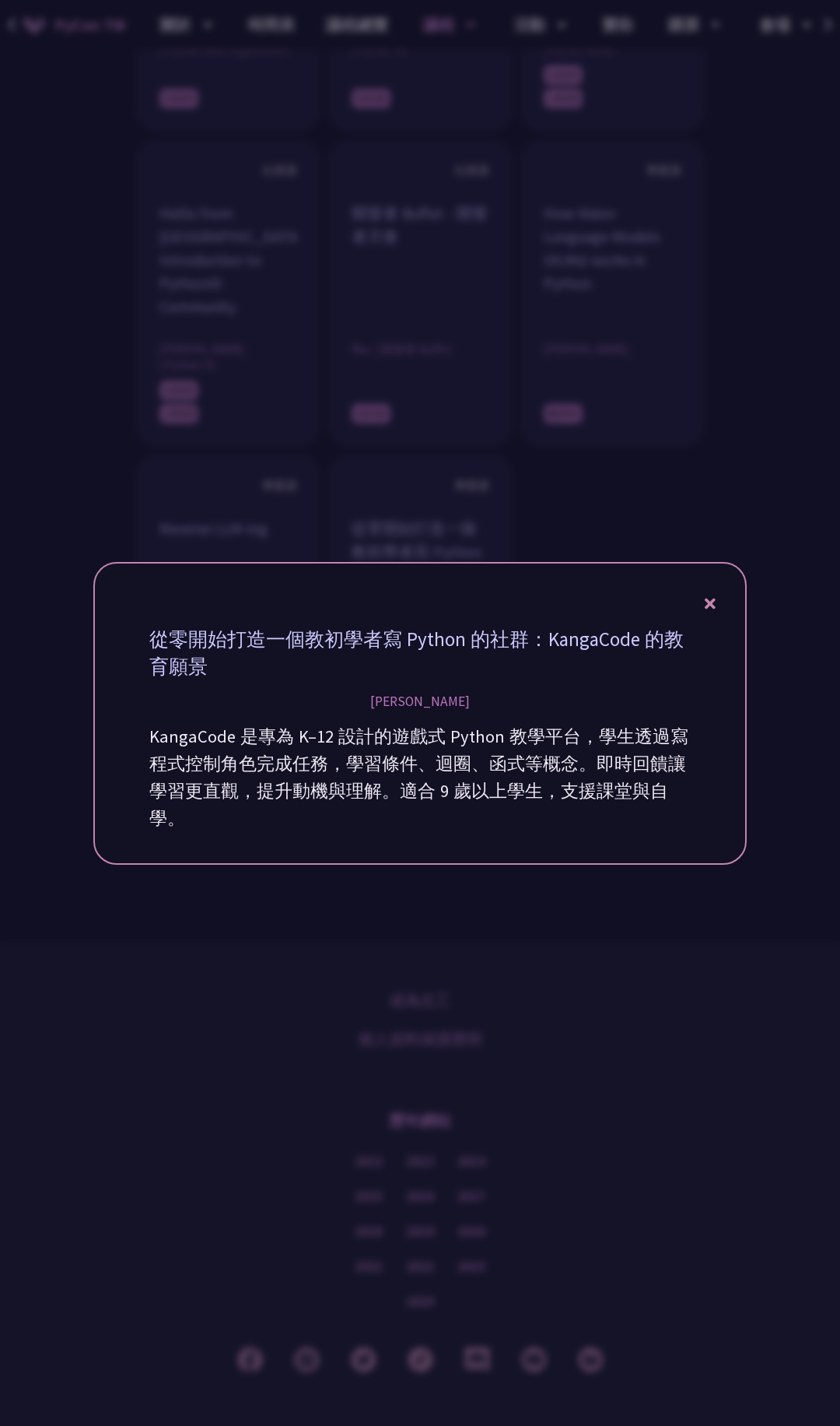
scroll to position [2252, 0]
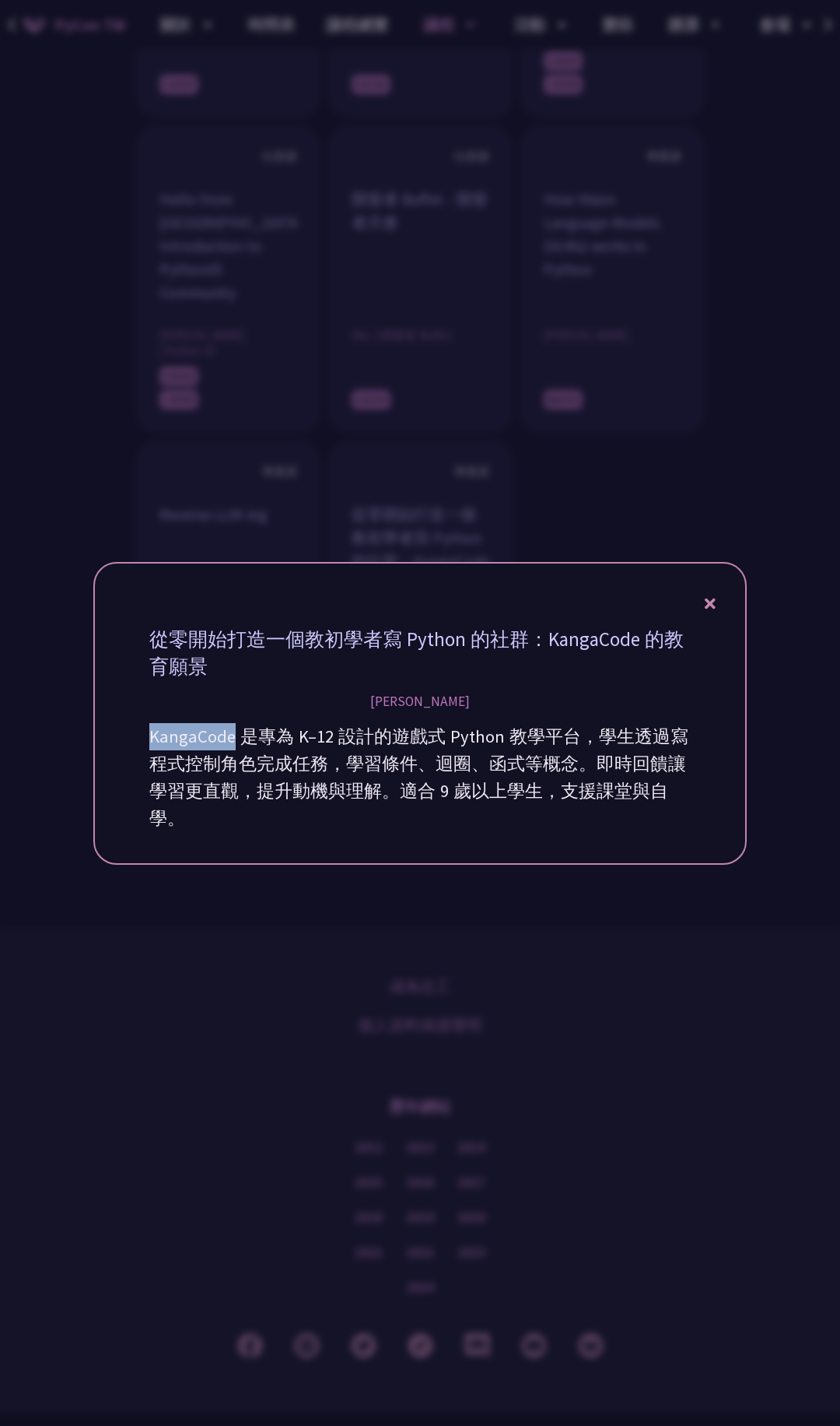
drag, startPoint x: 230, startPoint y: 735, endPoint x: 142, endPoint y: 743, distance: 88.4
click at [142, 743] on div "從零開始打造一個教初學者寫 Python 的社群：KangaCode 的教育願景 [PERSON_NAME] KangaCode 是專為 K–12 設計的遊戲…" at bounding box center [420, 729] width 557 height 222
copy p "KangaCode"
click at [723, 594] on div "從零開始打造一個教初學者寫 Python 的社群：KangaCode 的教育願景 [PERSON_NAME] KangaCode 是專為 K–12 設計的遊戲…" at bounding box center [420, 713] width 653 height 303
click at [723, 610] on div "從零開始打造一個教初學者寫 Python 的社群：KangaCode 的教育願景 [PERSON_NAME] KangaCode 是專為 K–12 設計的遊戲…" at bounding box center [420, 713] width 653 height 303
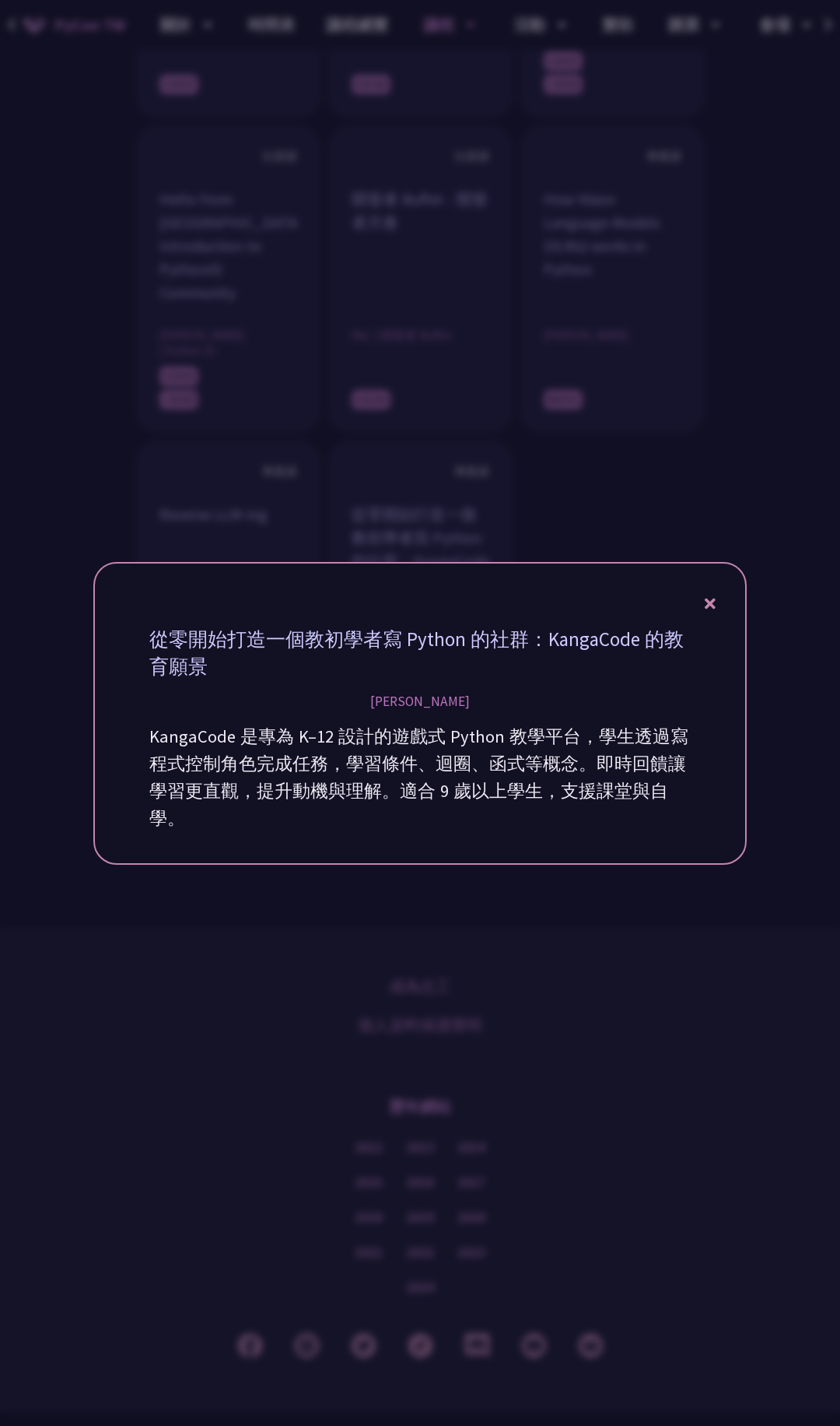
click at [712, 610] on icon at bounding box center [710, 604] width 11 height 19
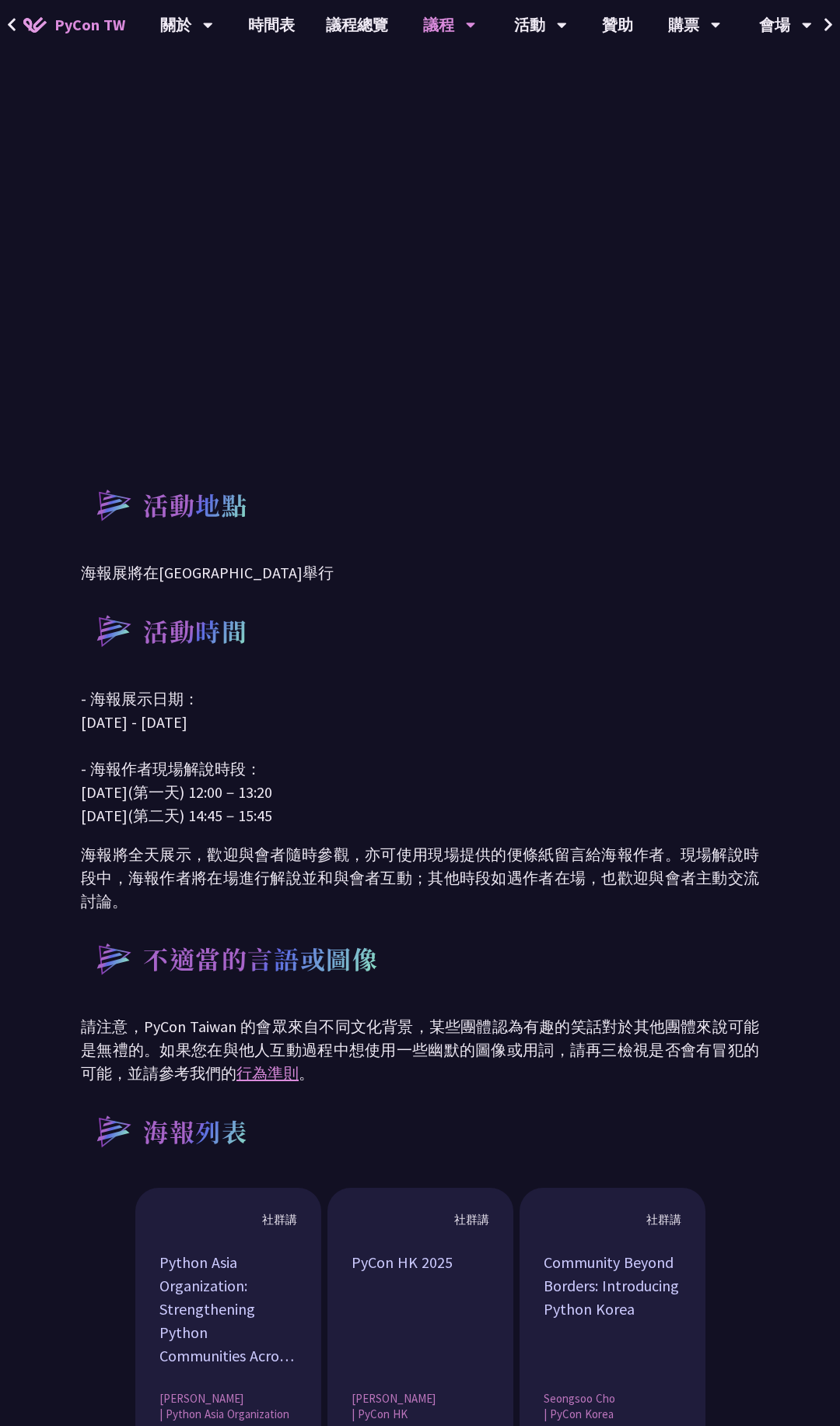
scroll to position [0, 0]
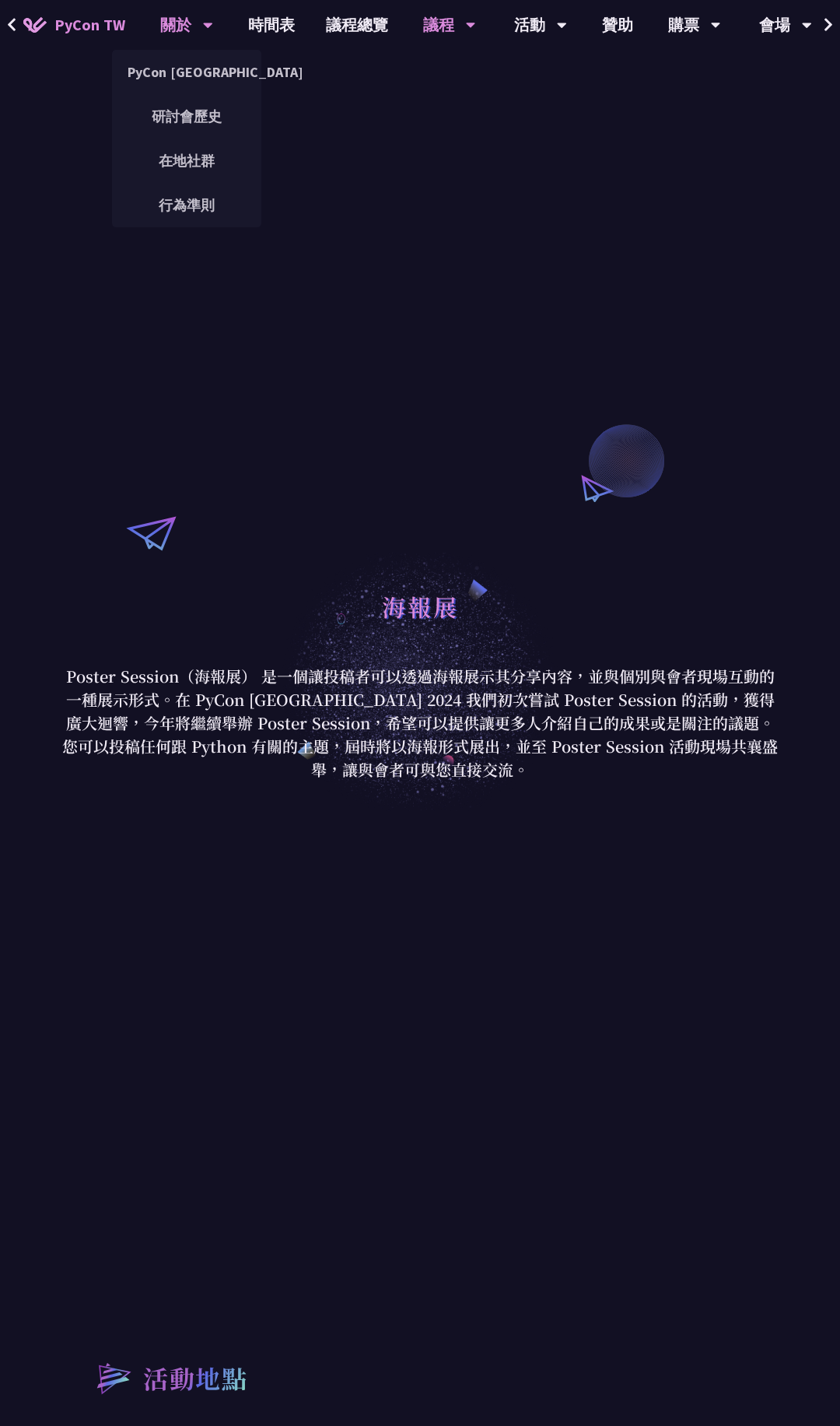
click at [183, 22] on div "關於" at bounding box center [187, 24] width 52 height 50
click at [273, 24] on link "時間表" at bounding box center [271, 24] width 78 height 50
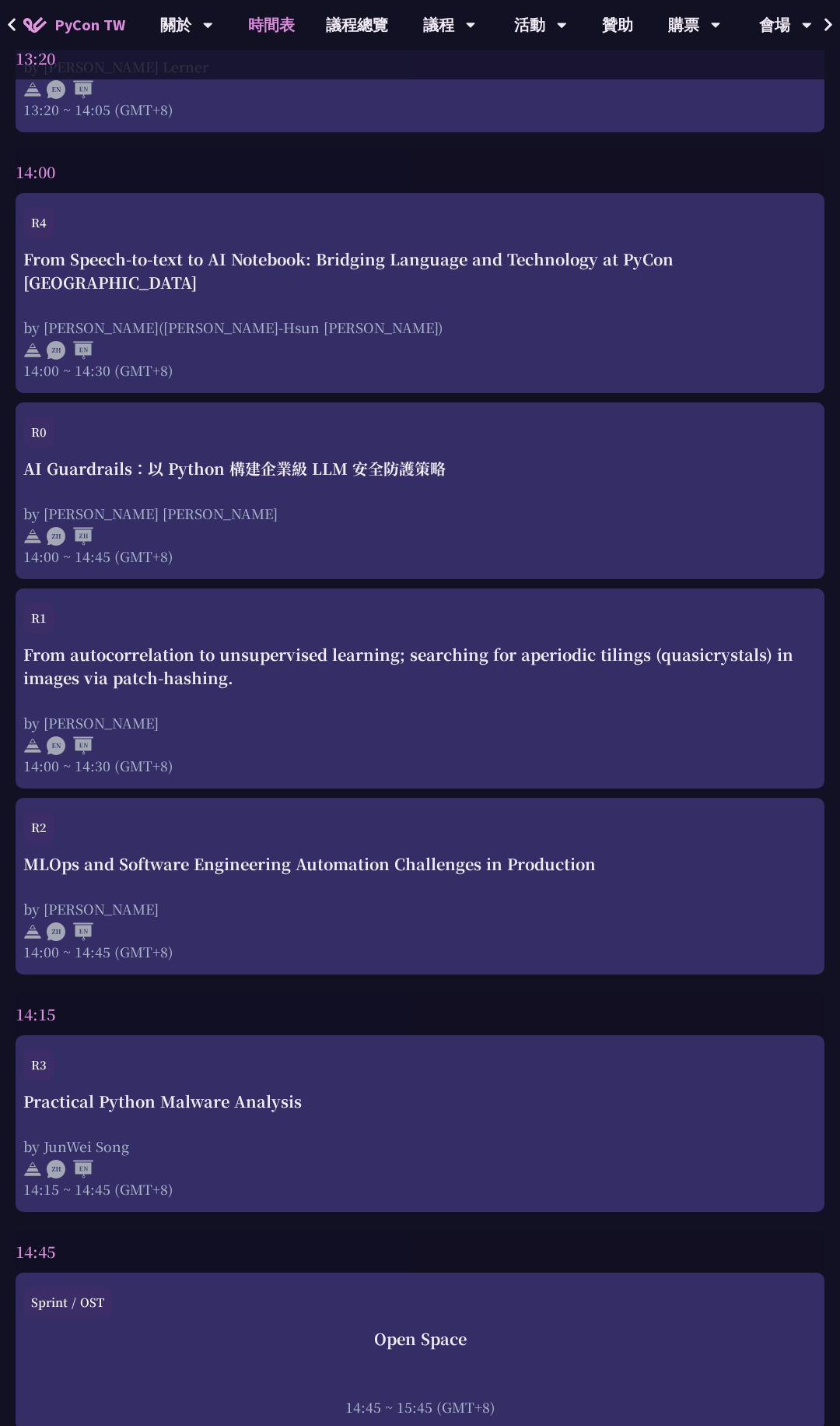
scroll to position [3769, 0]
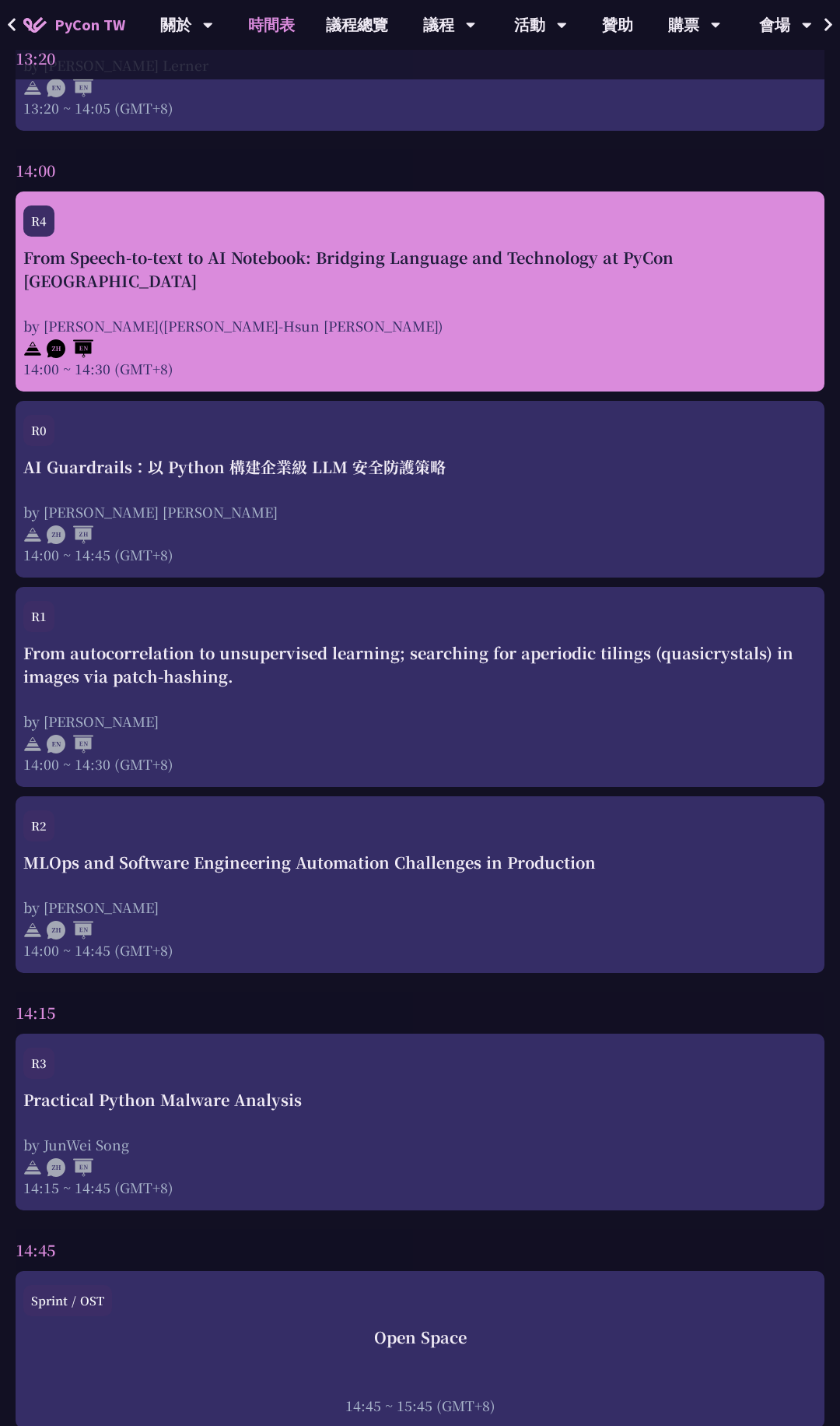
click at [342, 279] on div "From Speech-to-text to AI Notebook: Bridging Language and Technology at PyCon […" at bounding box center [420, 312] width 793 height 132
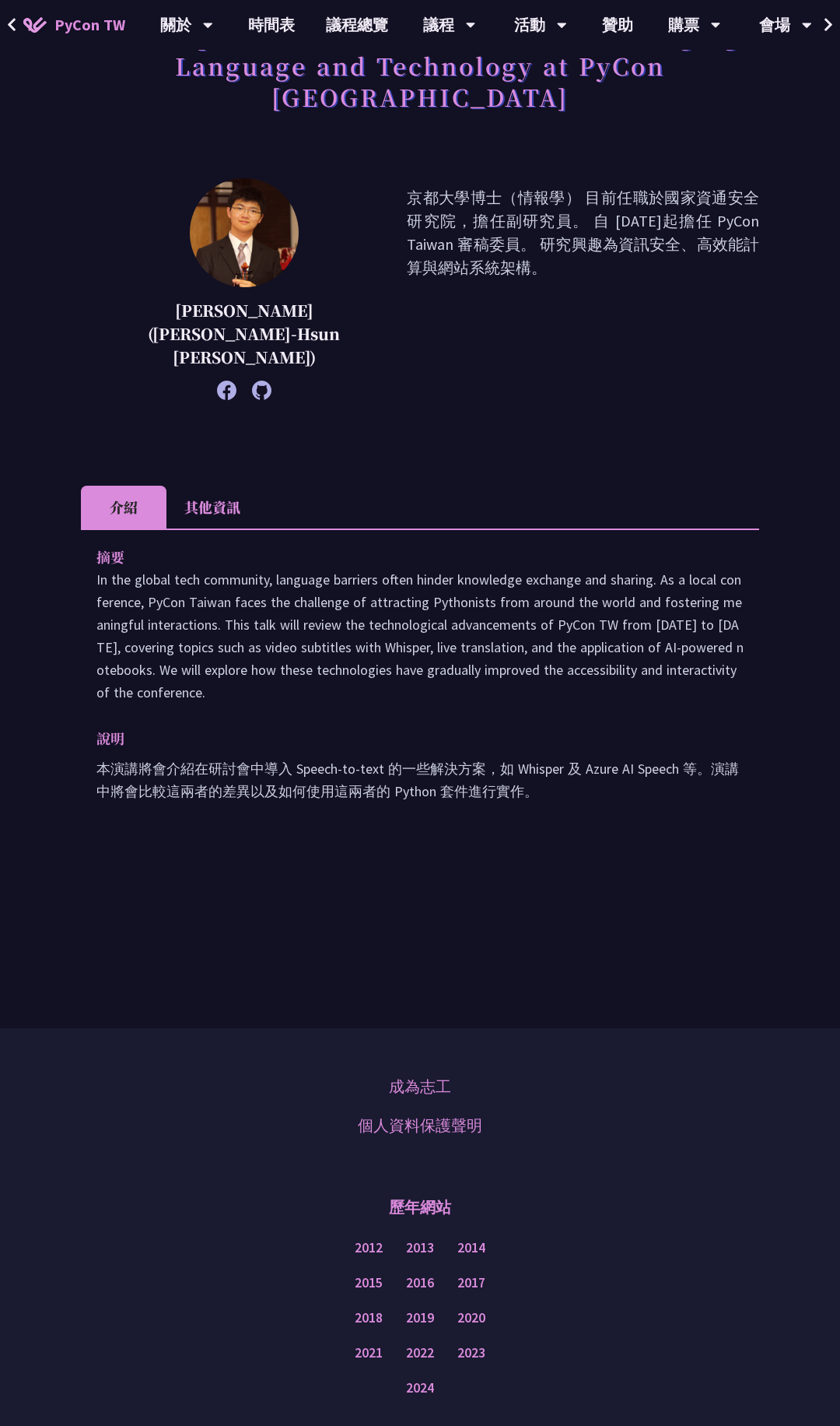
scroll to position [146, 0]
click at [573, 756] on p "本演講將會介紹在研討會中導入 Speech-to-text 的一些解決方案，如 Whisper 及 Azure AI Speech 等。演講中將會比較這兩者的…" at bounding box center [420, 778] width 648 height 45
drag, startPoint x: 562, startPoint y: 714, endPoint x: 512, endPoint y: 704, distance: 51.0
click at [512, 756] on p "本演講將會介紹在研討會中導入 Speech-to-text 的一些解決方案，如 Whisper 及 Azure AI Speech 等。演講中將會比較這兩者的…" at bounding box center [420, 778] width 648 height 45
copy p "Whisper"
